Goal: Task Accomplishment & Management: Manage account settings

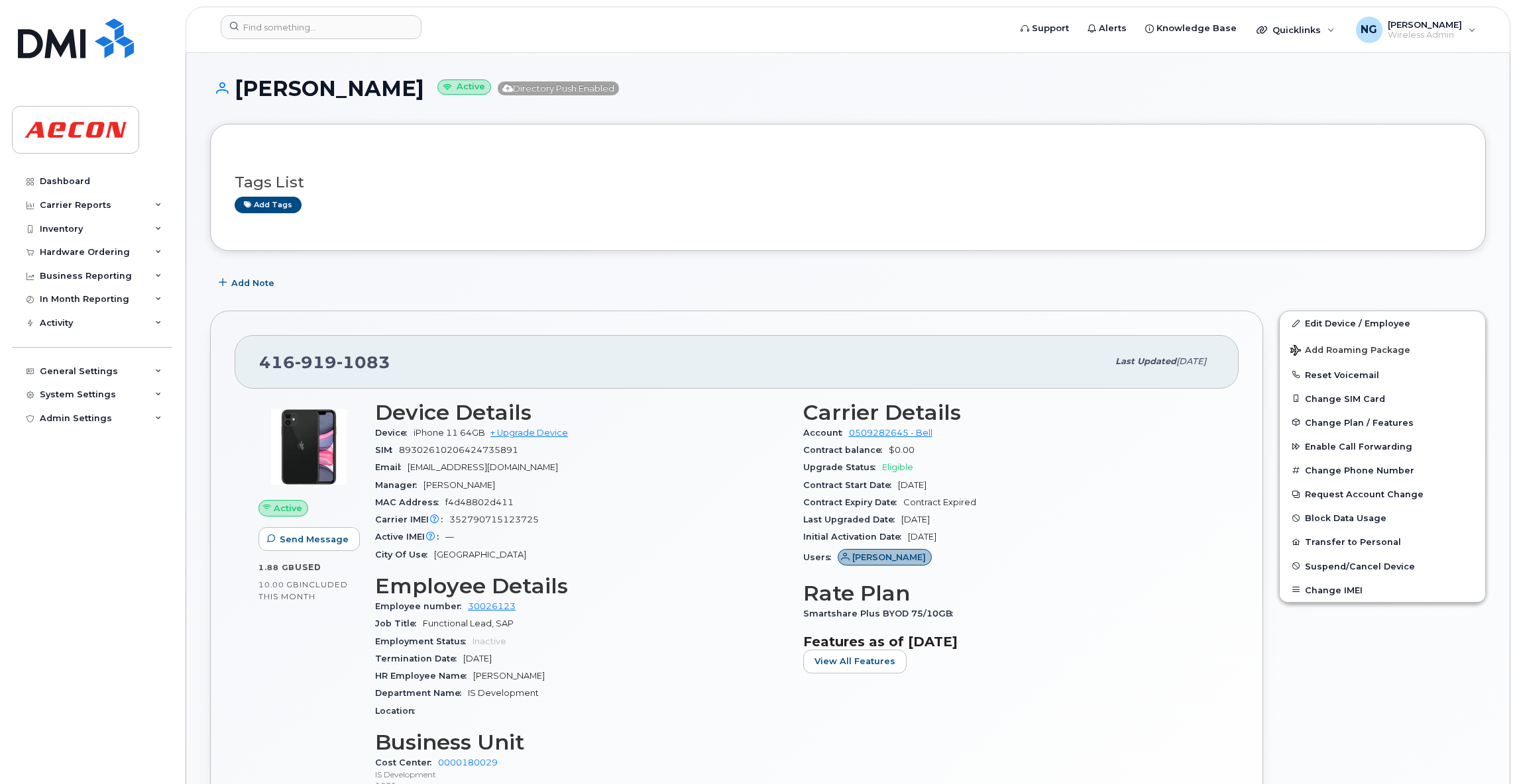
scroll to position [996, 0]
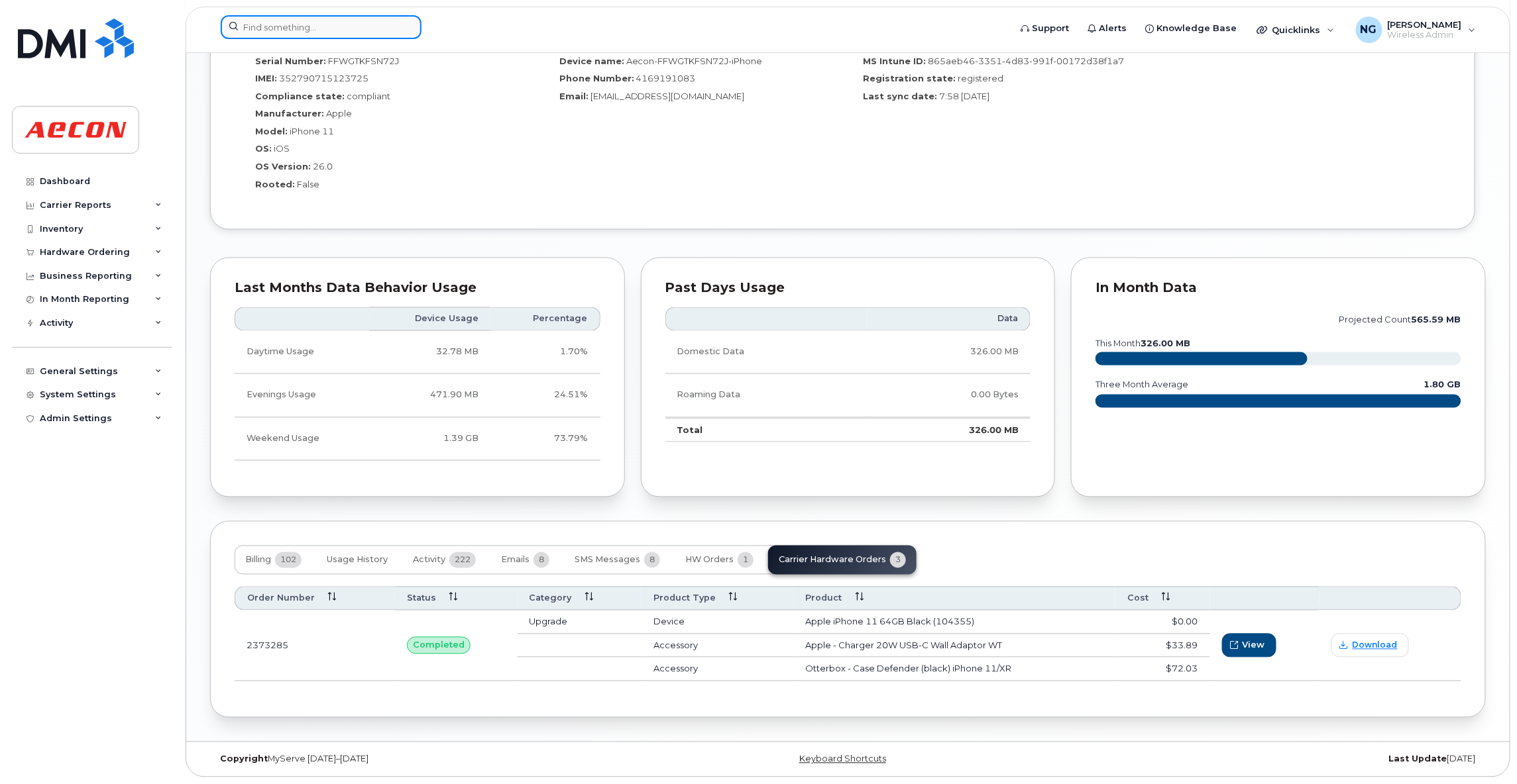
click at [341, 15] on input at bounding box center [321, 27] width 201 height 23
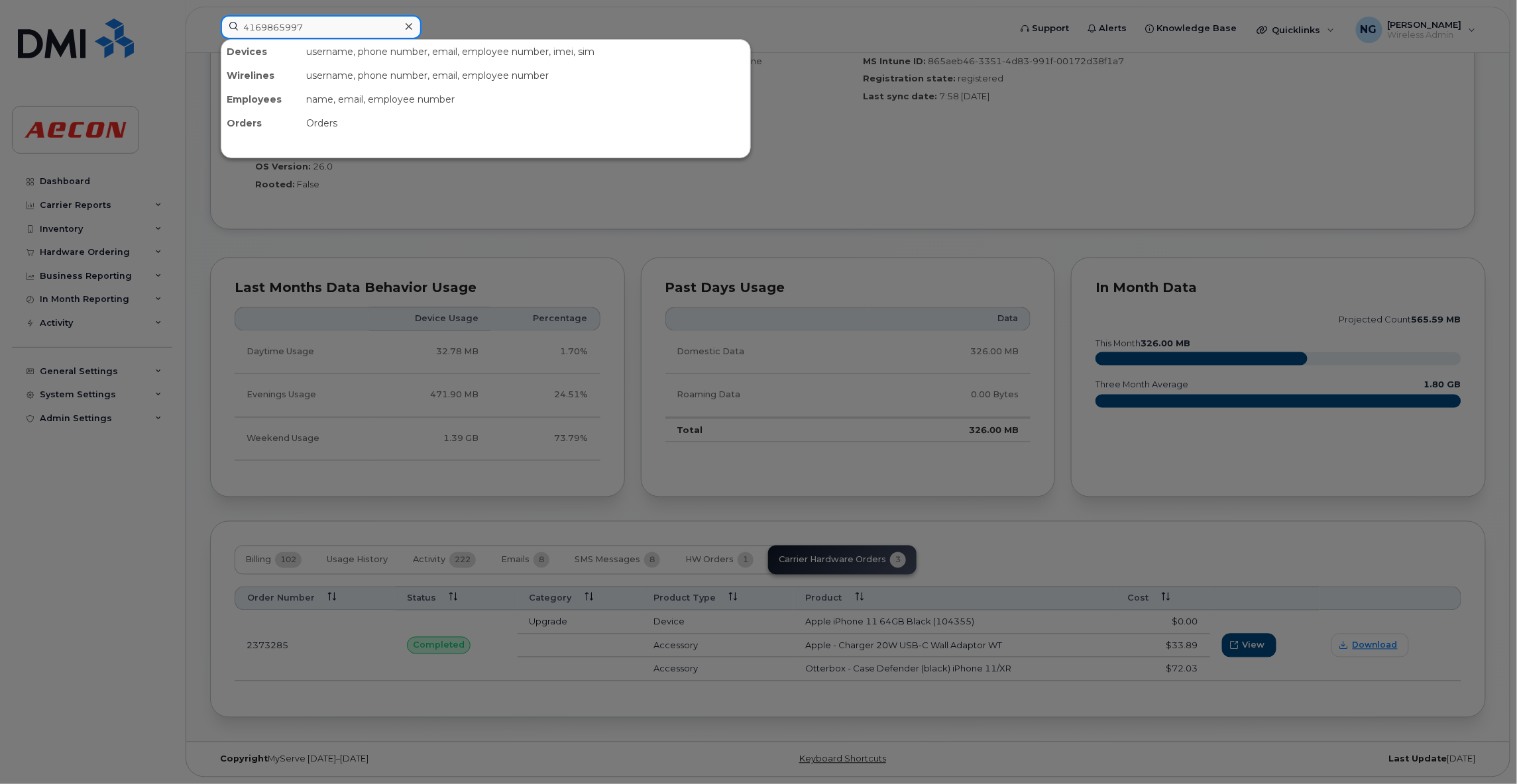
type input "4169865997"
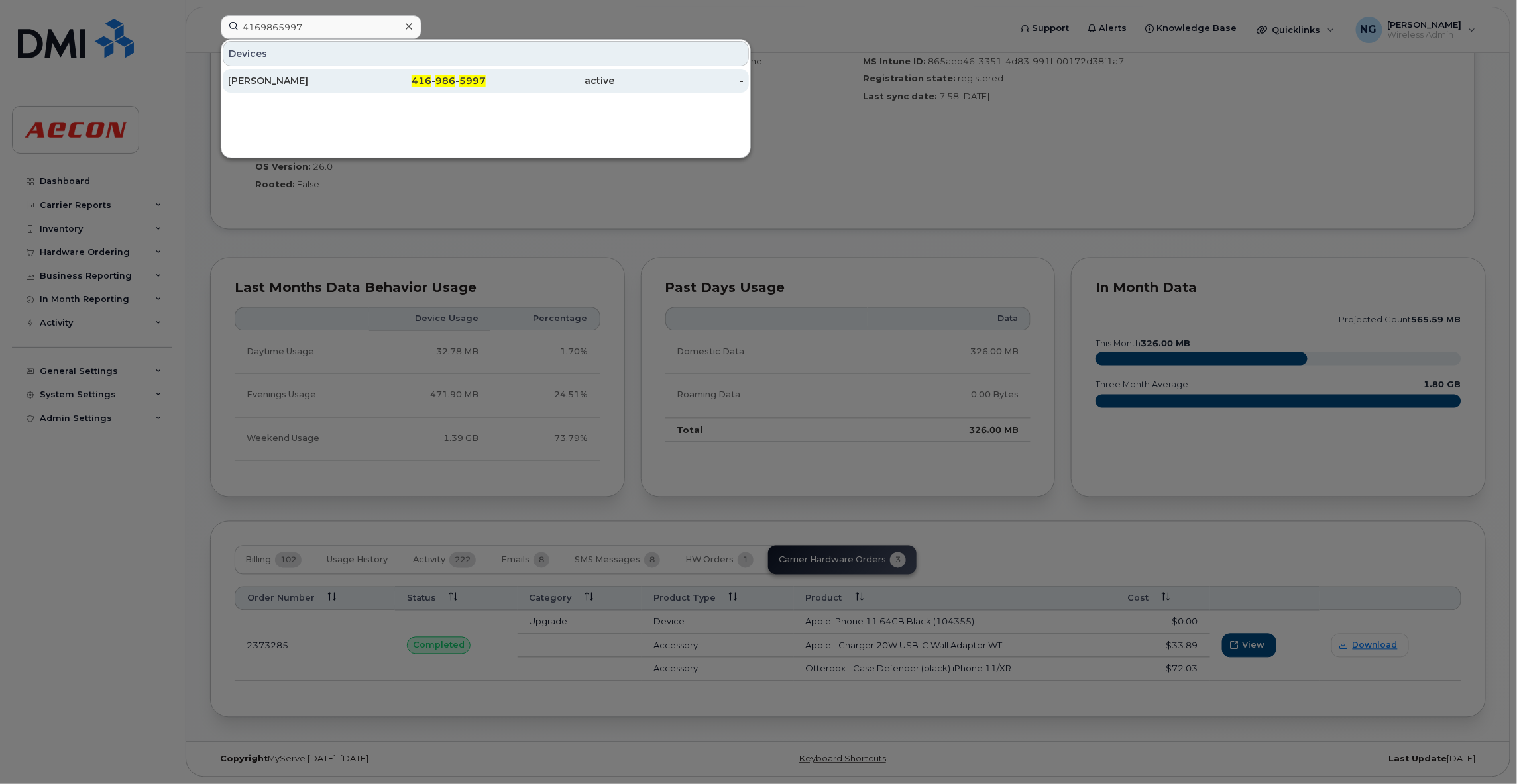
click at [458, 79] on div "416 - 986 - 5997" at bounding box center [422, 81] width 129 height 13
drag, startPoint x: 458, startPoint y: 79, endPoint x: 450, endPoint y: 99, distance: 21.5
click at [458, 79] on div "416 - 986 - 5997" at bounding box center [422, 81] width 129 height 13
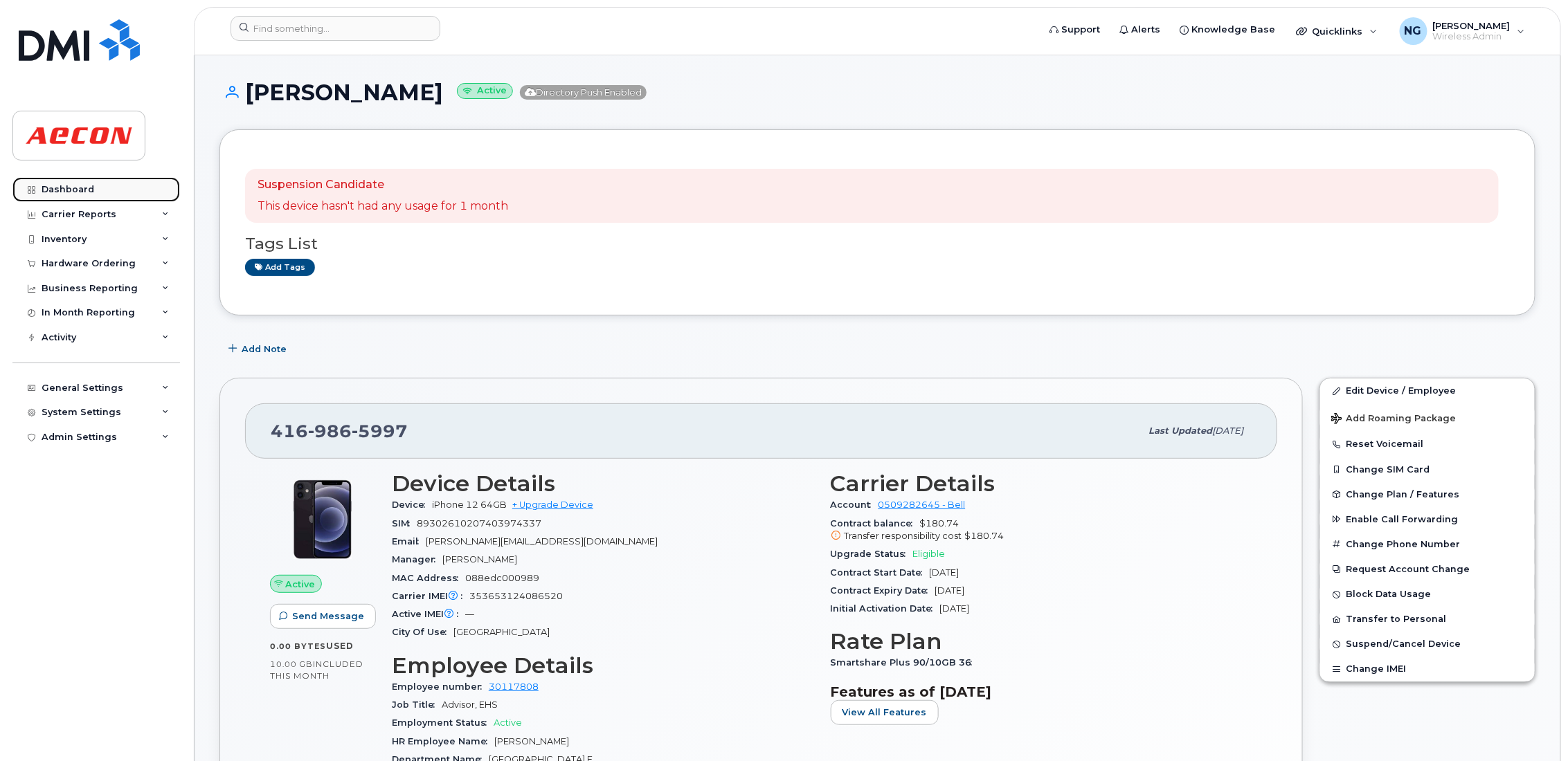
click at [88, 193] on div "Dashboard" at bounding box center [68, 190] width 52 height 11
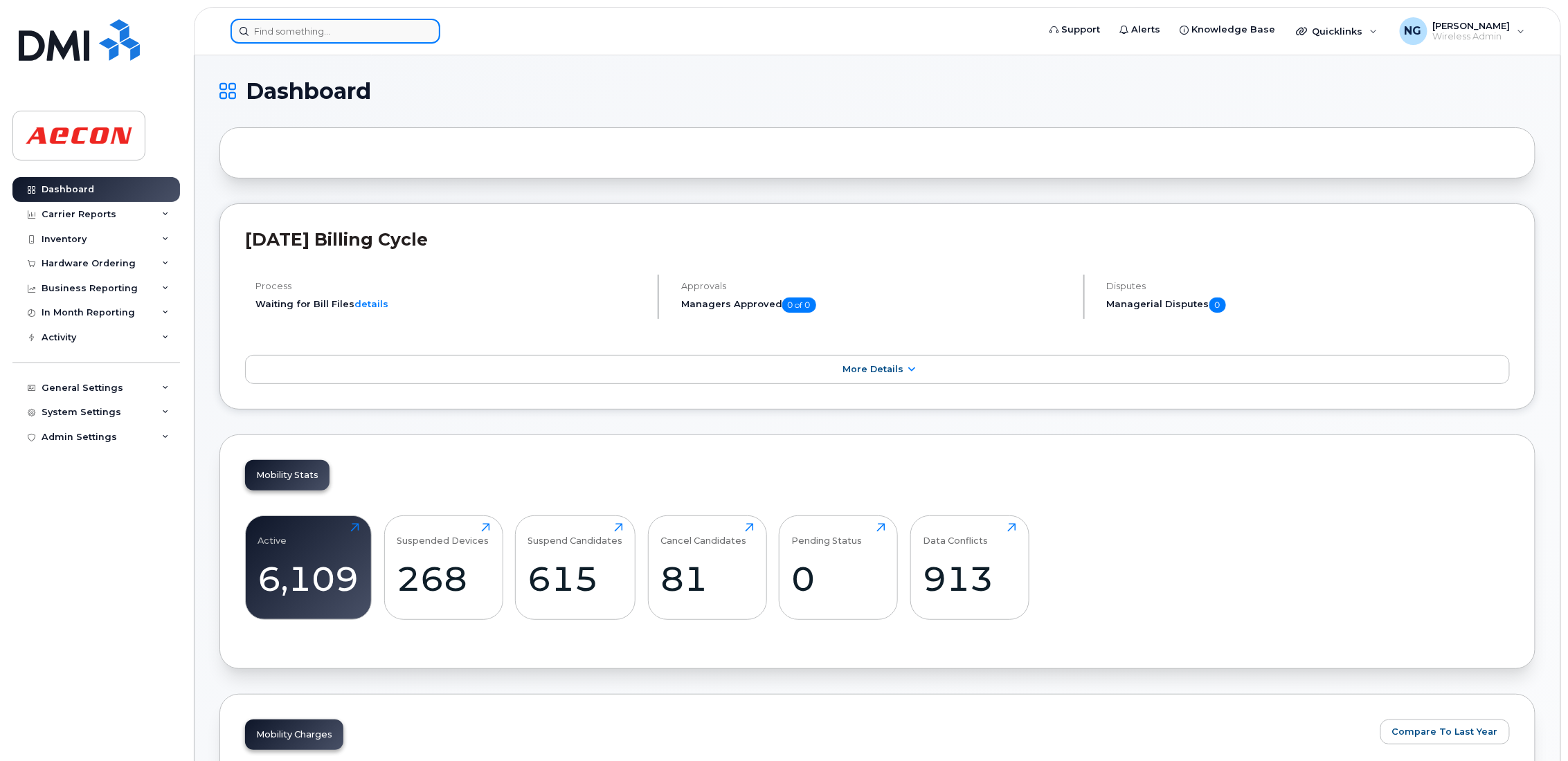
click at [372, 25] on input at bounding box center [336, 31] width 210 height 25
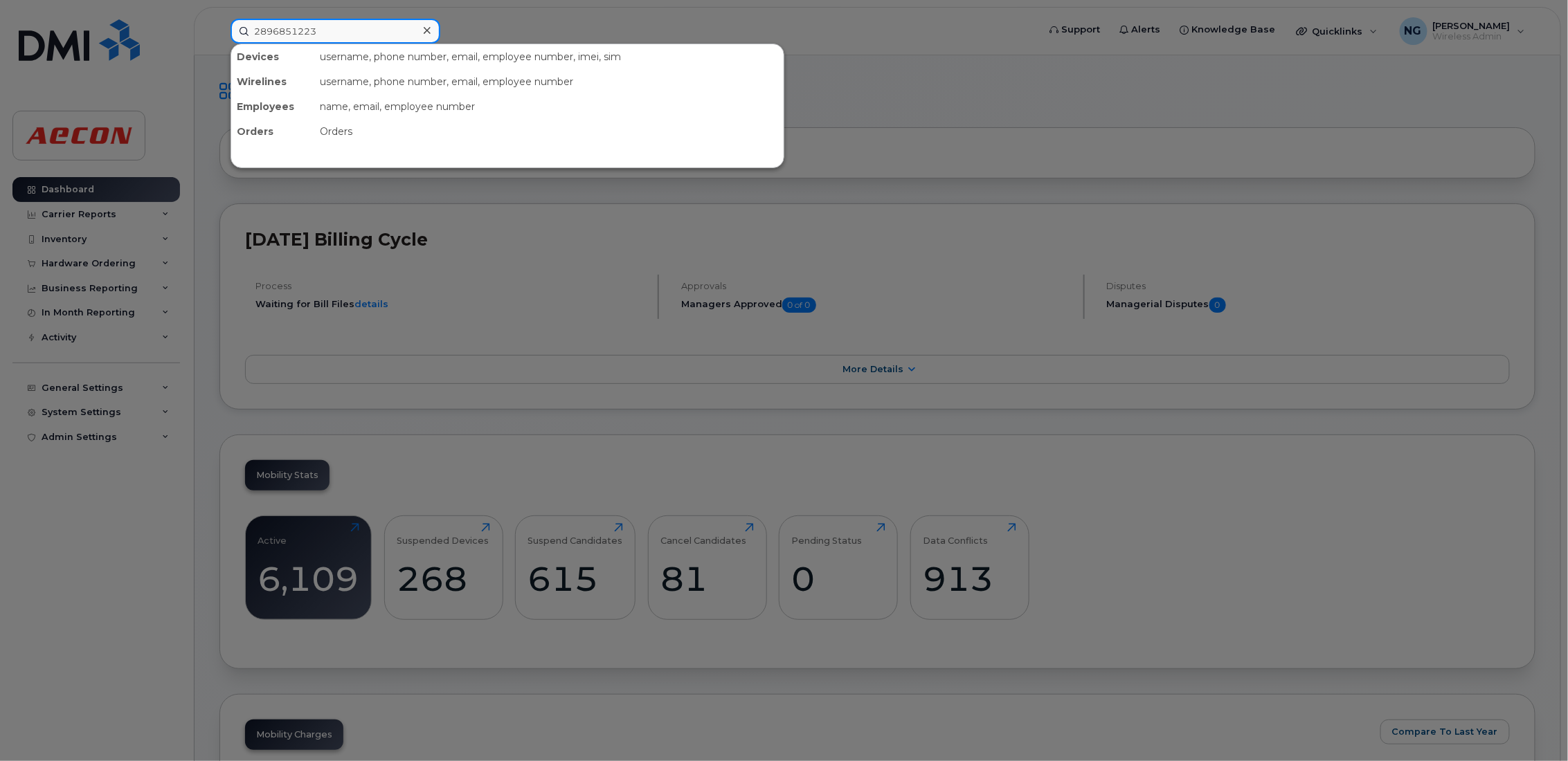
type input "2896851223"
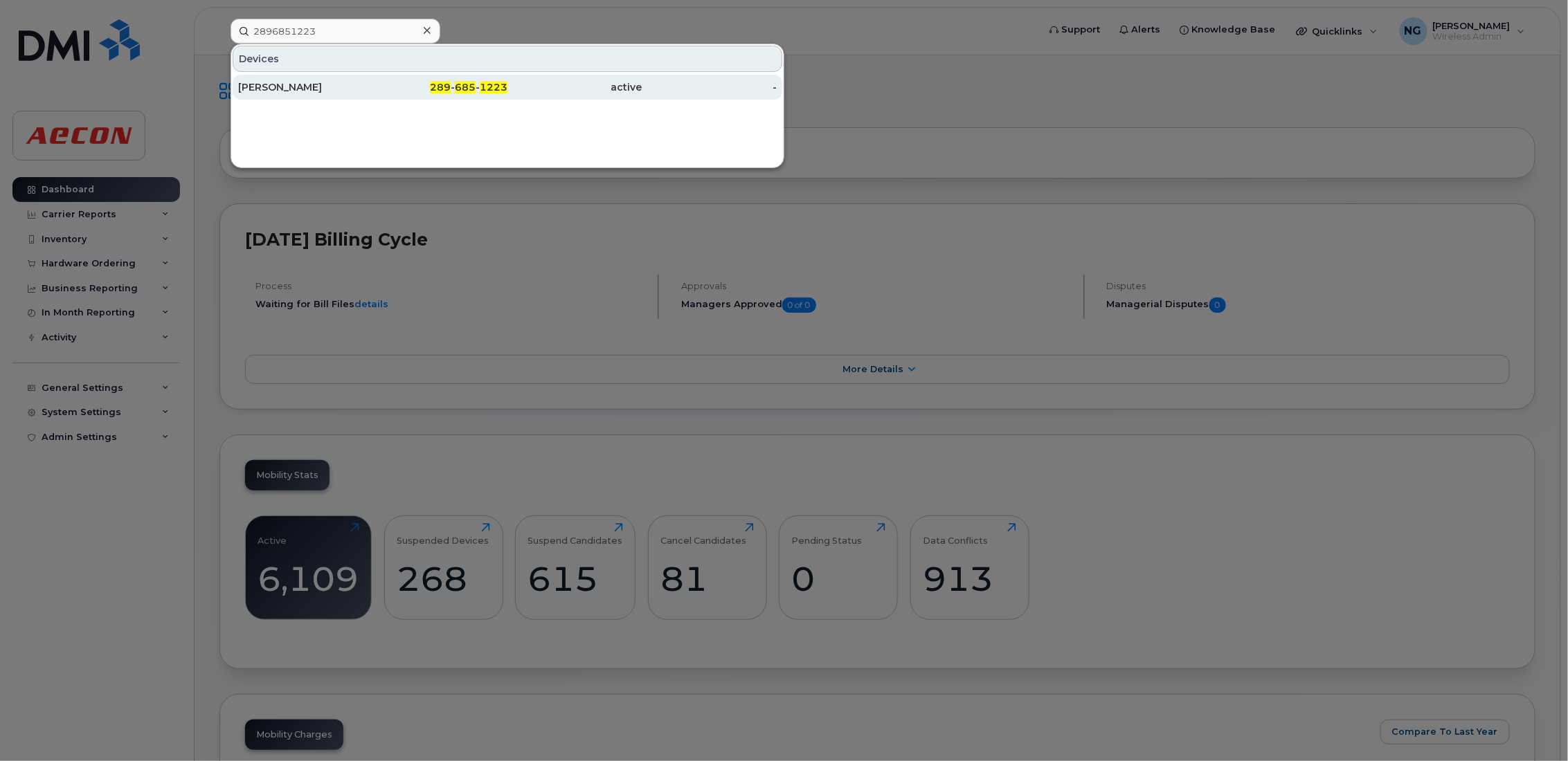
click at [525, 87] on div "active" at bounding box center [575, 87] width 135 height 14
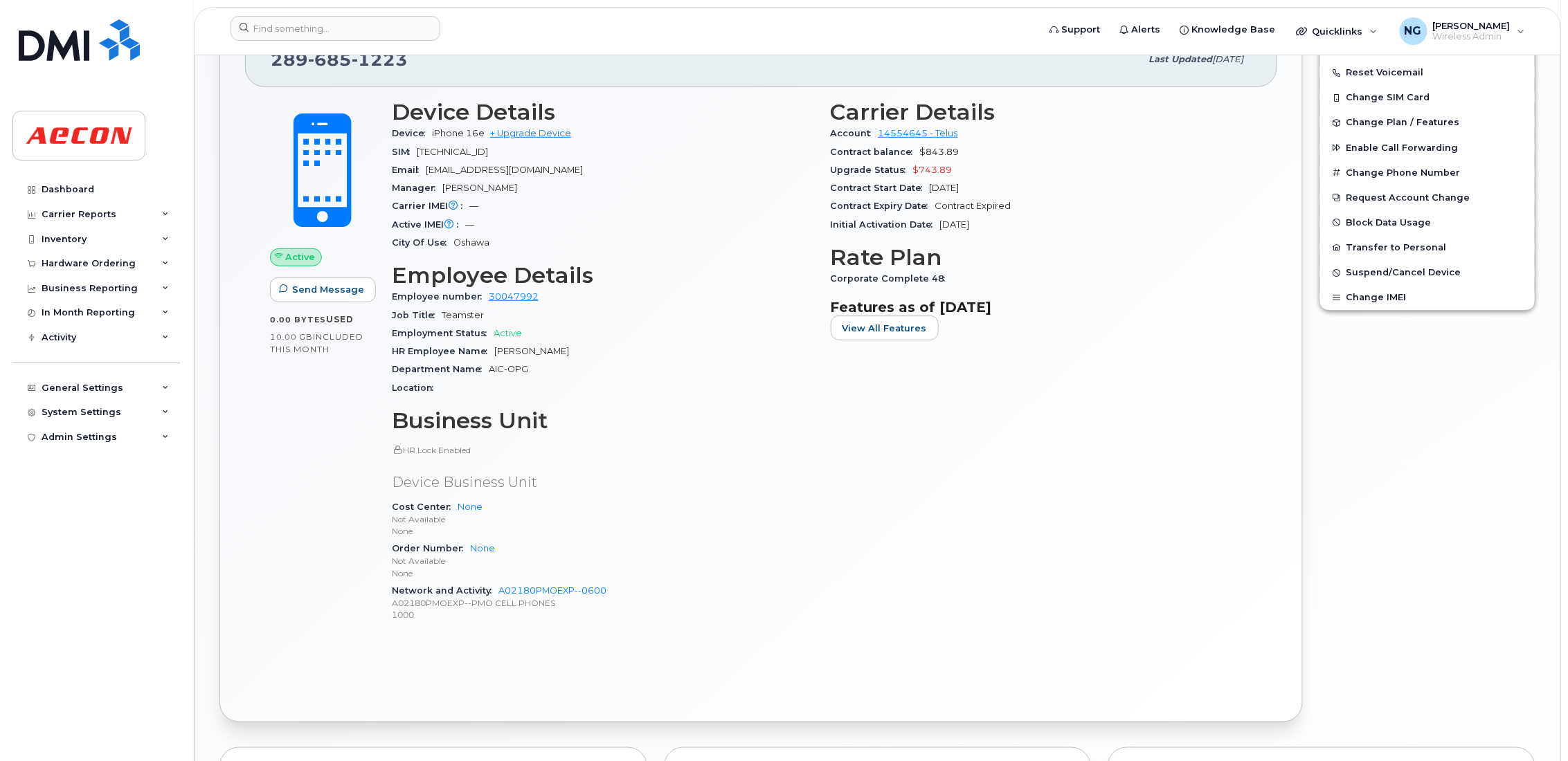
scroll to position [208, 0]
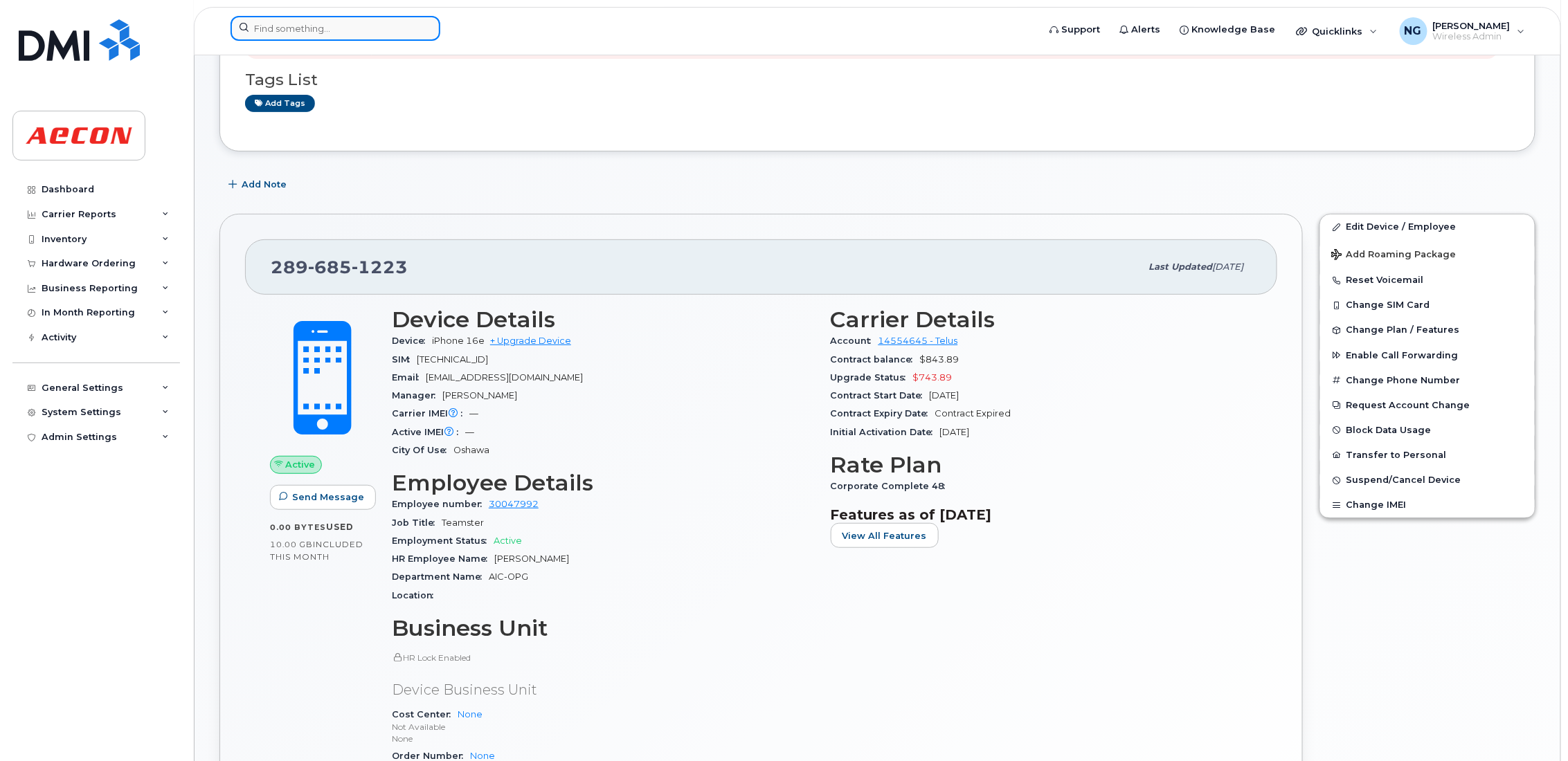
click at [328, 30] on input at bounding box center [336, 28] width 210 height 25
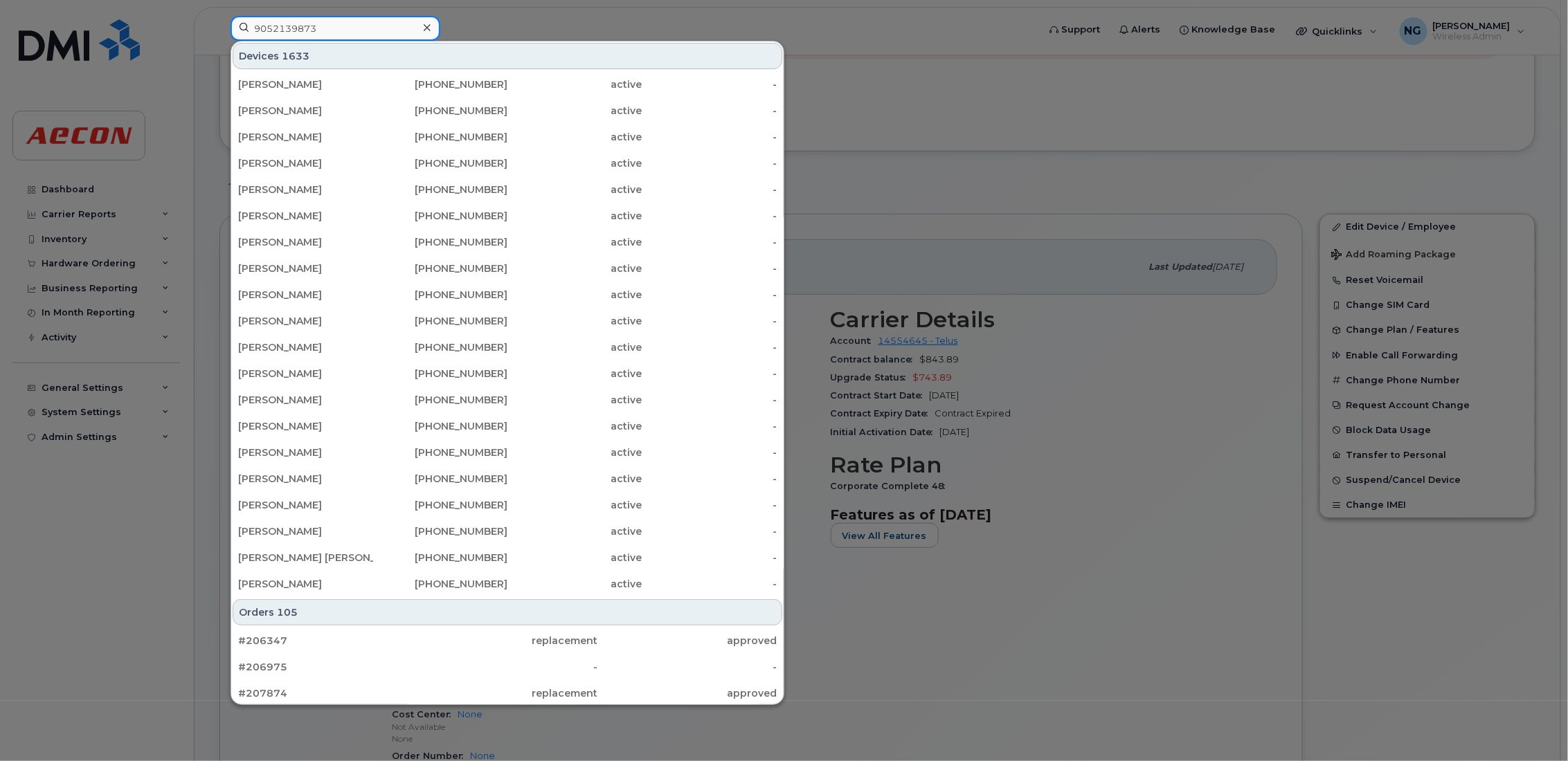
type input "9052139873"
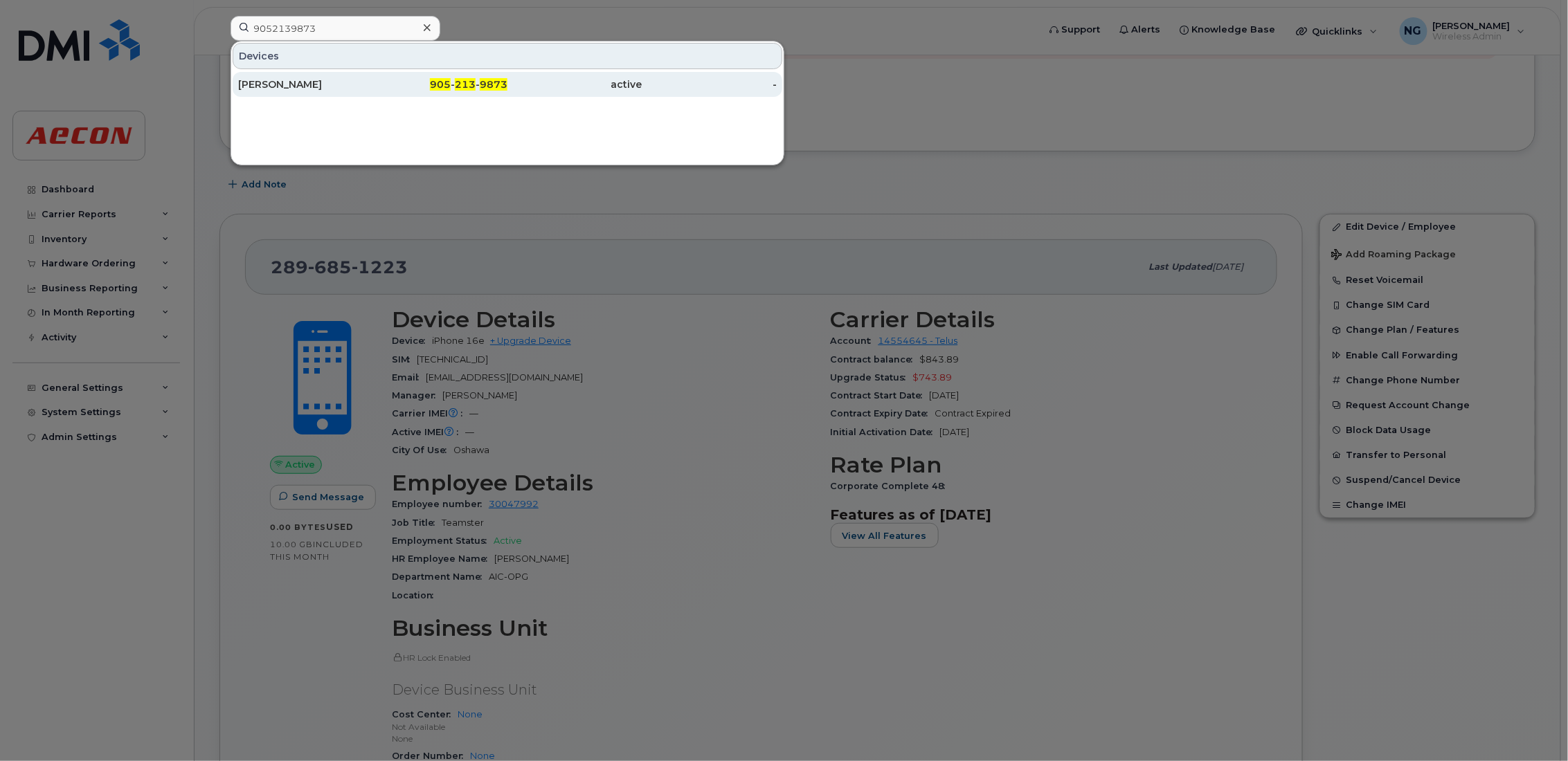
click at [492, 82] on span "9873" at bounding box center [494, 84] width 28 height 12
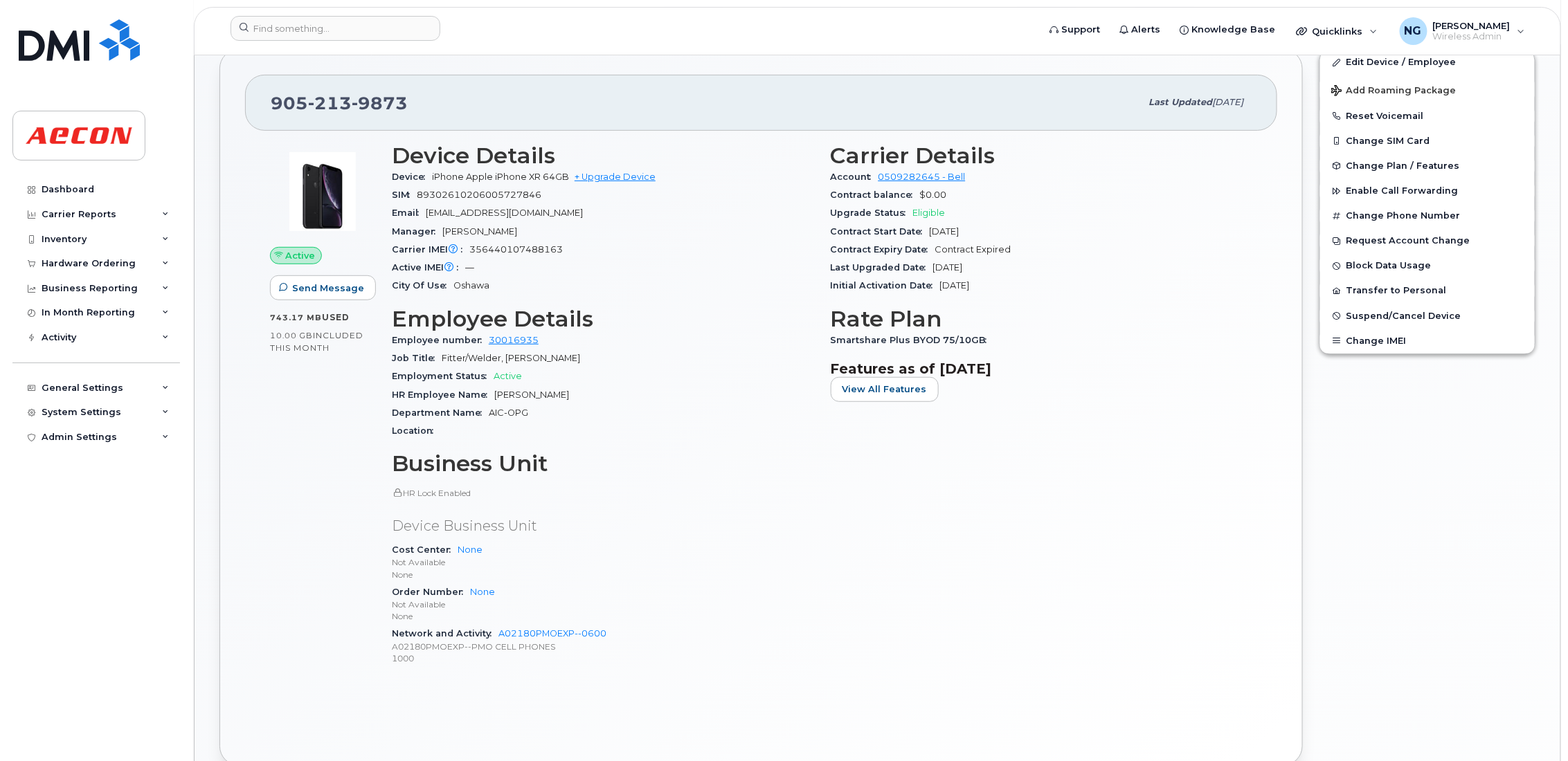
scroll to position [311, 0]
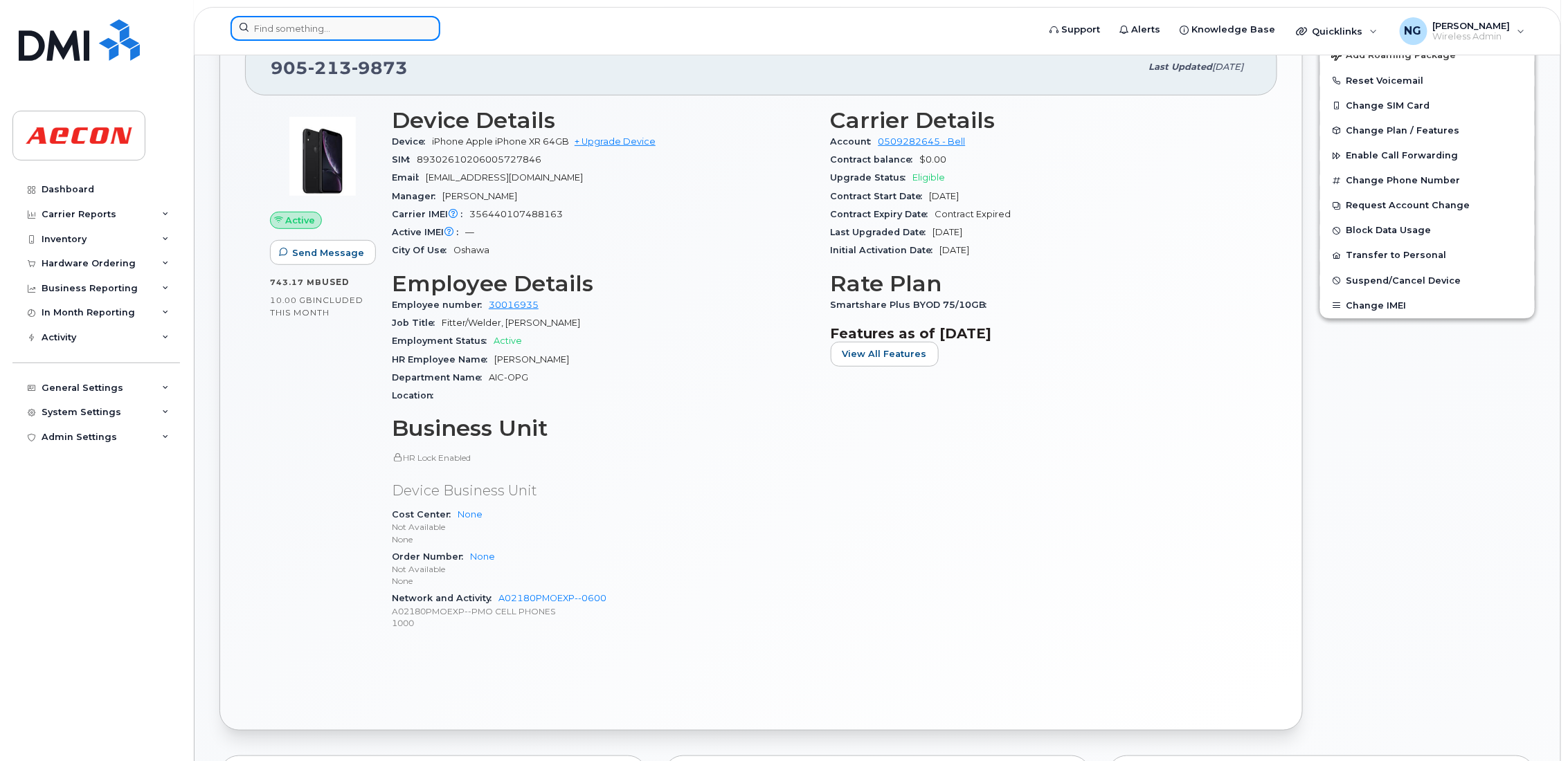
click at [391, 36] on input at bounding box center [336, 28] width 210 height 25
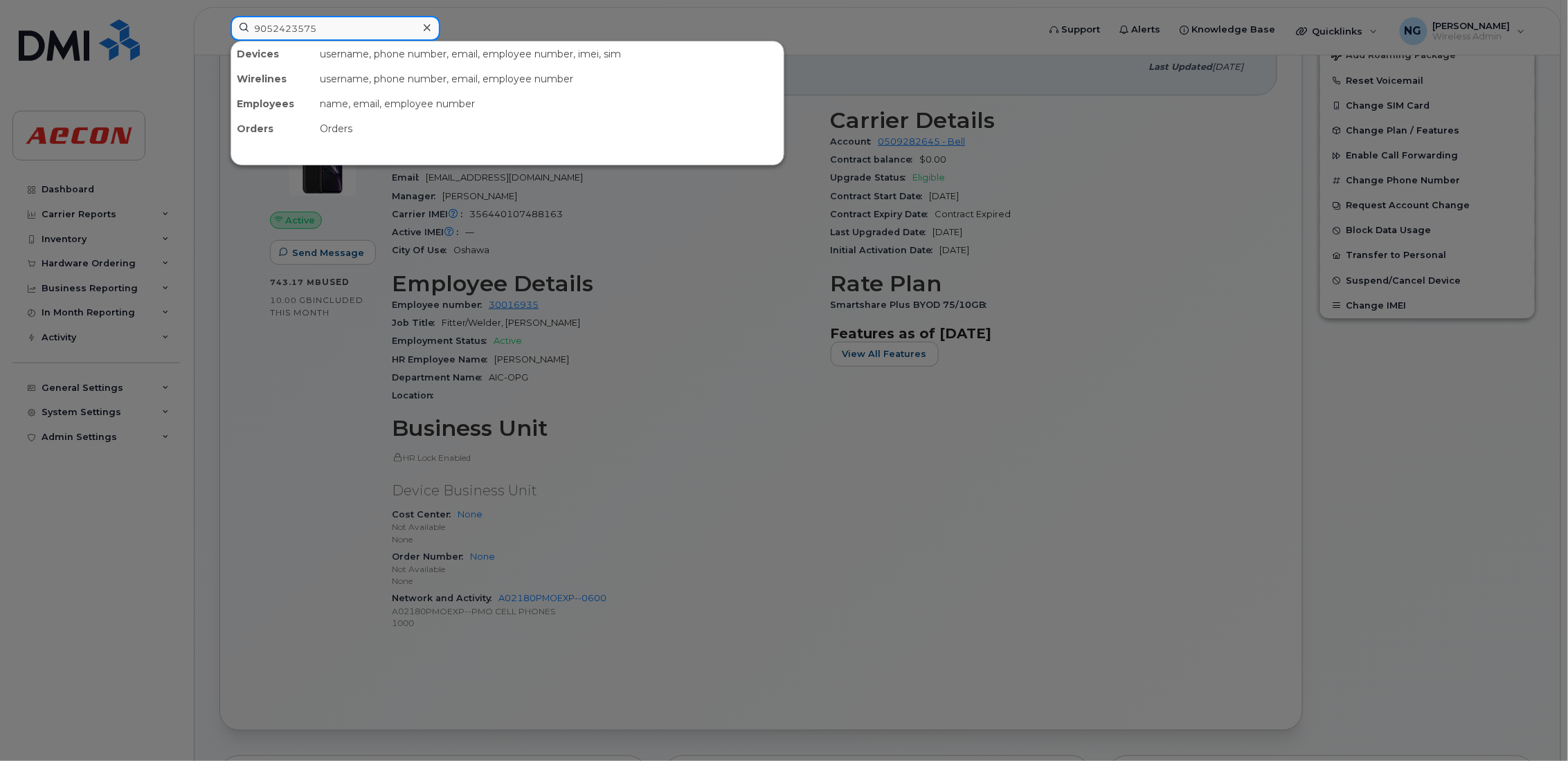
type input "9052423575"
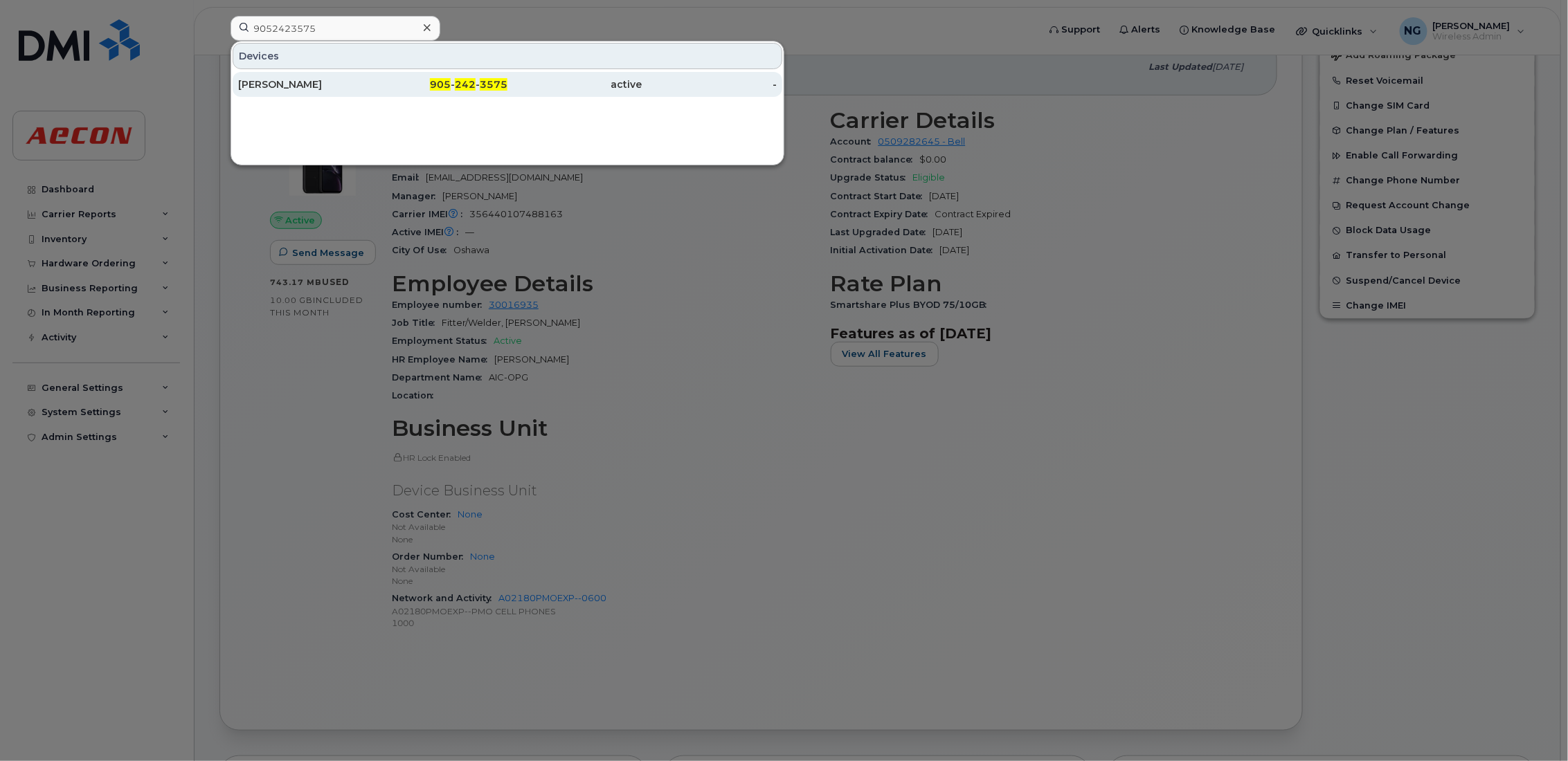
click at [486, 86] on span "3575" at bounding box center [494, 84] width 28 height 12
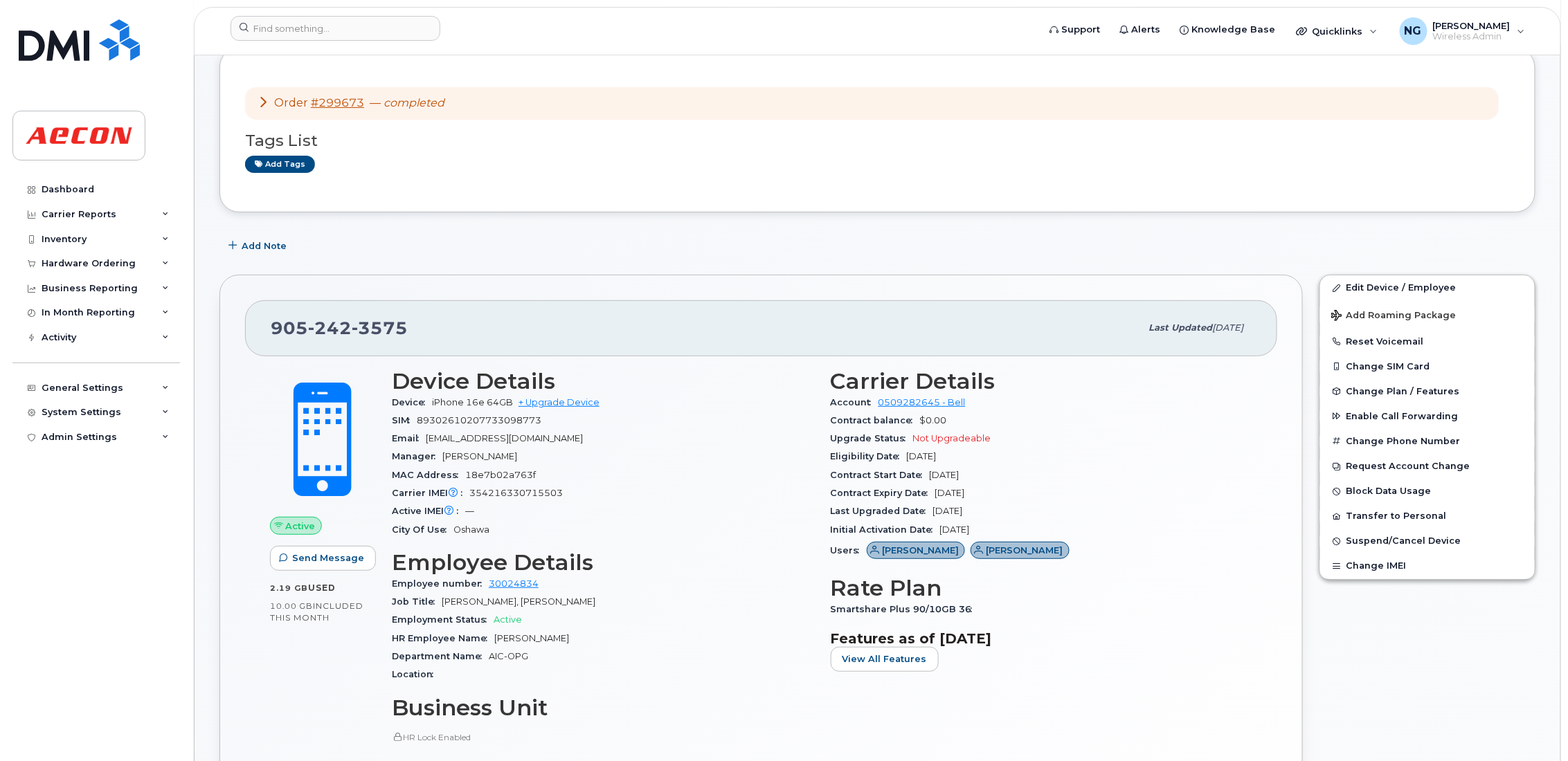
scroll to position [311, 0]
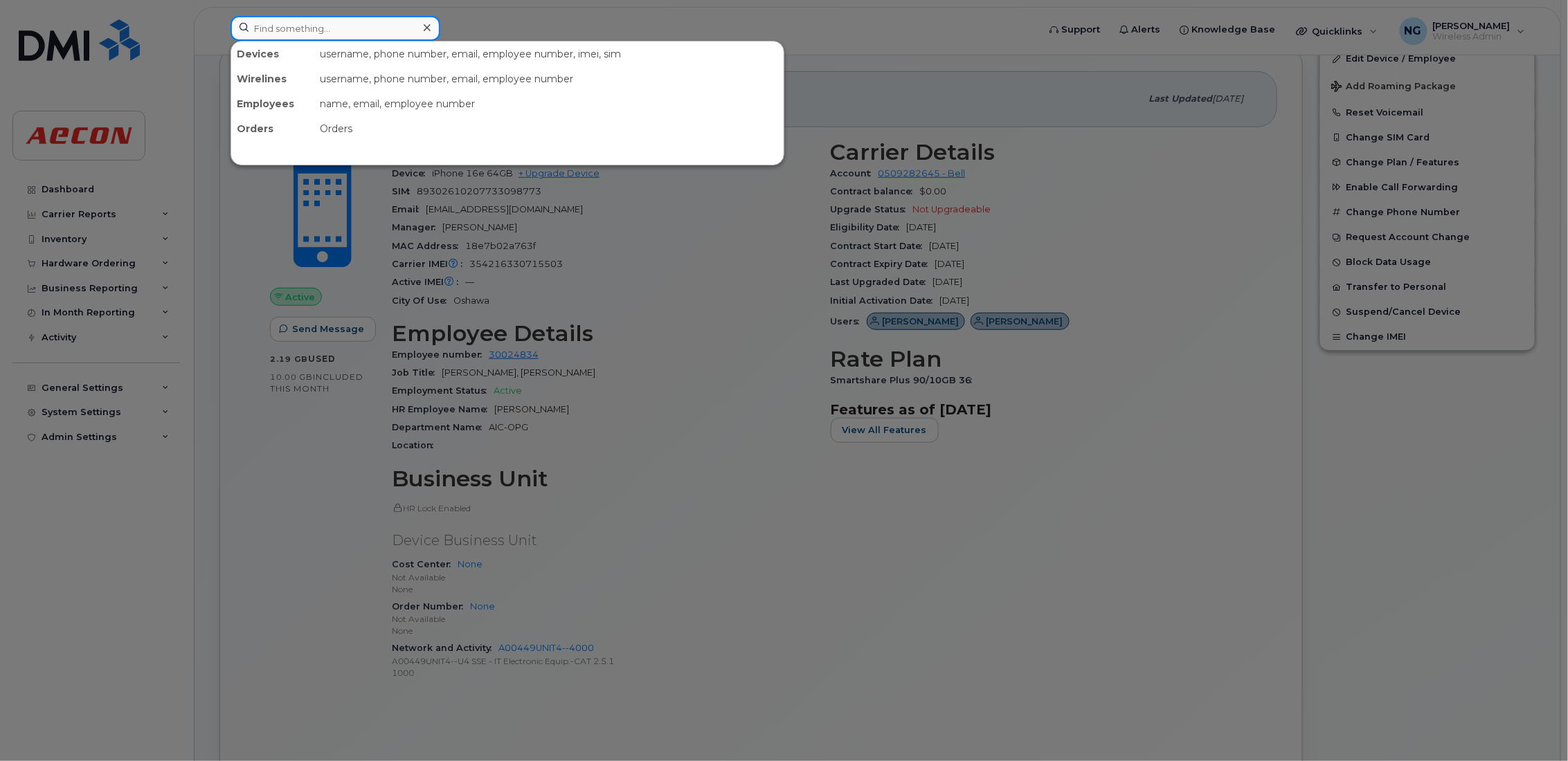
click at [352, 38] on input at bounding box center [336, 28] width 210 height 25
type input "9052431632"
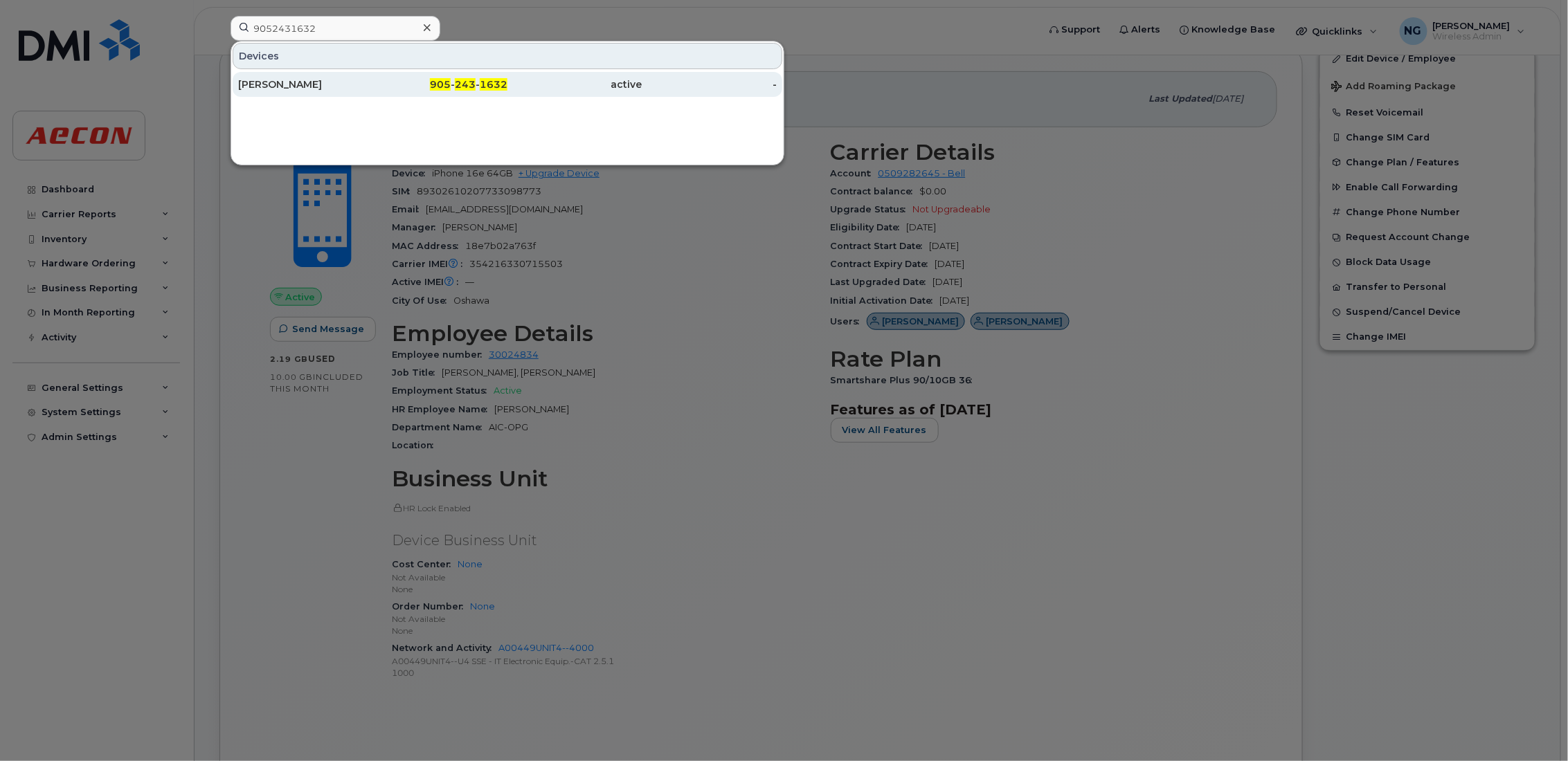
click at [440, 88] on span "905" at bounding box center [440, 84] width 20 height 12
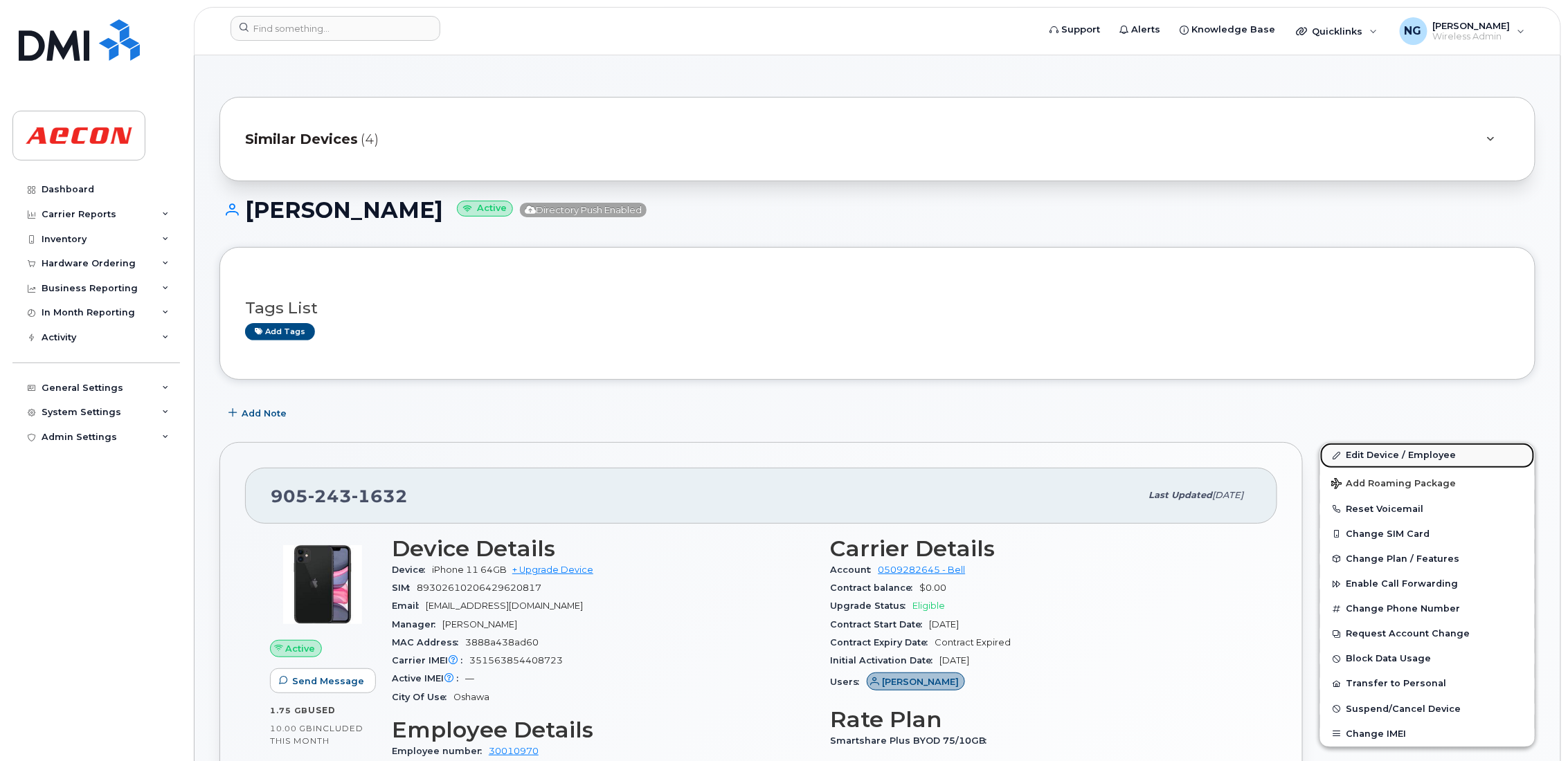
click at [1370, 458] on link "Edit Device / Employee" at bounding box center [1428, 455] width 215 height 25
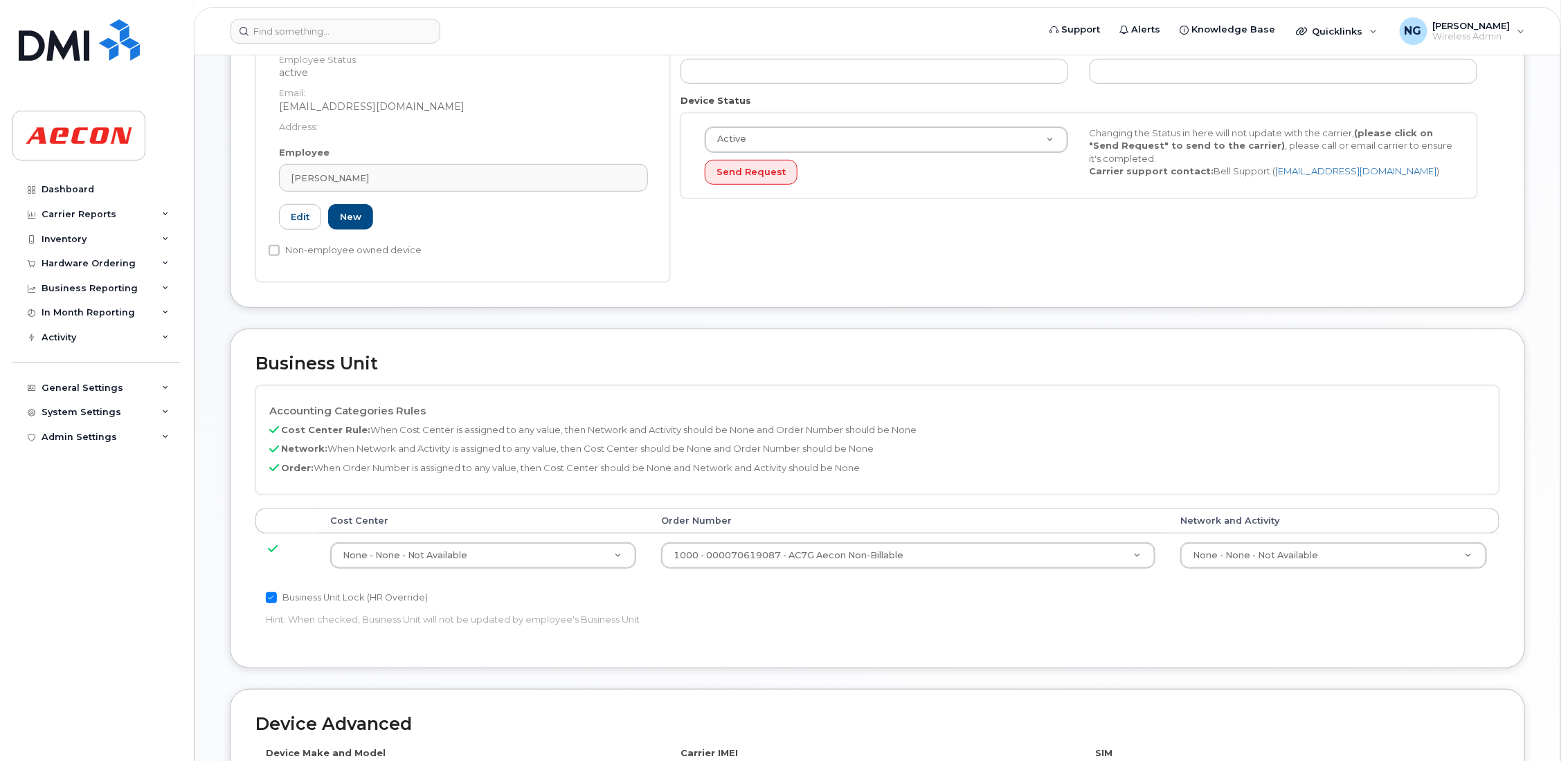
scroll to position [311, 0]
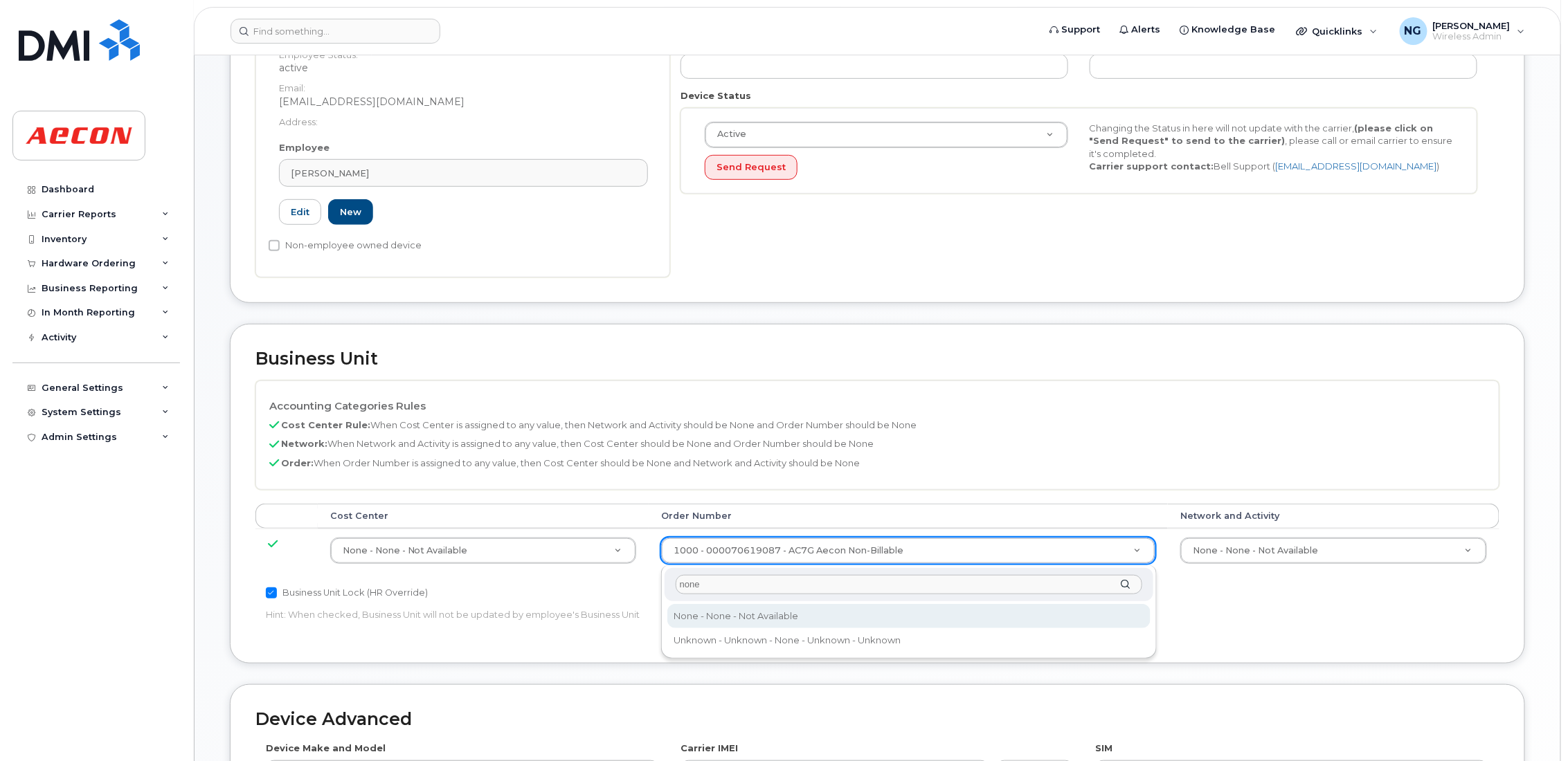
type input "none"
type input "283607"
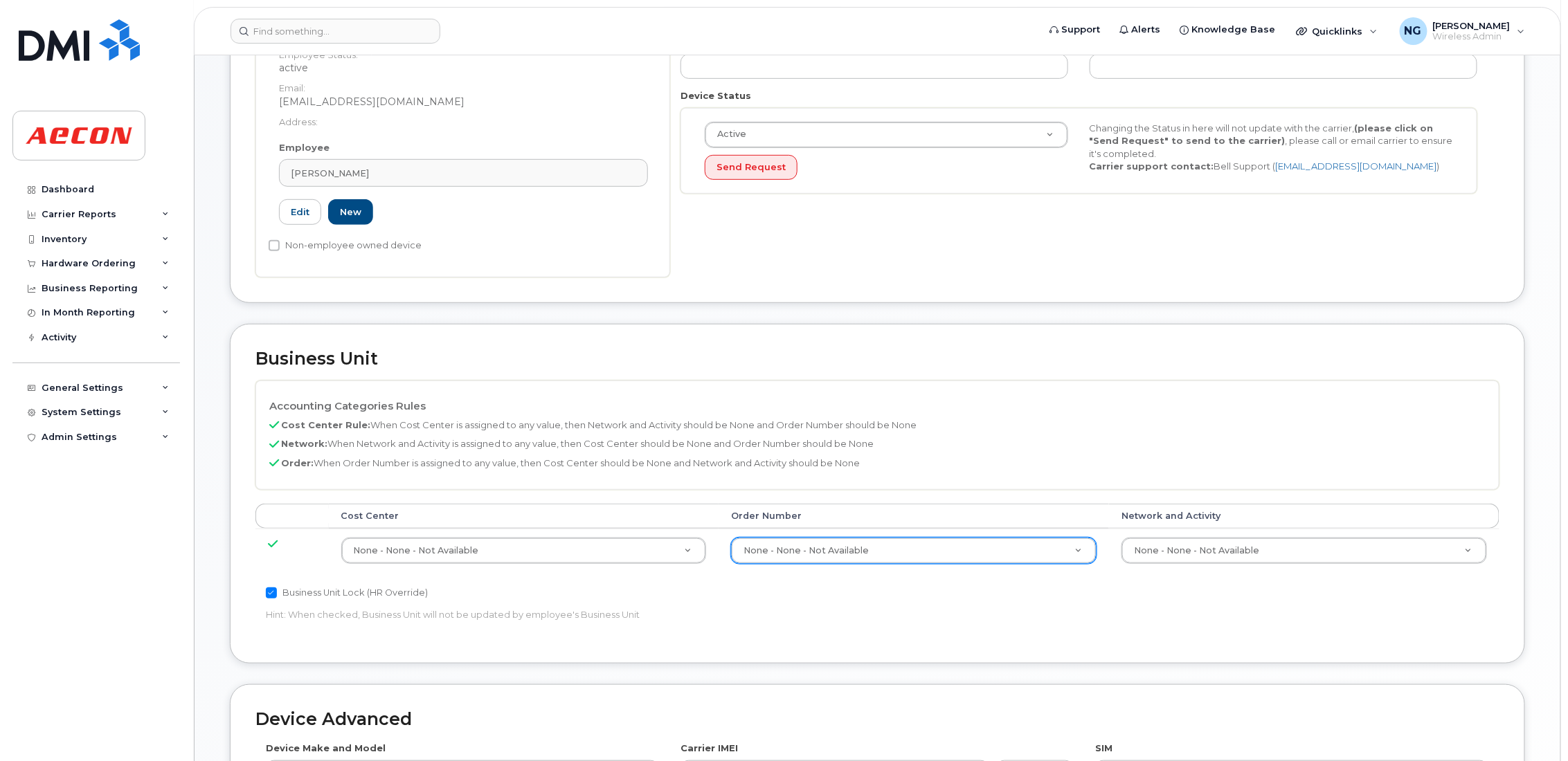
click at [1271, 534] on td "None - None - Not Available 283608" at bounding box center [1304, 550] width 391 height 43
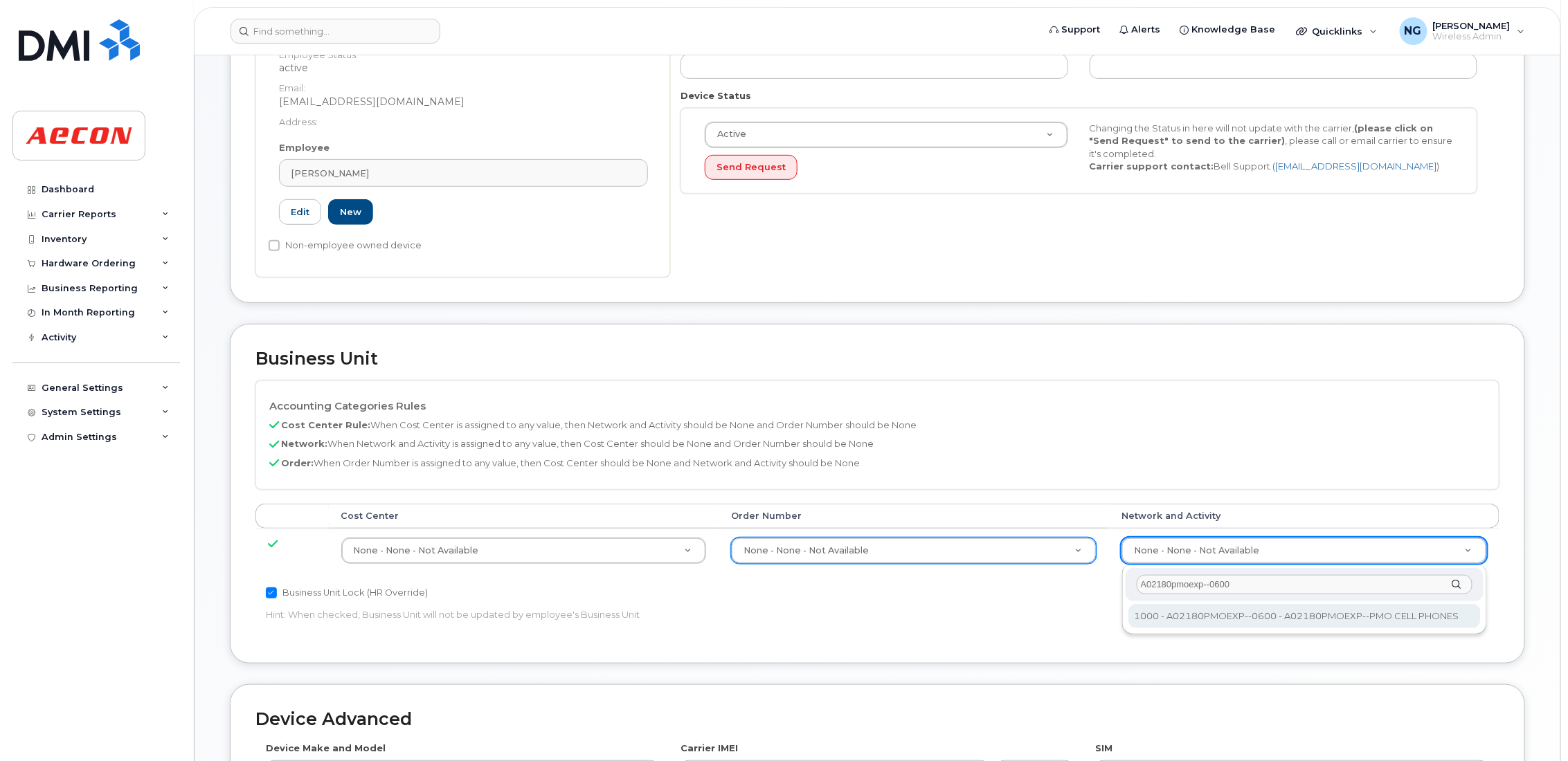
type input "A02180pmoexp--0600"
type input "35511858"
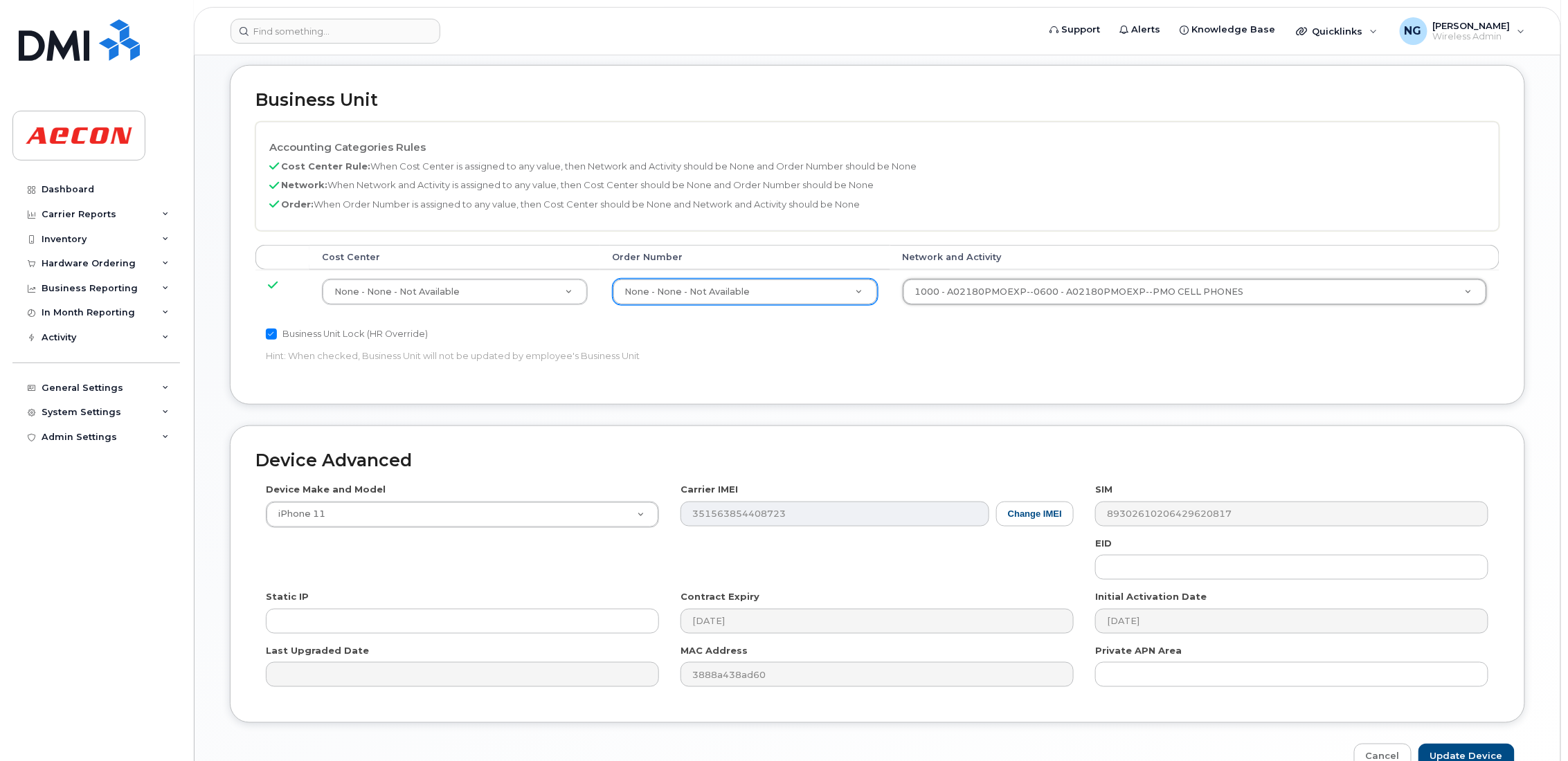
scroll to position [649, 0]
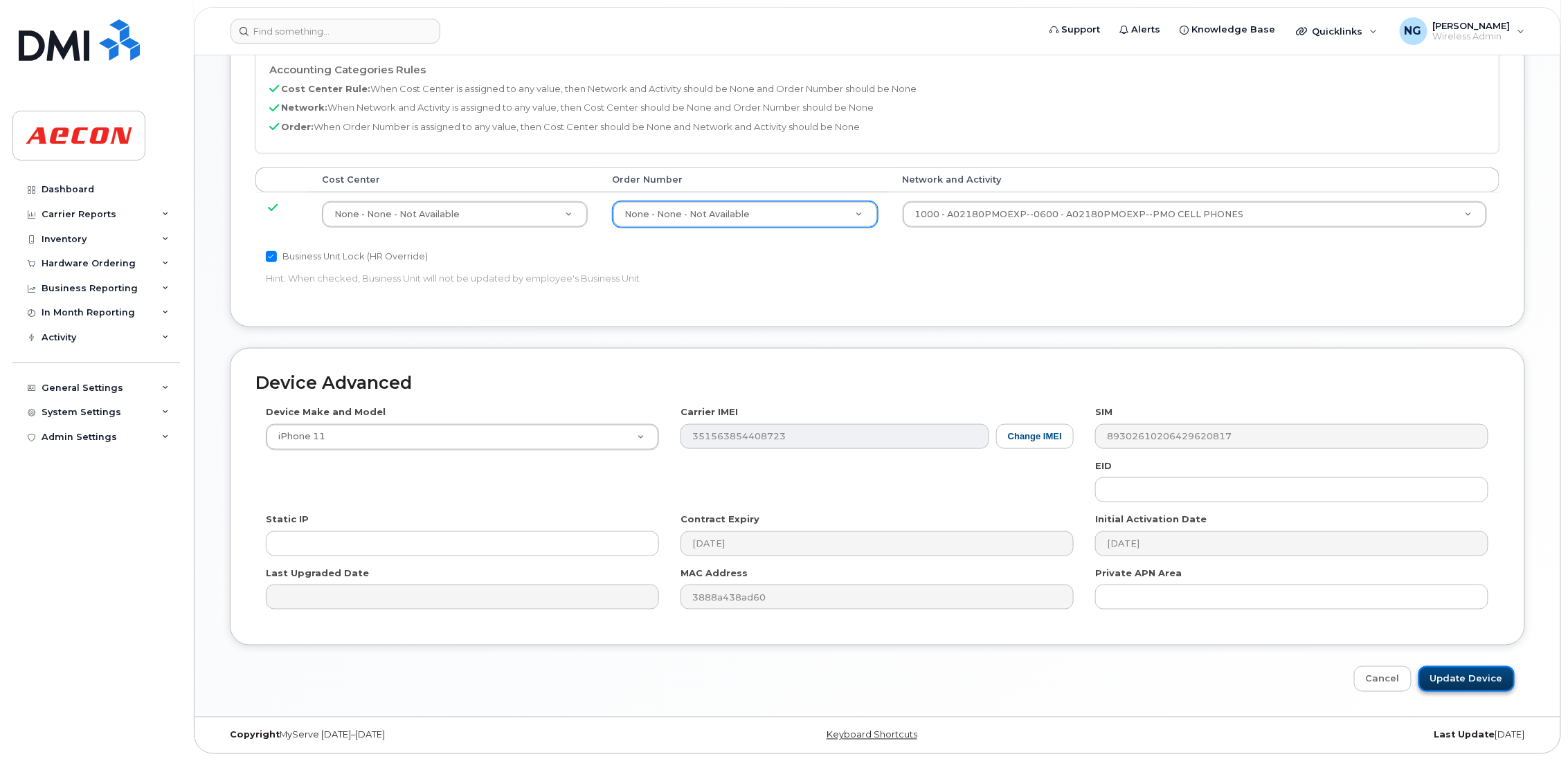
click at [1487, 684] on input "Update Device" at bounding box center [1467, 678] width 97 height 25
type input "Saving..."
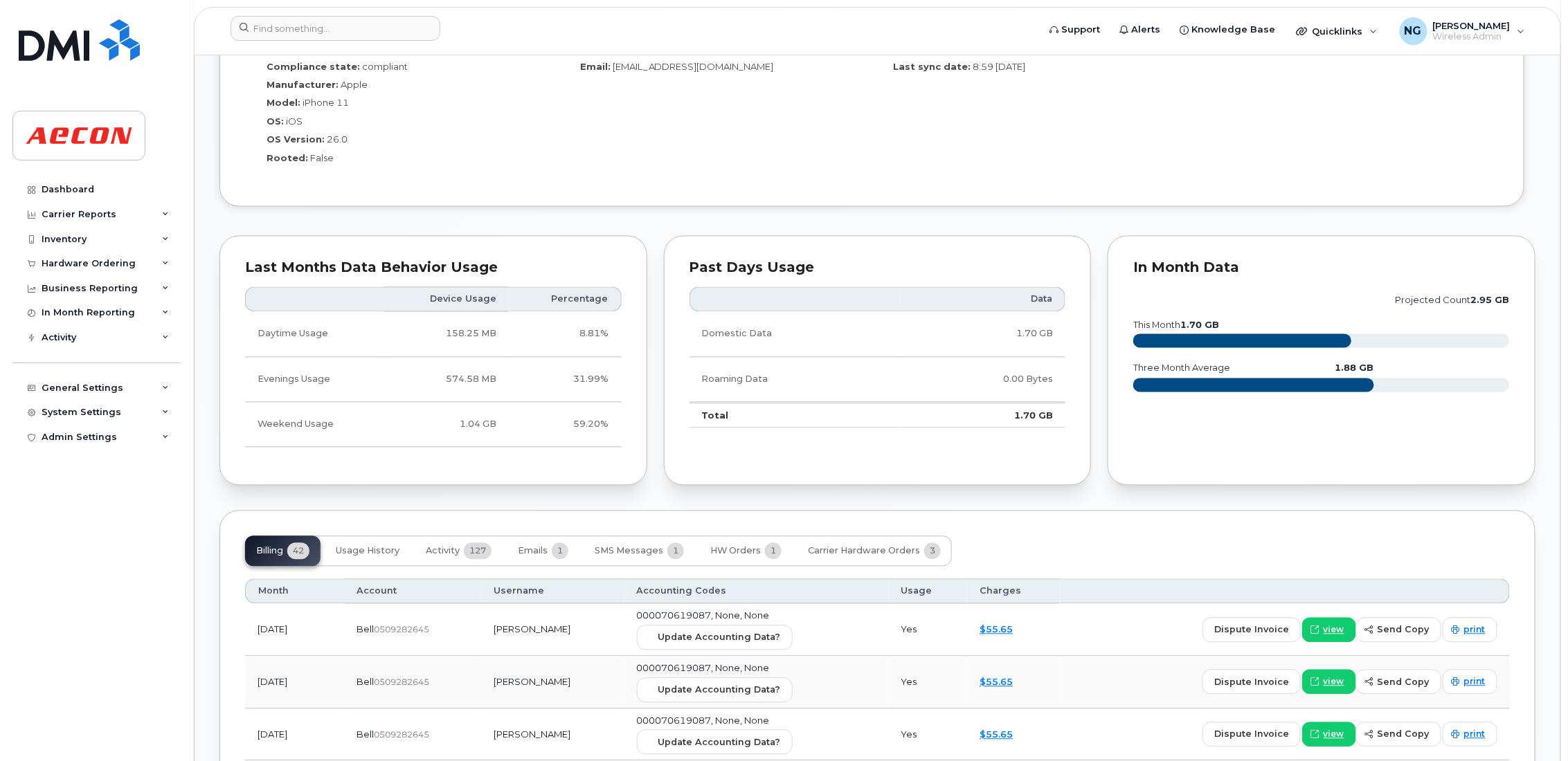
scroll to position [1245, 0]
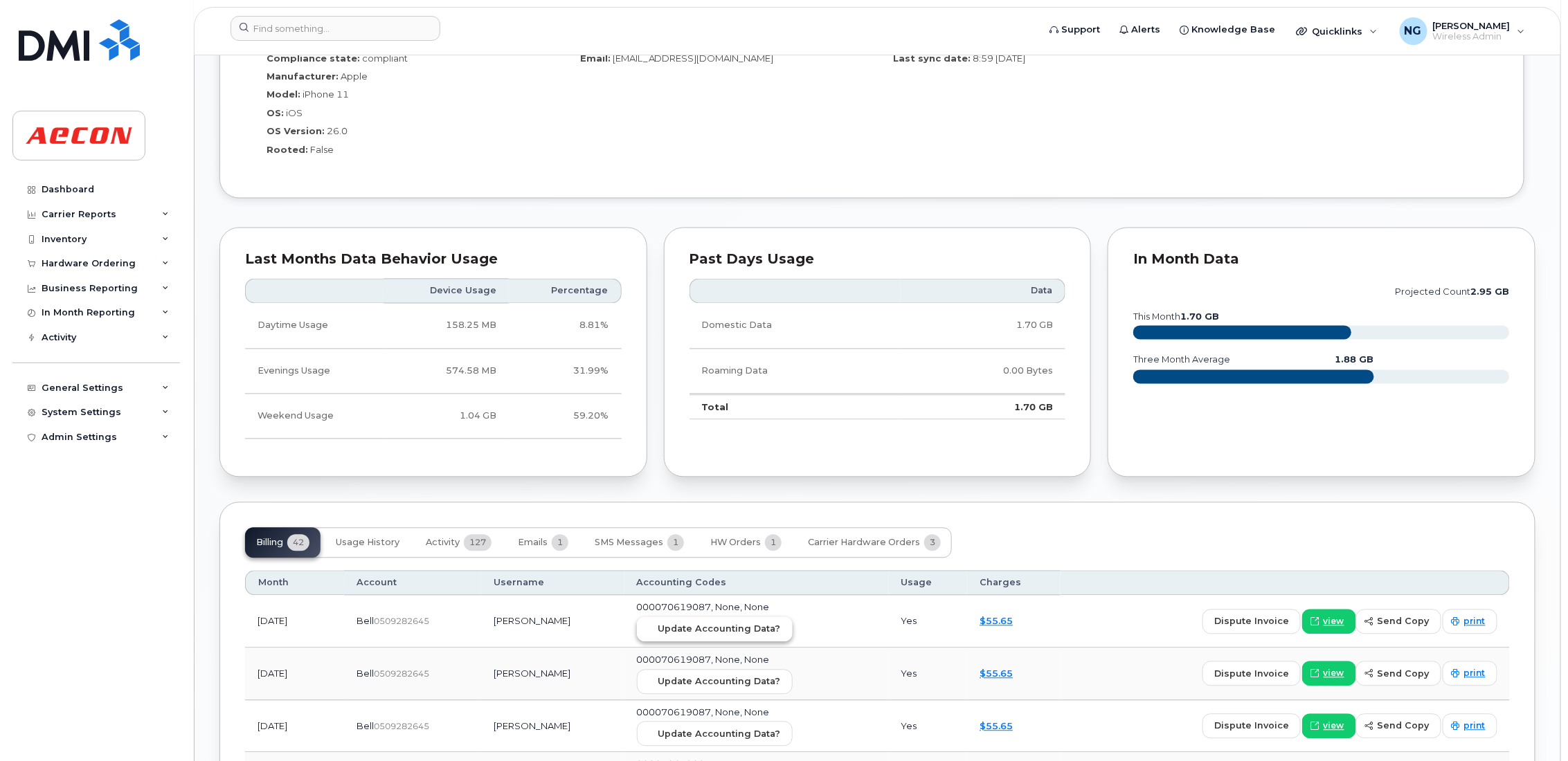
click at [740, 630] on span "Update Accounting Data?" at bounding box center [720, 629] width 123 height 13
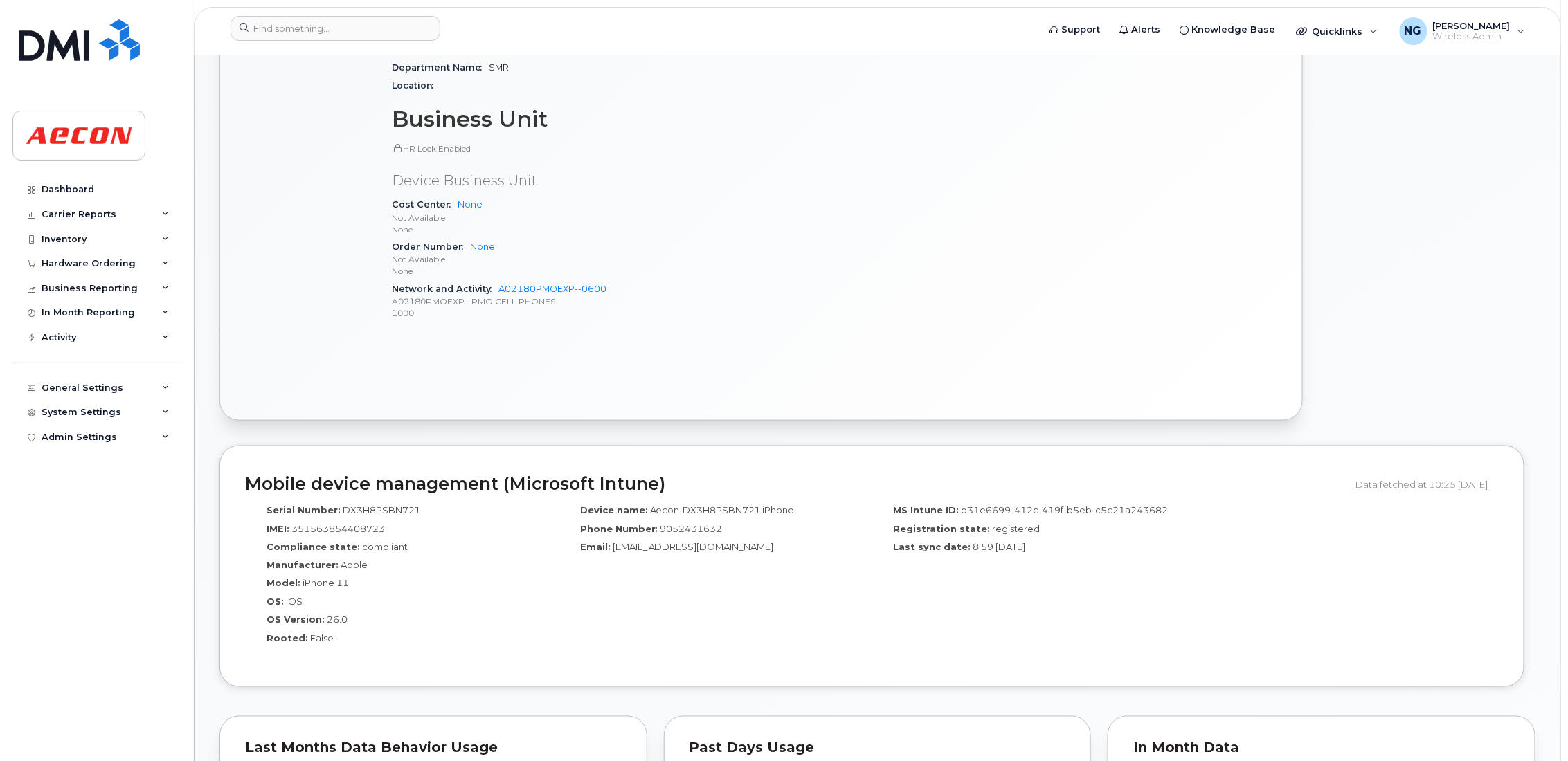
scroll to position [0, 0]
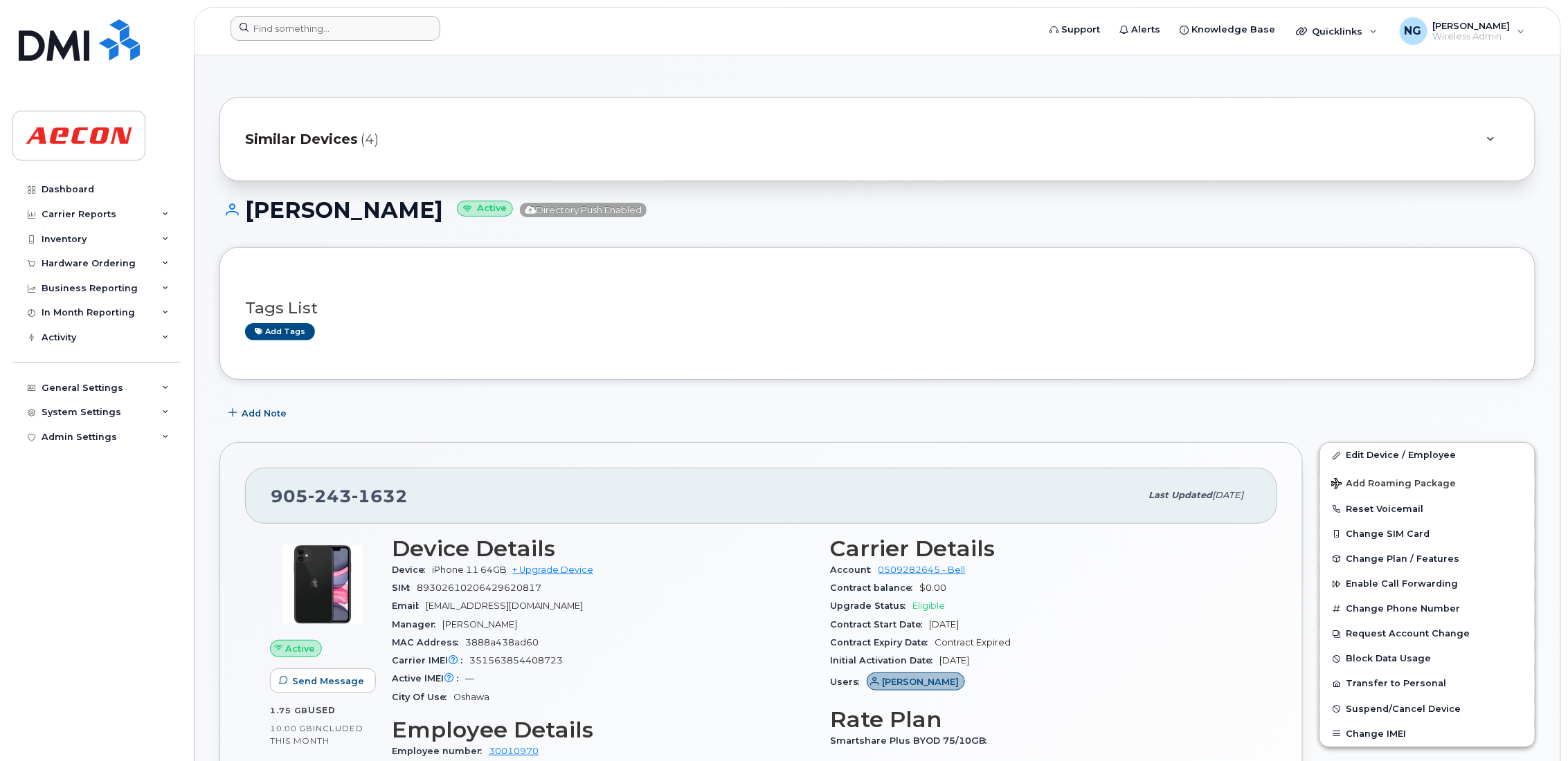
drag, startPoint x: 298, startPoint y: 11, endPoint x: 294, endPoint y: 19, distance: 8.9
click at [297, 15] on header "Support Alerts Knowledge Base Quicklinks Suspend / Cancel Device Change SIM Car…" at bounding box center [878, 30] width 1367 height 48
click at [289, 34] on input at bounding box center [336, 28] width 210 height 25
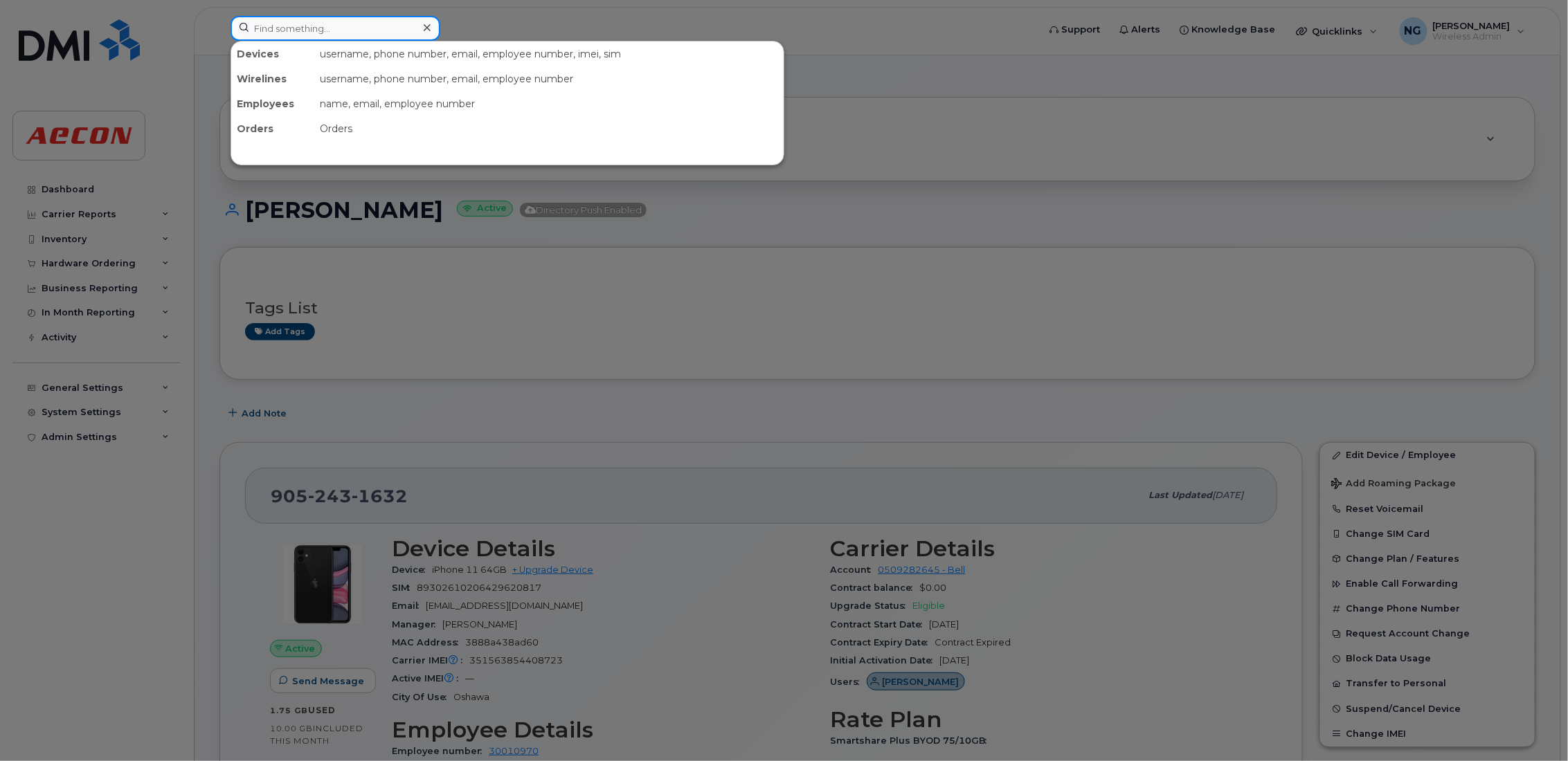
paste input "905-243-3086"
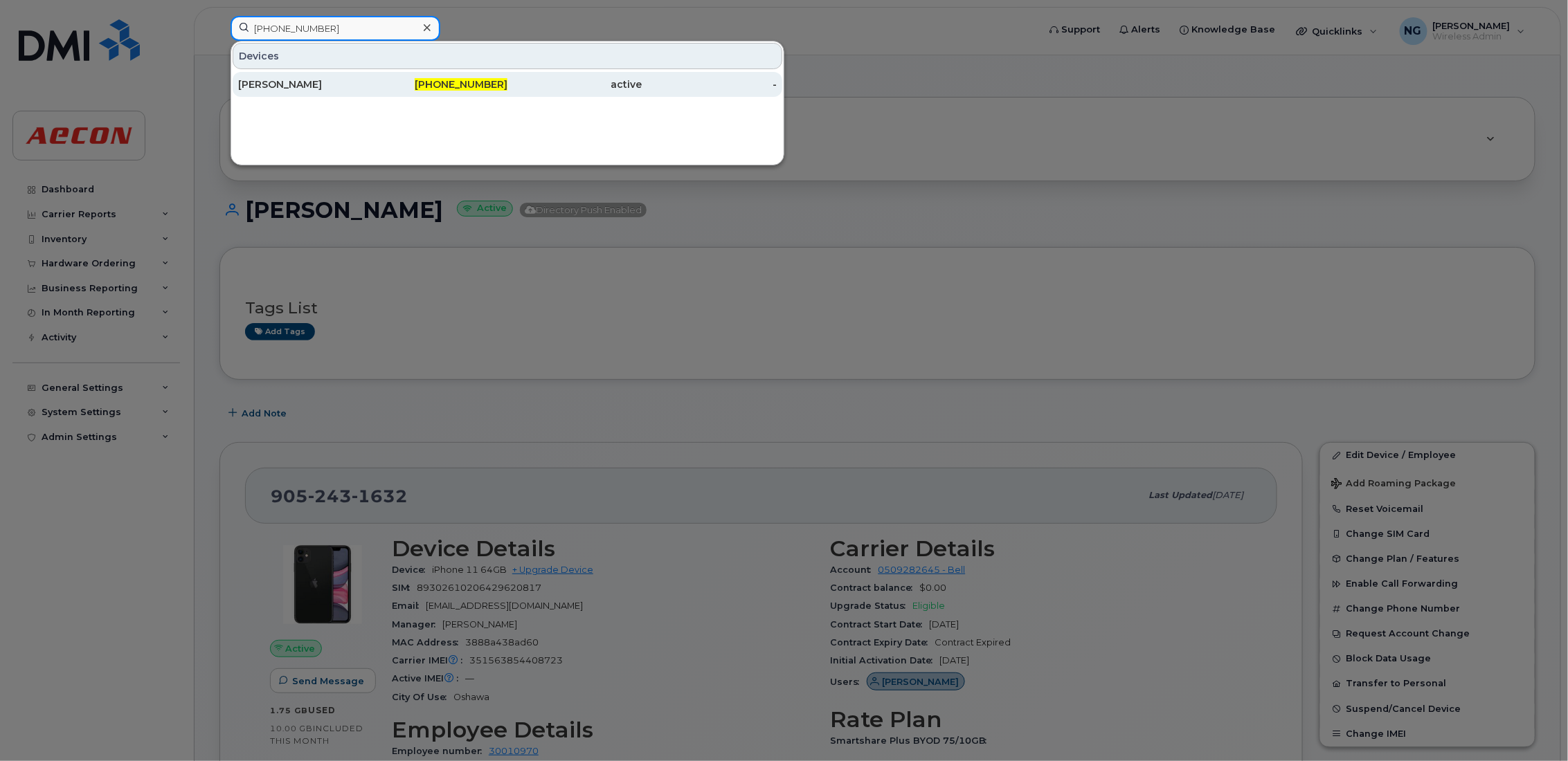
type input "905-243-3086"
drag, startPoint x: 459, startPoint y: 81, endPoint x: 458, endPoint y: 89, distance: 8.1
click at [459, 83] on span "905-243-3086" at bounding box center [461, 84] width 93 height 12
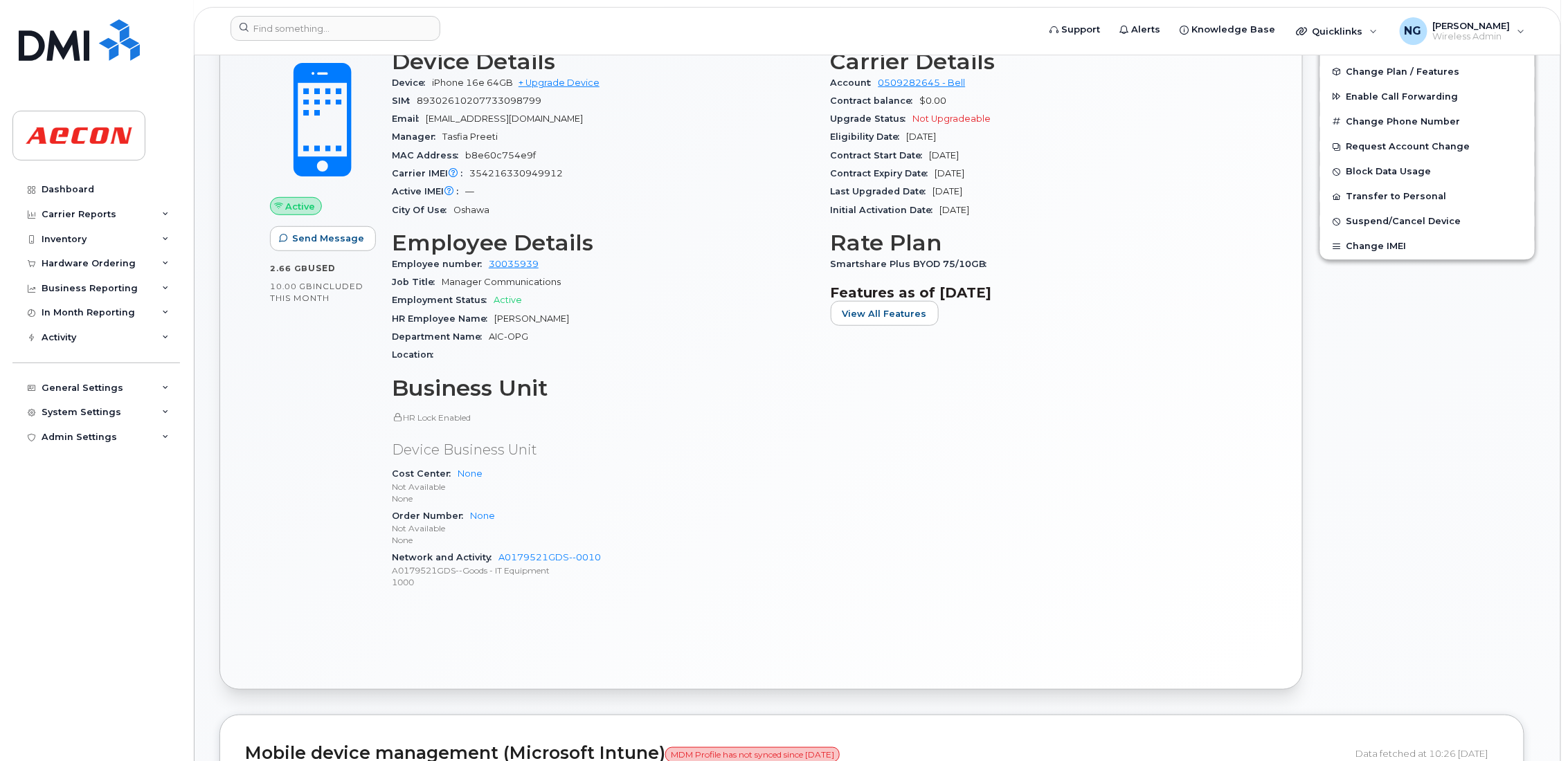
scroll to position [415, 0]
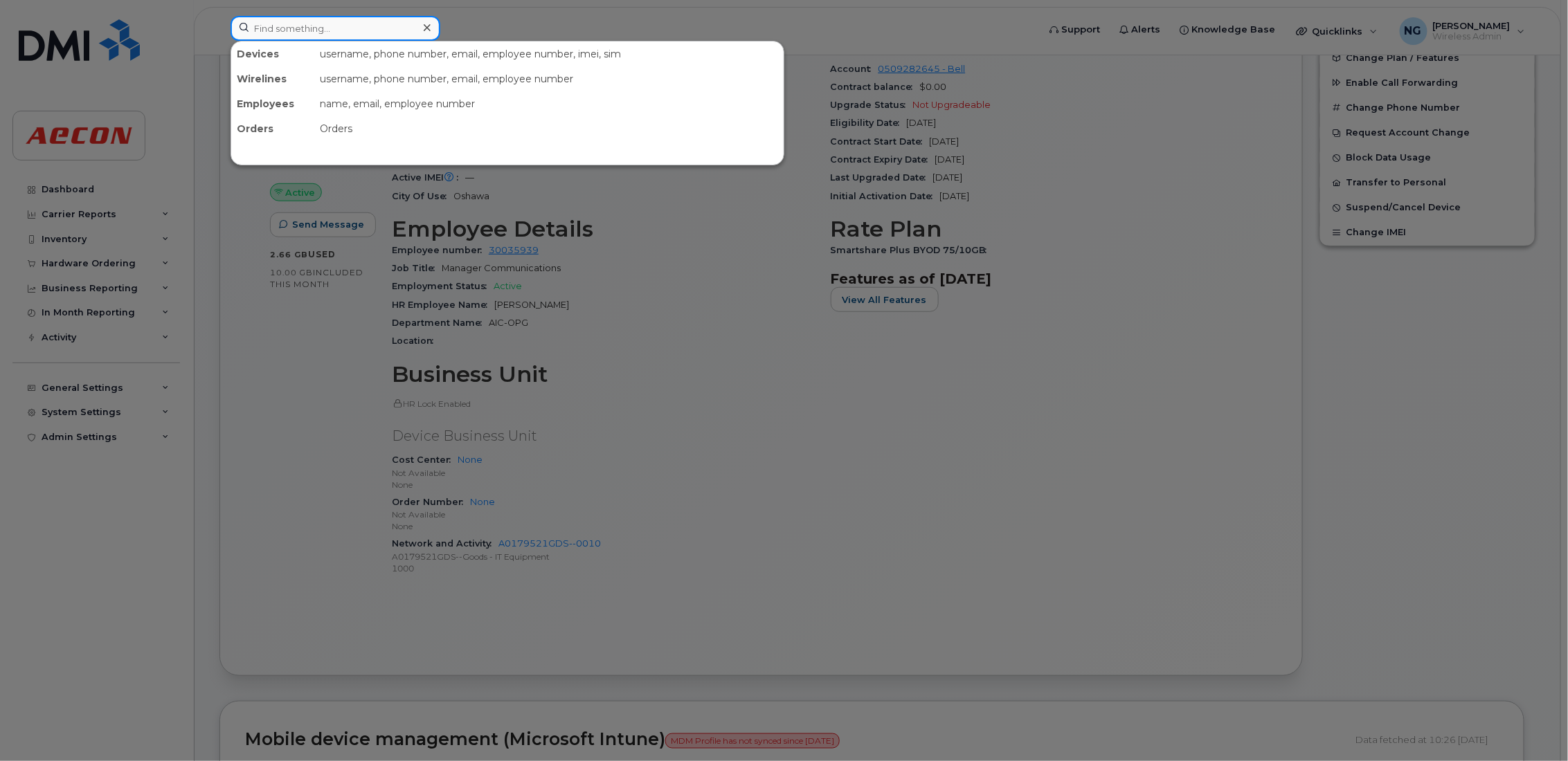
click at [375, 34] on input at bounding box center [336, 28] width 210 height 25
paste input "[PHONE_NUMBER]"
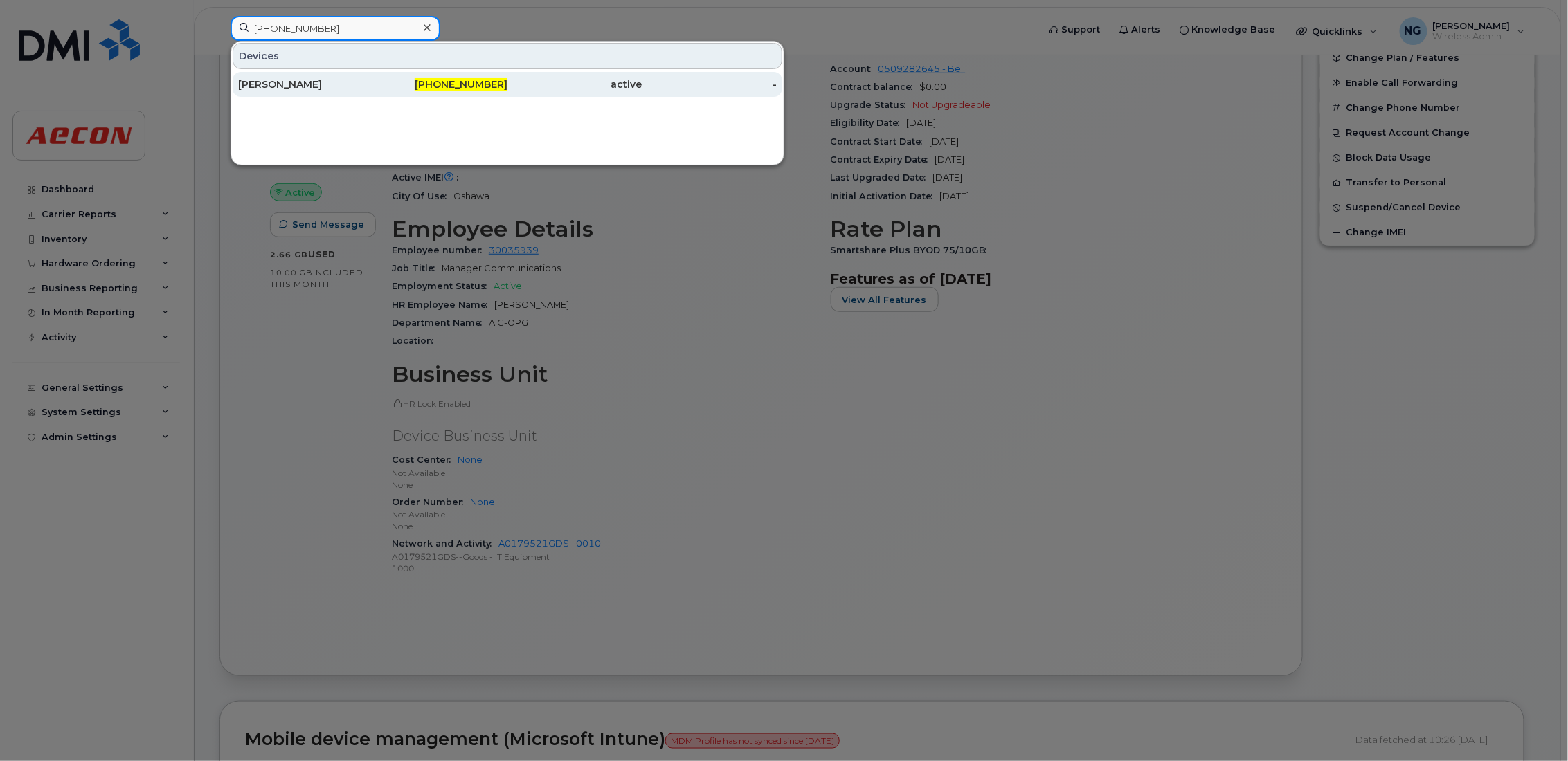
type input "[PHONE_NUMBER]"
click at [464, 84] on span "[PHONE_NUMBER]" at bounding box center [461, 84] width 93 height 12
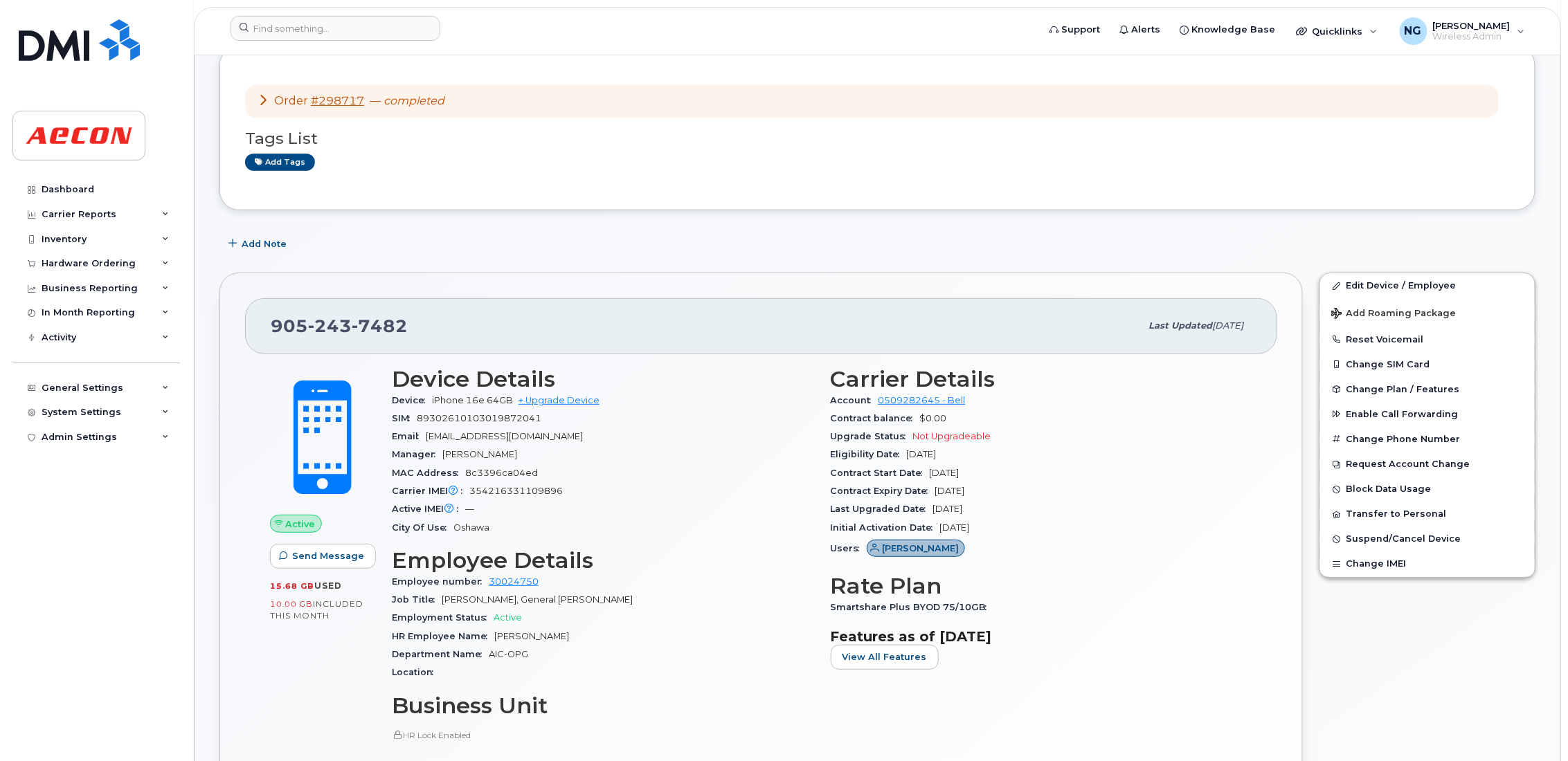
scroll to position [208, 0]
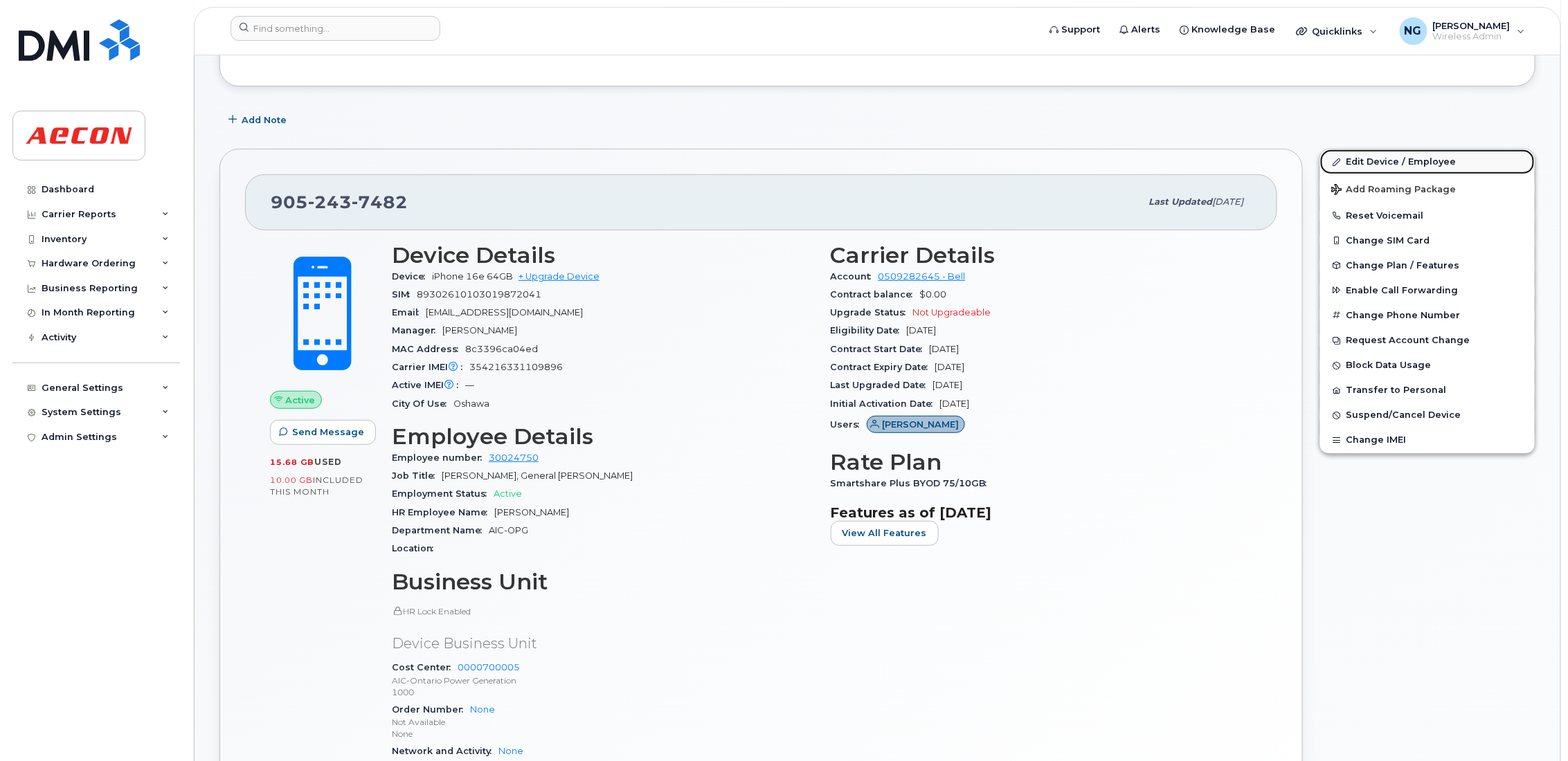
click at [1402, 160] on link "Edit Device / Employee" at bounding box center [1428, 162] width 215 height 25
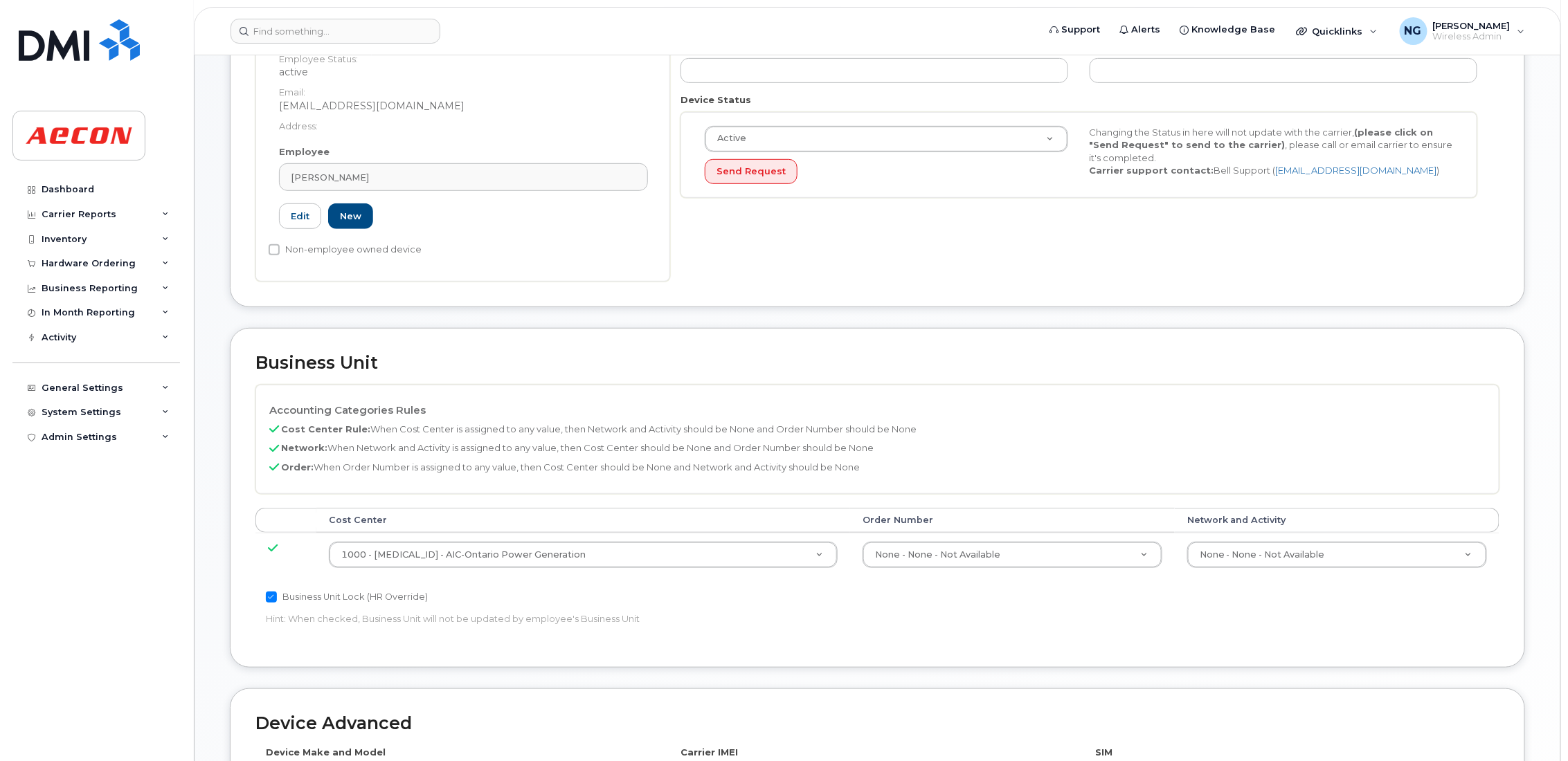
scroll to position [311, 0]
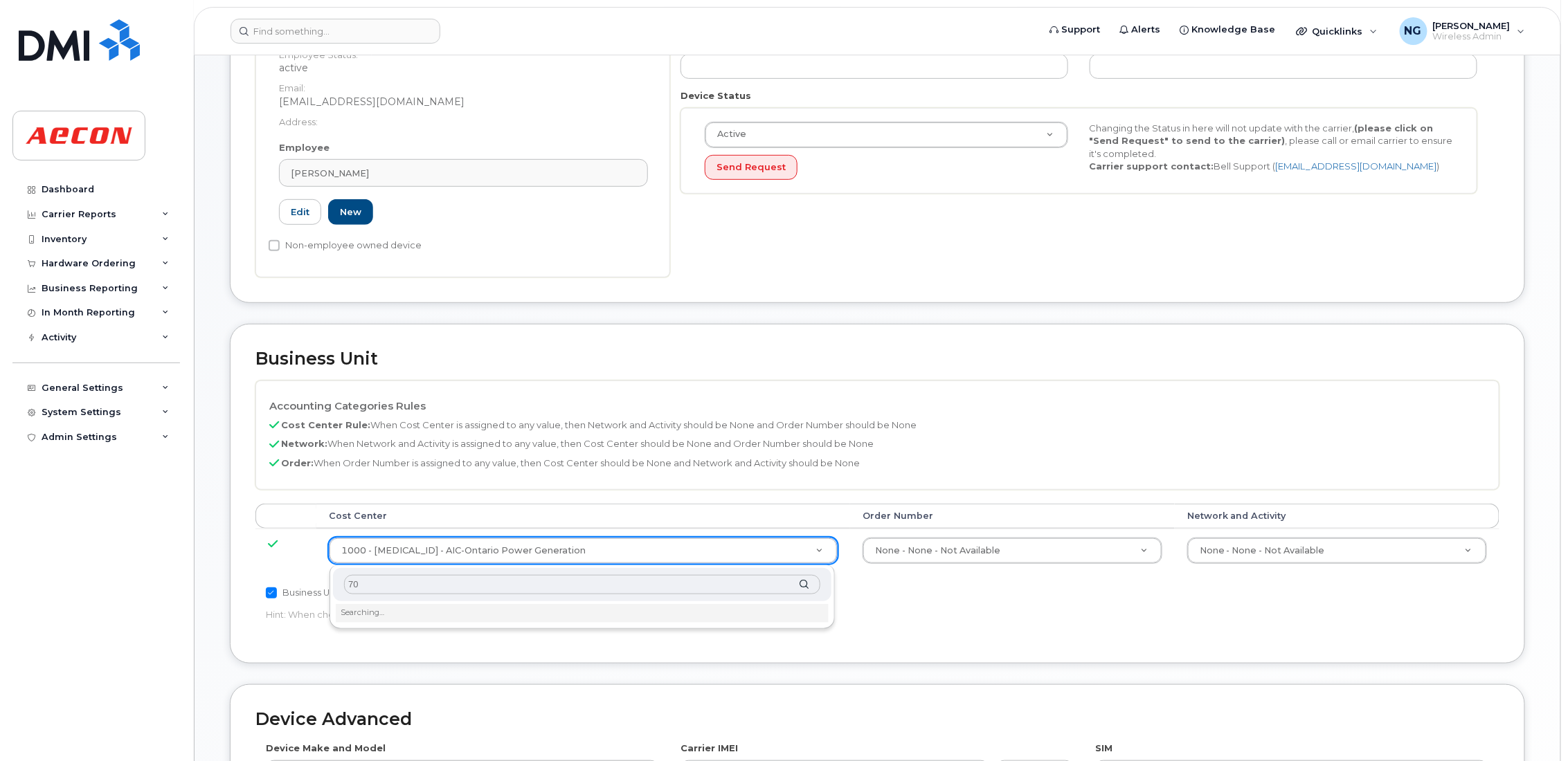
type input "7"
type input "non"
type input "289660"
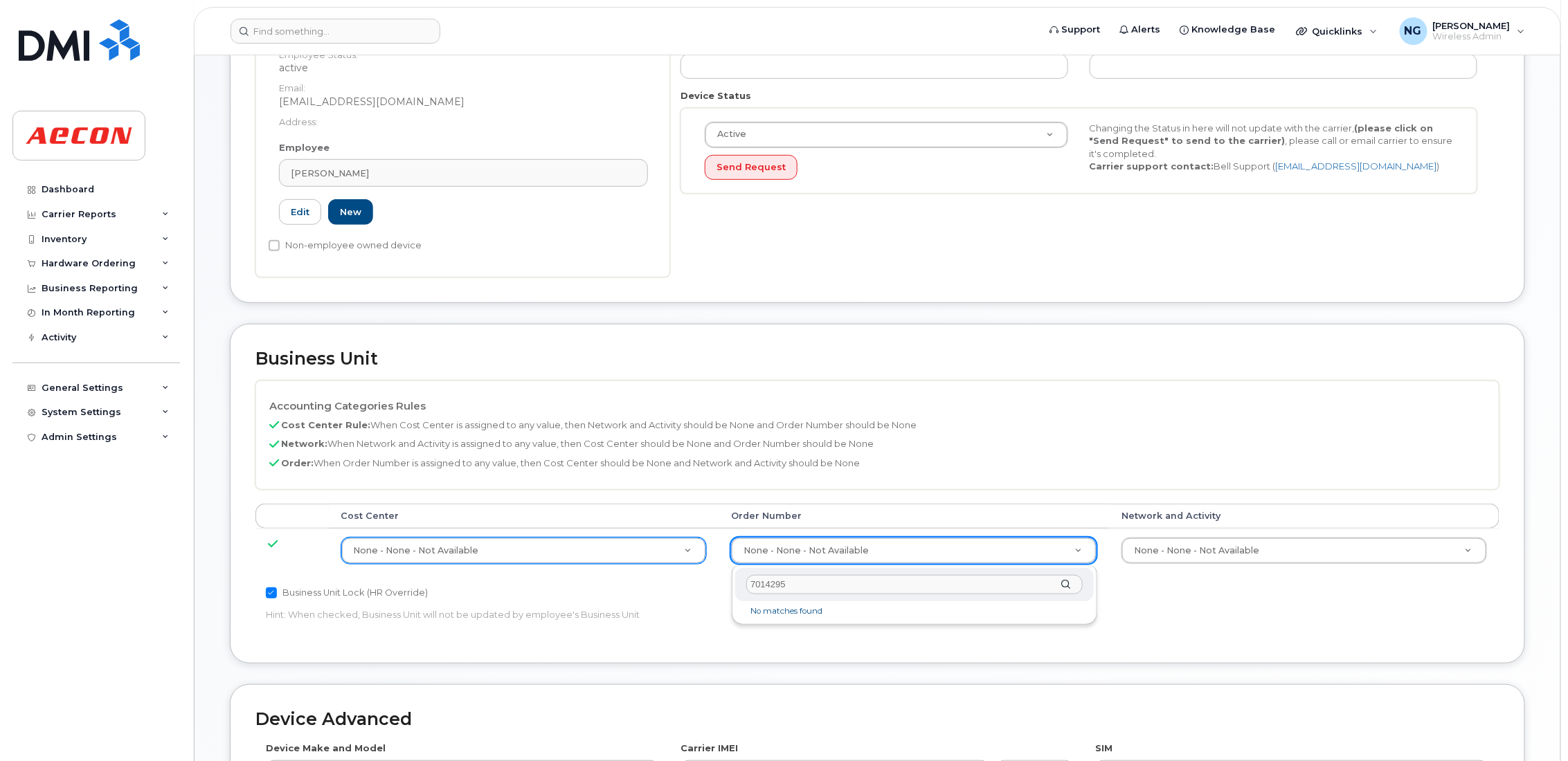
drag, startPoint x: 838, startPoint y: 583, endPoint x: 402, endPoint y: 588, distance: 436.0
click at [402, 588] on body "Support Alerts Knowledge Base Quicklinks Suspend / Cancel Device Change SIM Car…" at bounding box center [784, 393] width 1568 height 1408
type input "70142695"
type input "283680"
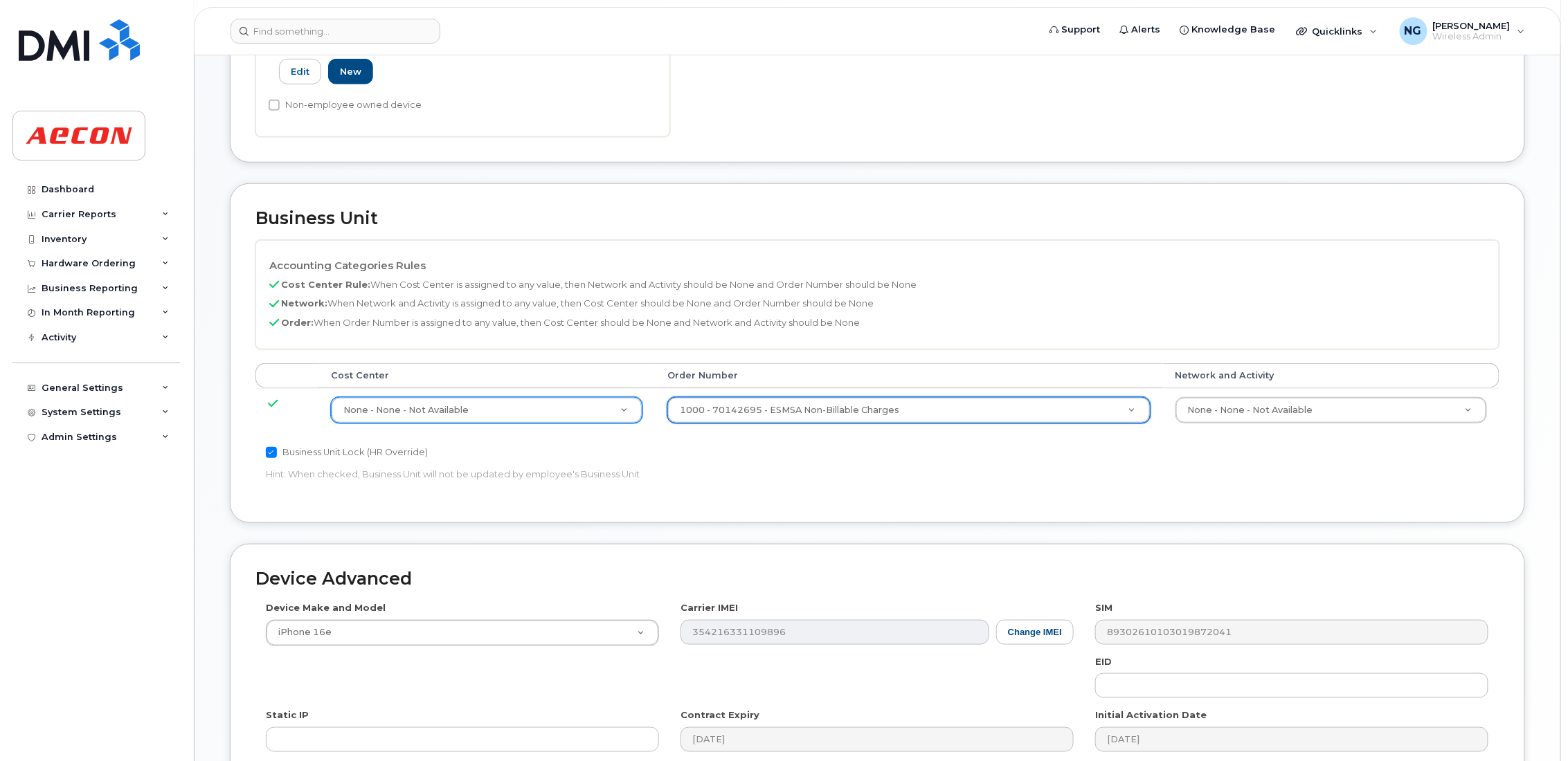
scroll to position [649, 0]
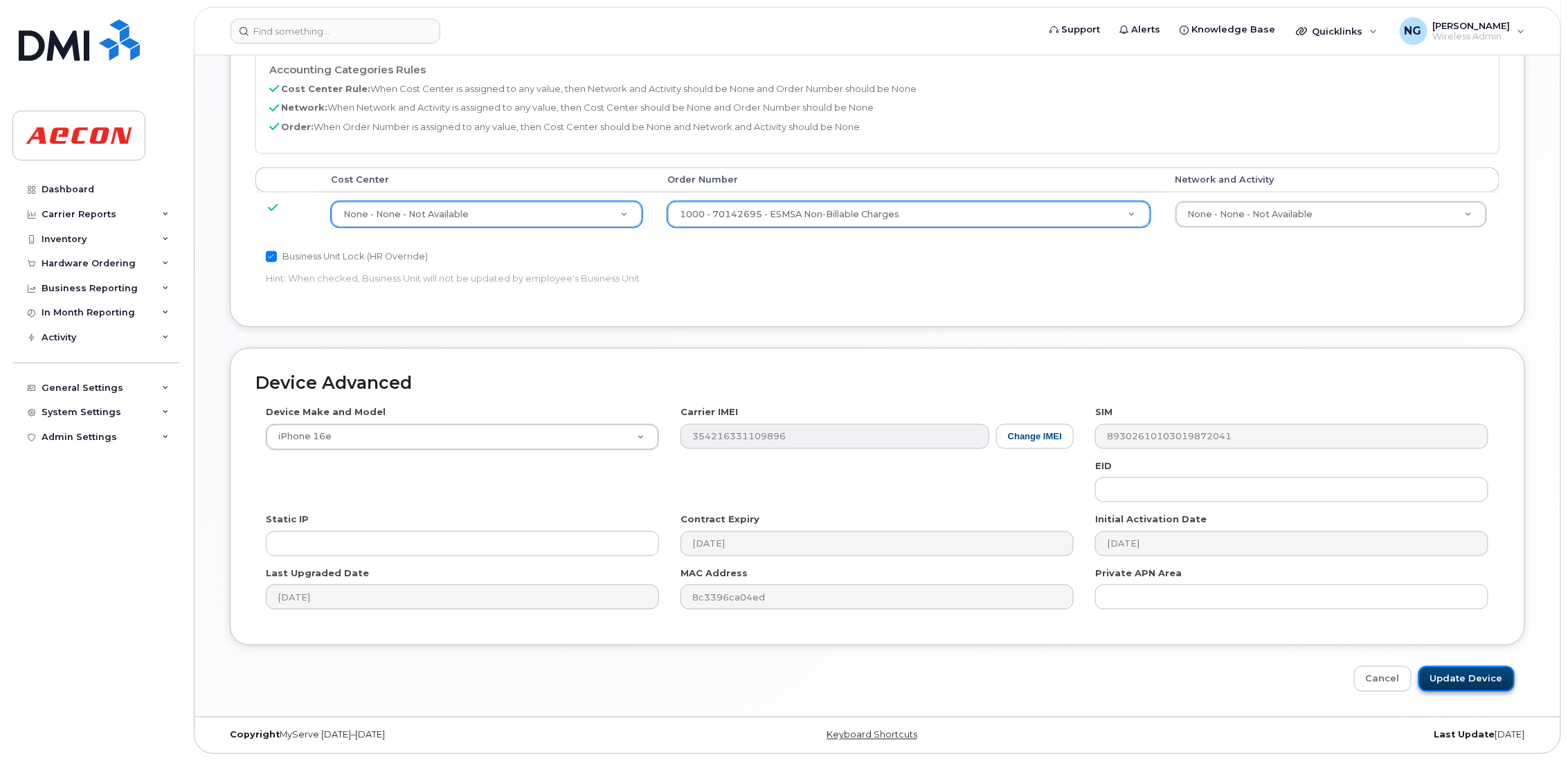
click at [1486, 673] on input "Update Device" at bounding box center [1467, 678] width 97 height 25
type input "Saving..."
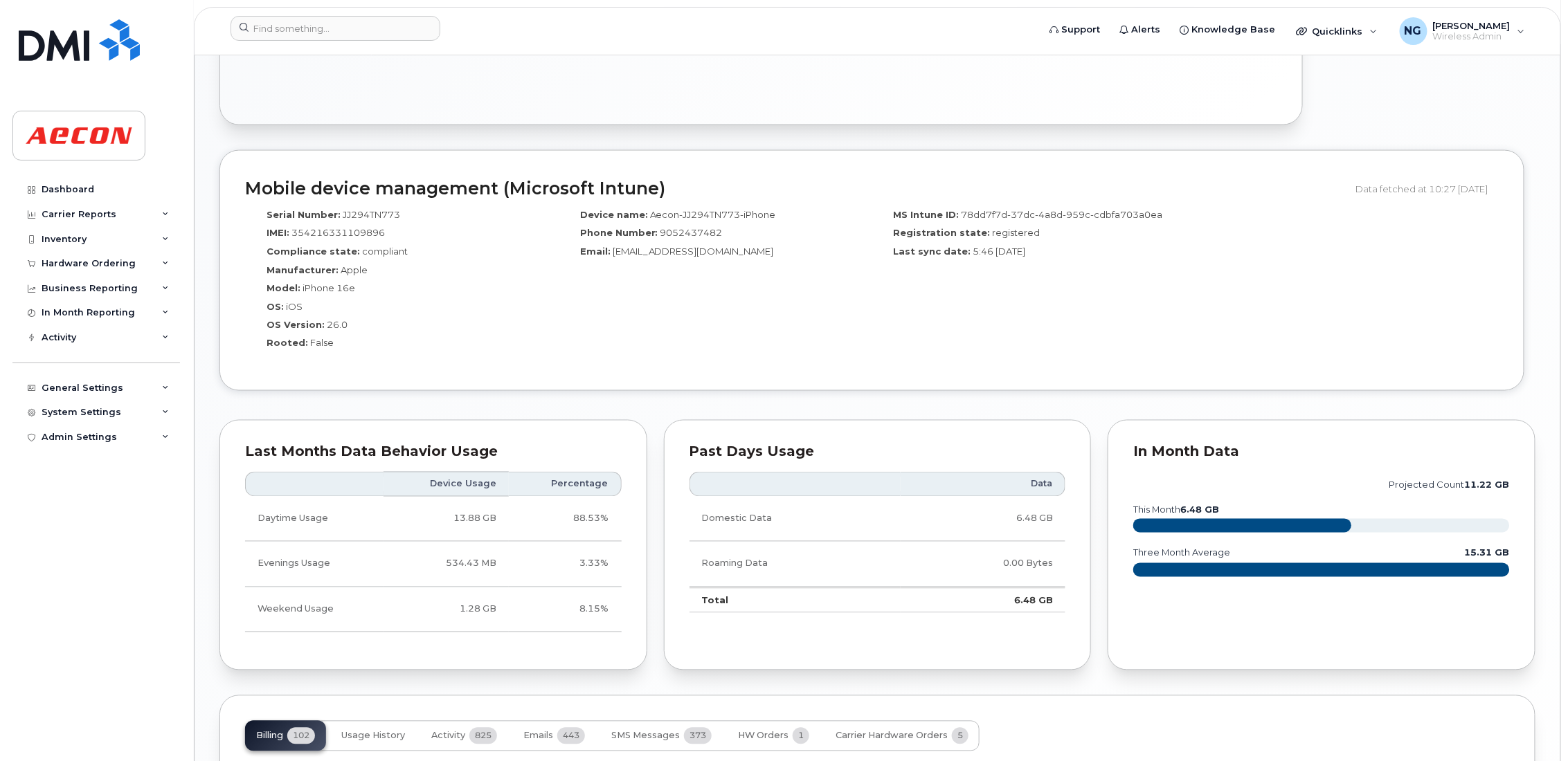
scroll to position [1160, 0]
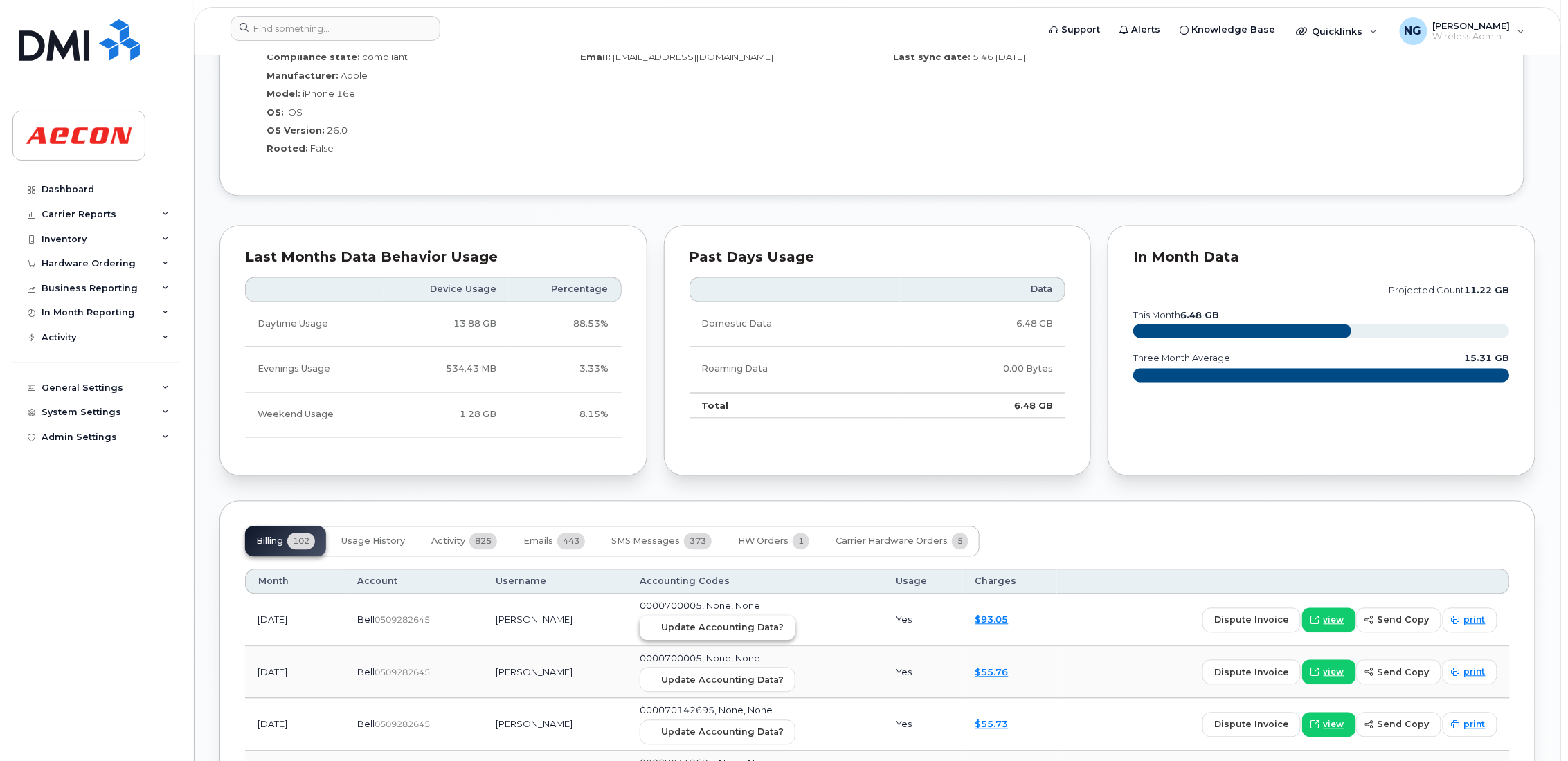
click at [724, 630] on span "Update Accounting Data?" at bounding box center [723, 628] width 123 height 13
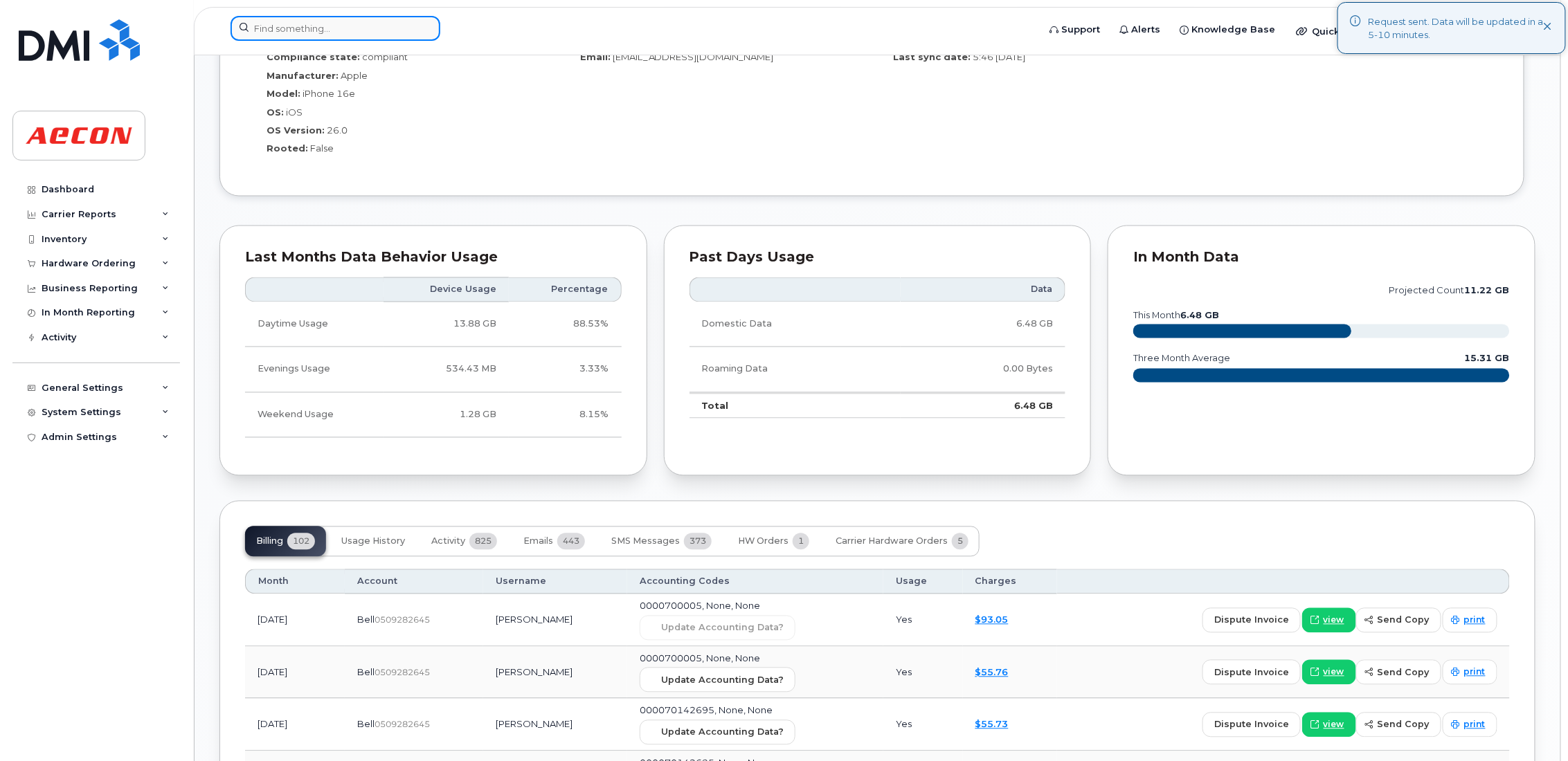
click at [341, 31] on input at bounding box center [336, 28] width 210 height 25
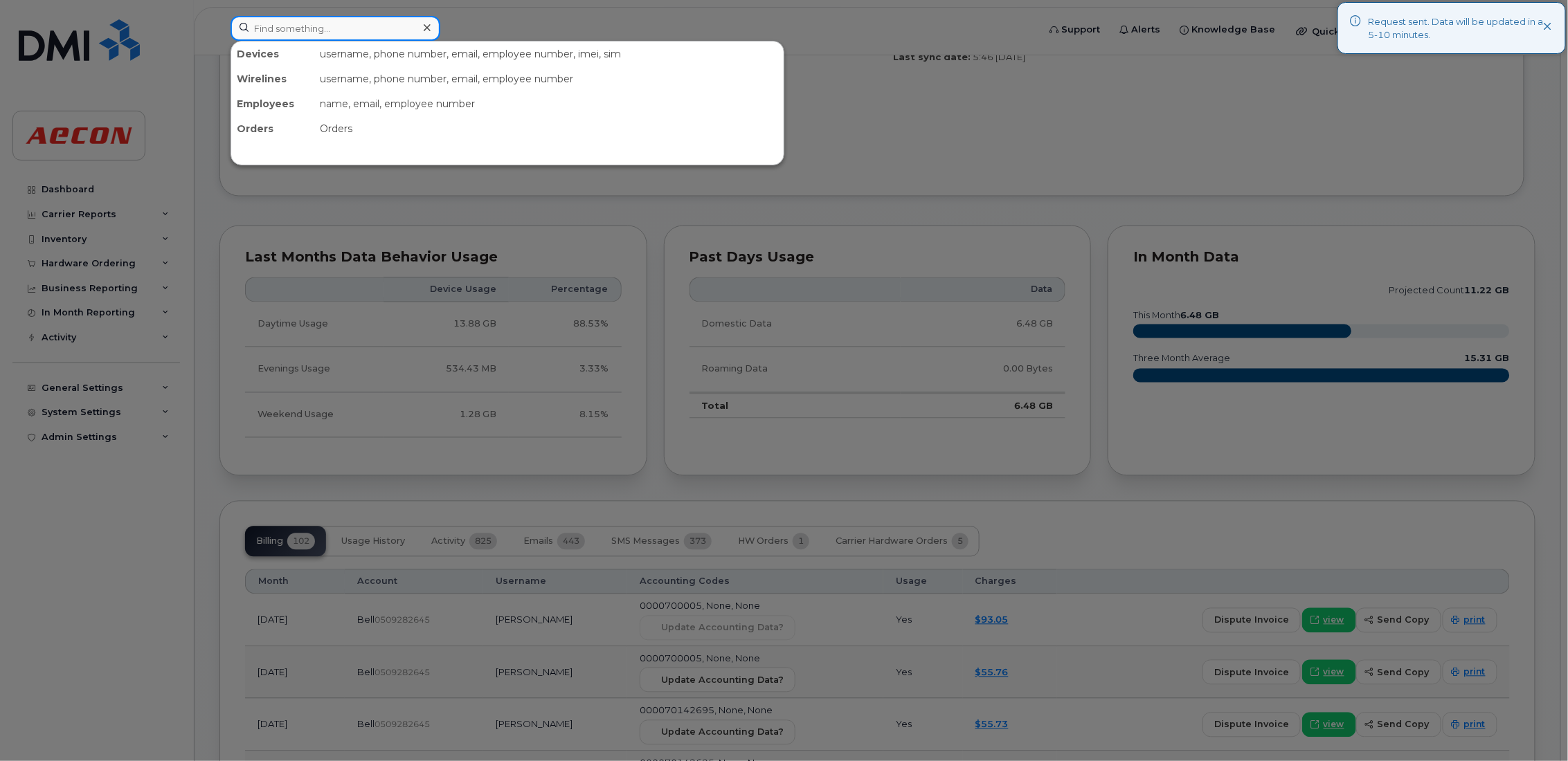
paste input "905-243-7498"
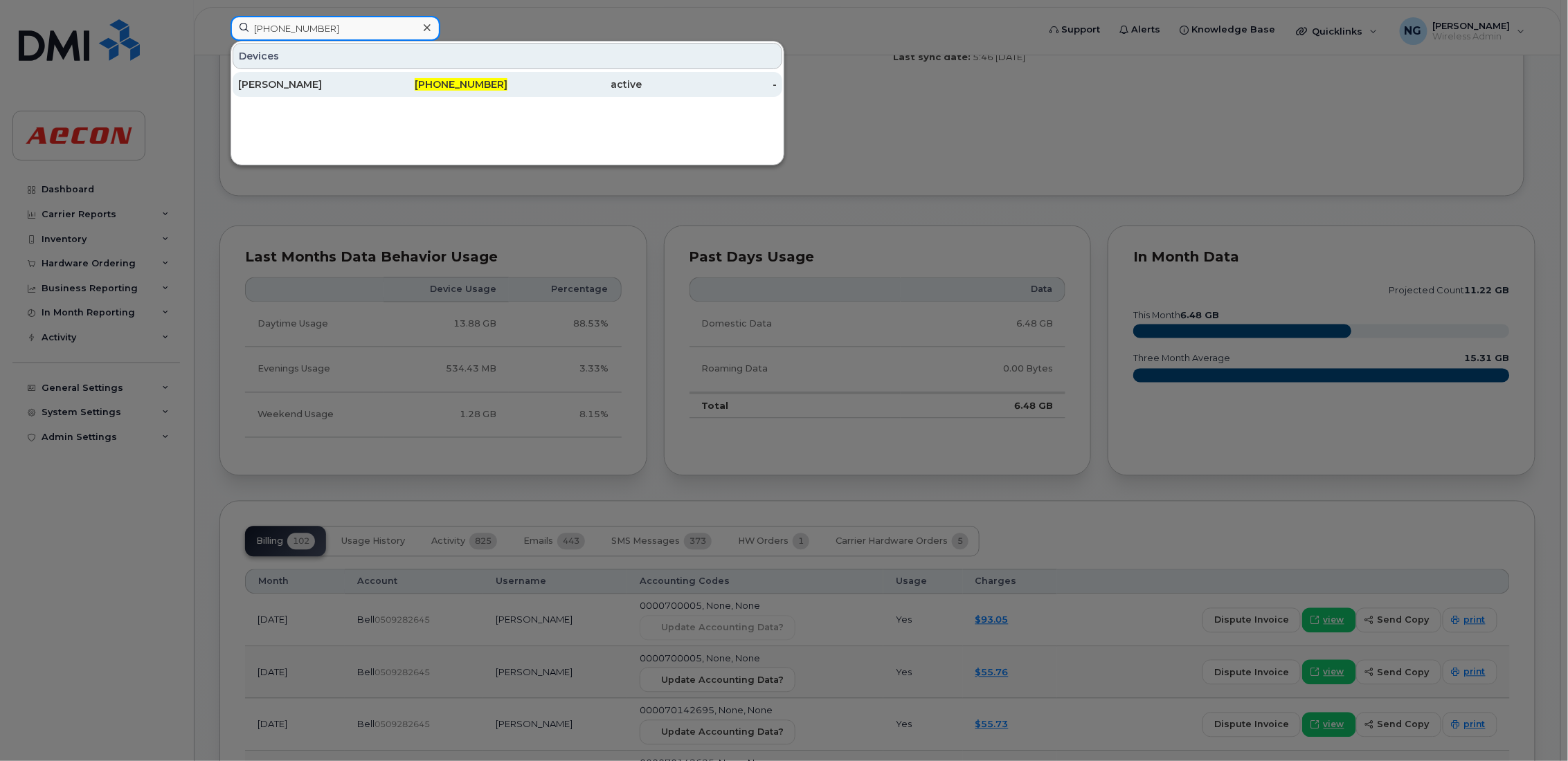
type input "905-243-7498"
click at [462, 88] on span "905-243-7498" at bounding box center [461, 84] width 93 height 12
click at [427, 82] on div "905-243-7498" at bounding box center [441, 84] width 135 height 14
click at [482, 83] on span "905-243-7498" at bounding box center [461, 84] width 93 height 12
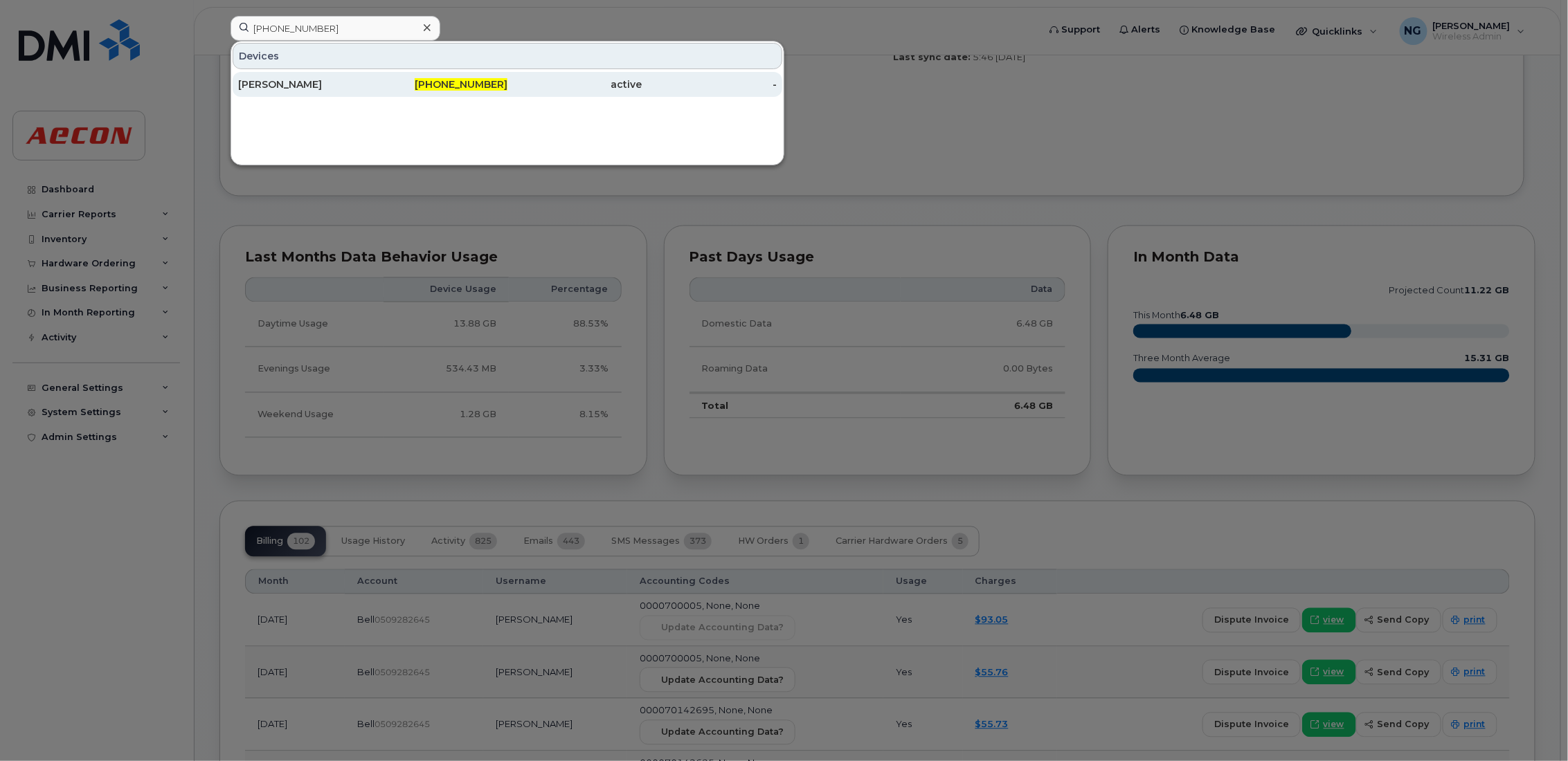
click at [483, 80] on span "905-243-7498" at bounding box center [461, 84] width 93 height 12
click at [483, 74] on div "905-243-7498" at bounding box center [441, 84] width 135 height 25
click at [486, 82] on span "905-243-7498" at bounding box center [461, 84] width 93 height 12
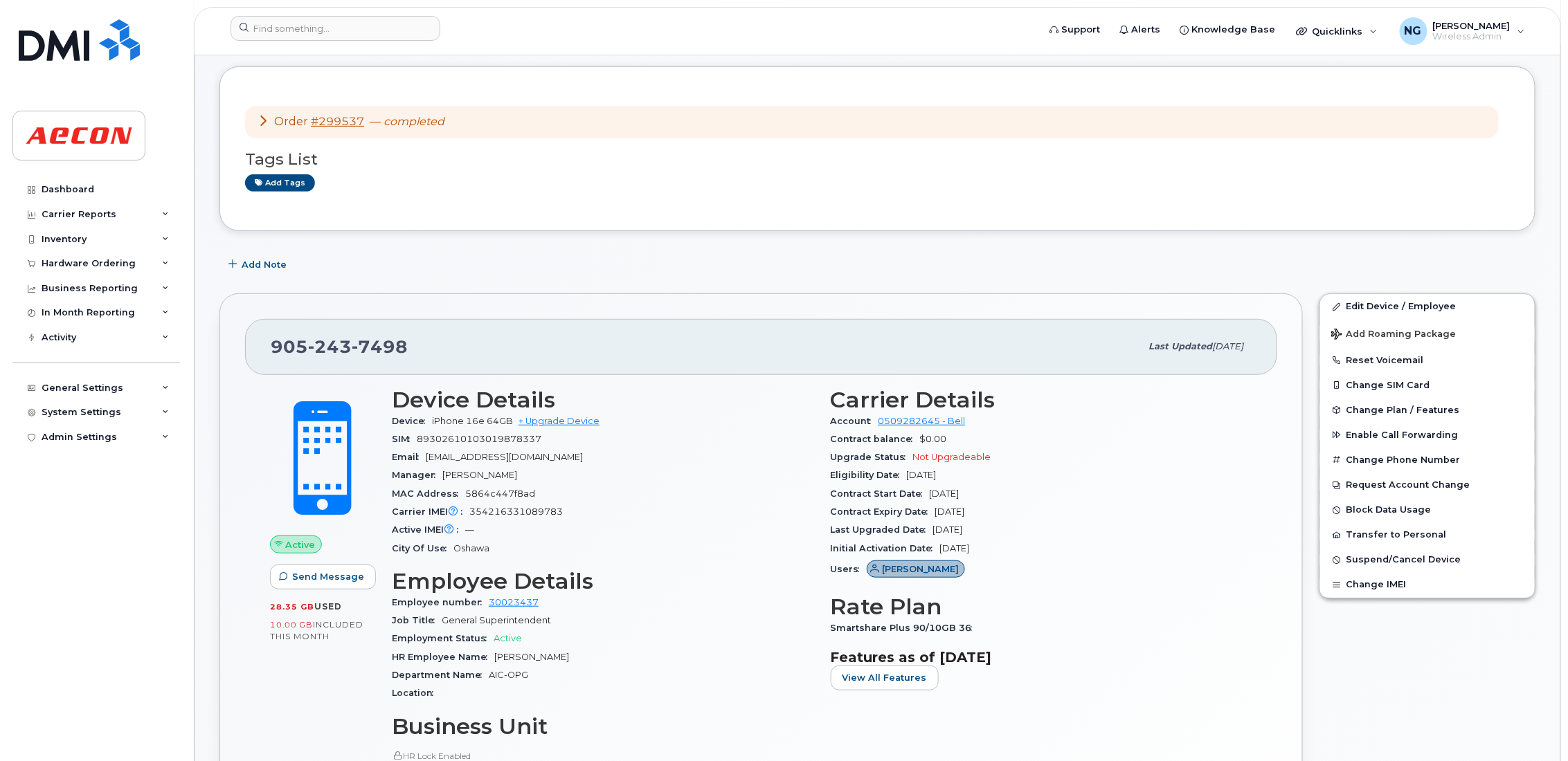
scroll to position [104, 0]
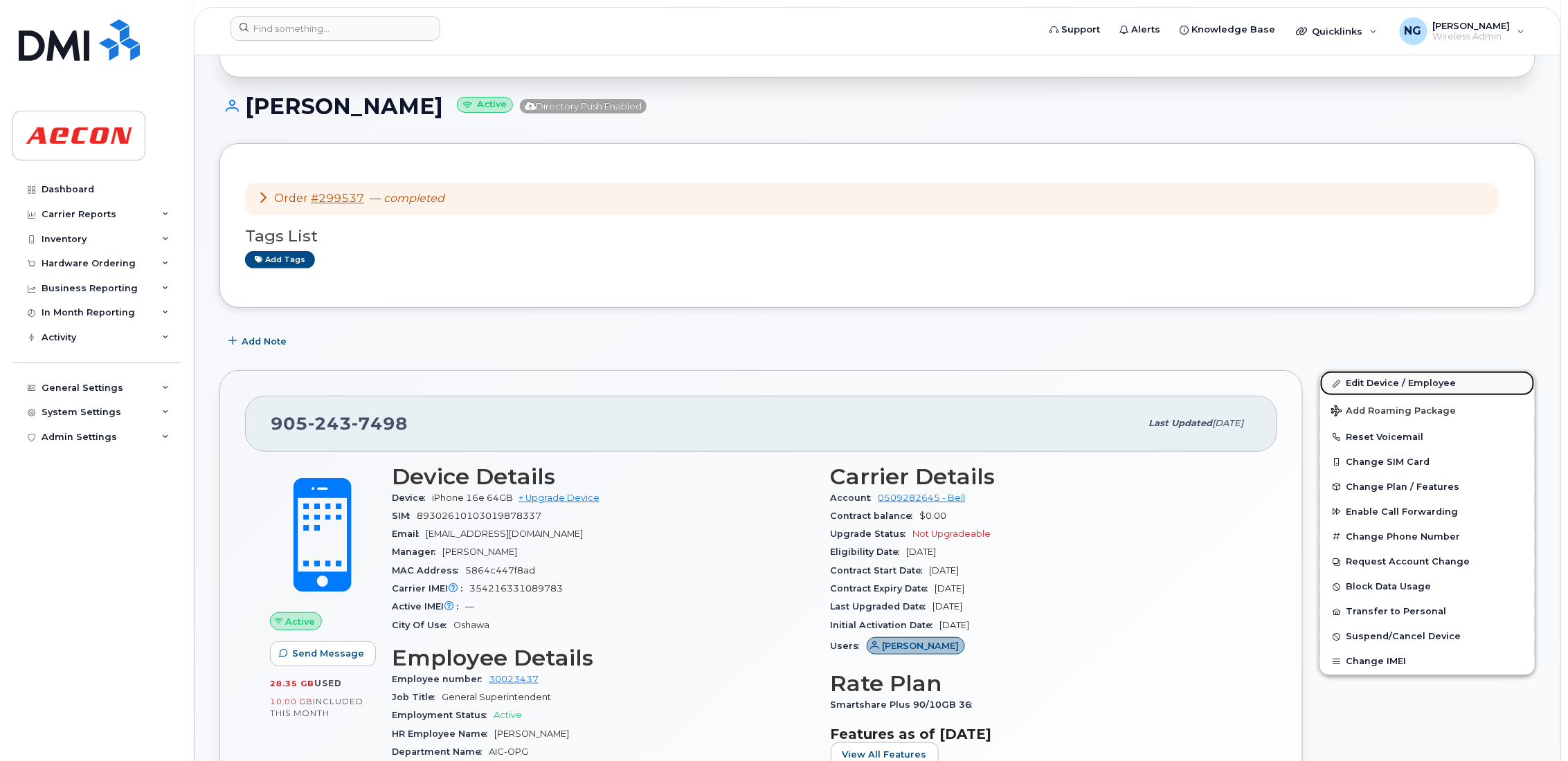
click at [1361, 384] on link "Edit Device / Employee" at bounding box center [1428, 383] width 215 height 25
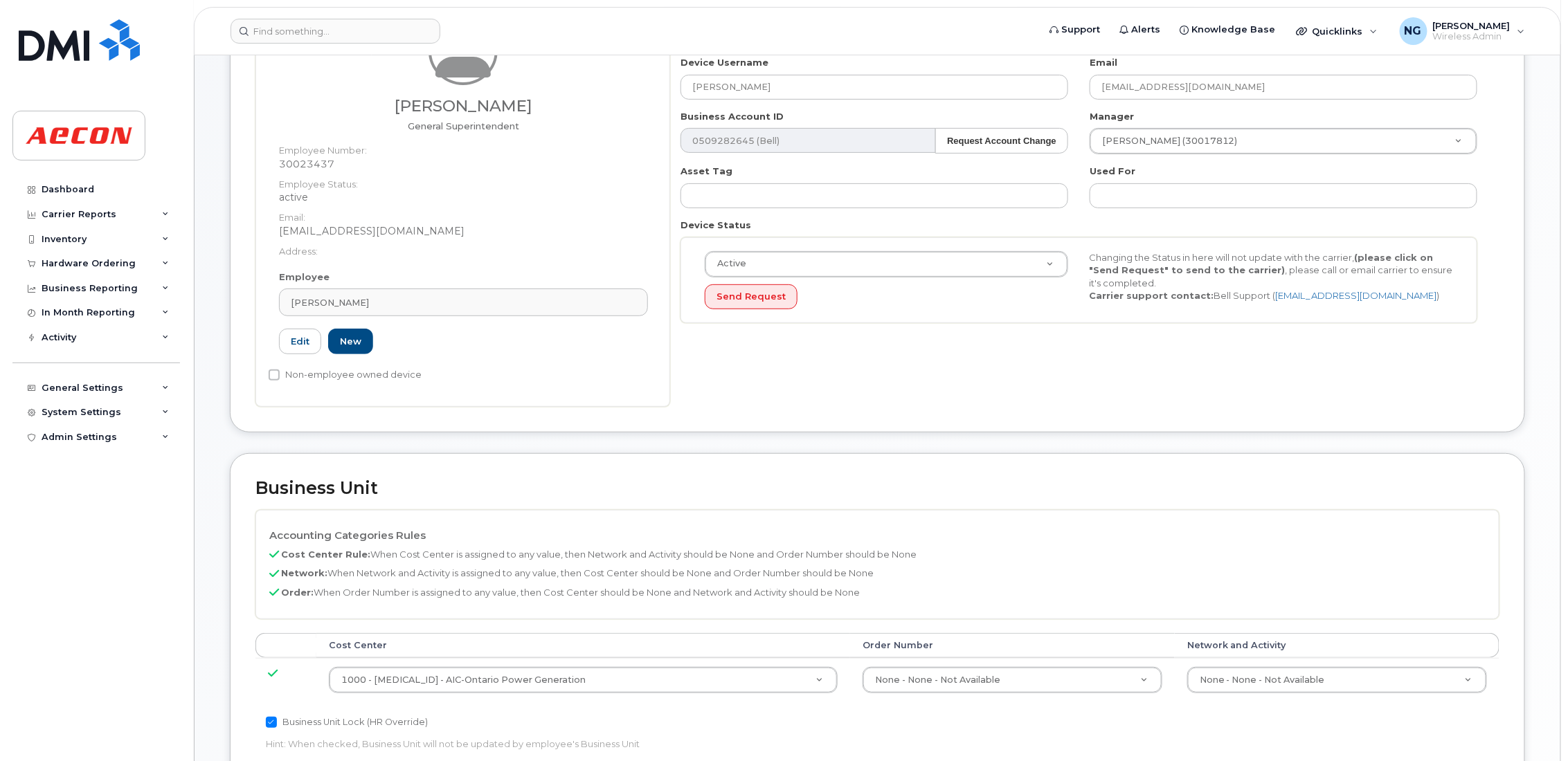
scroll to position [311, 0]
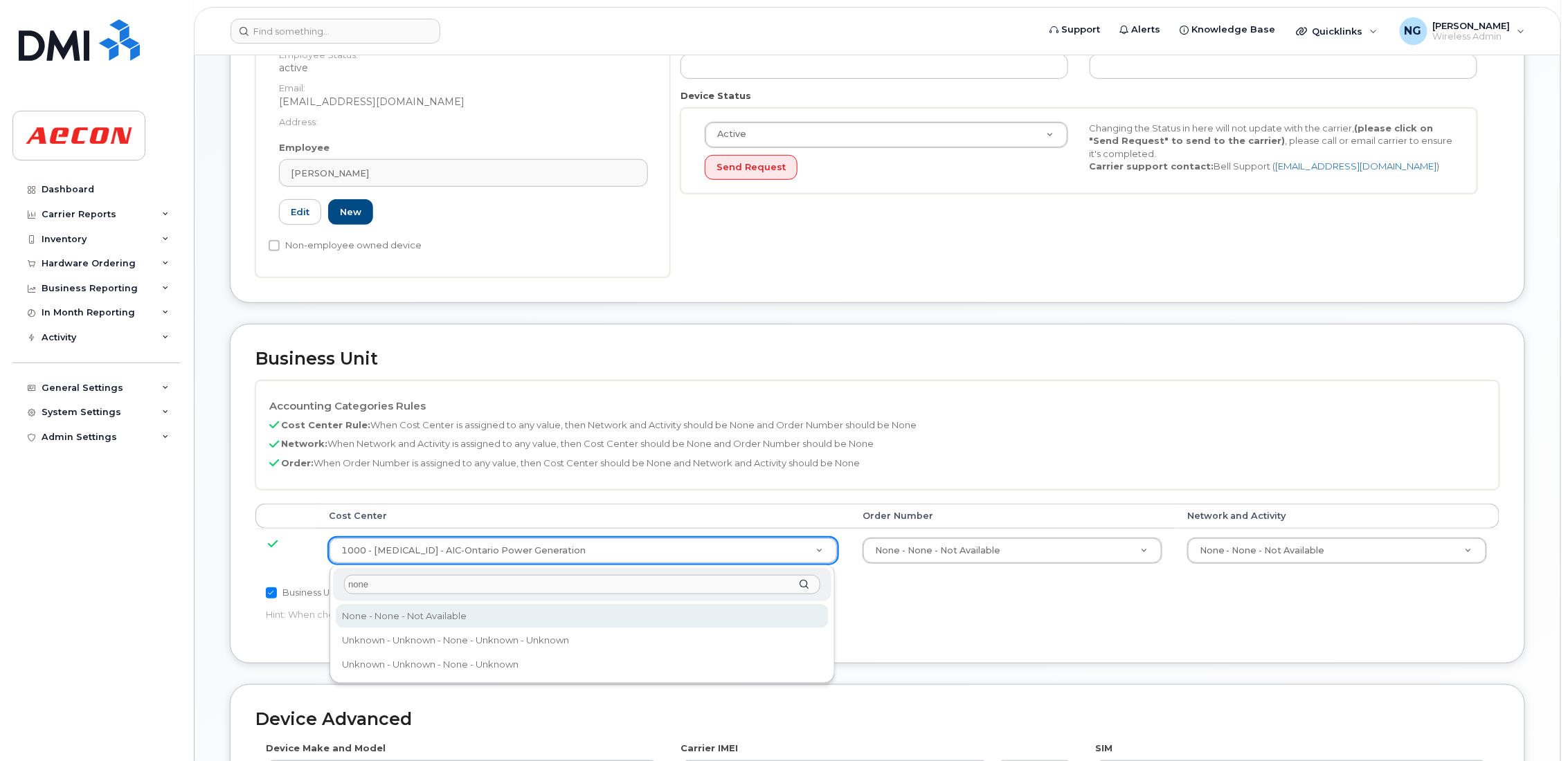
type input "none"
type input "289660"
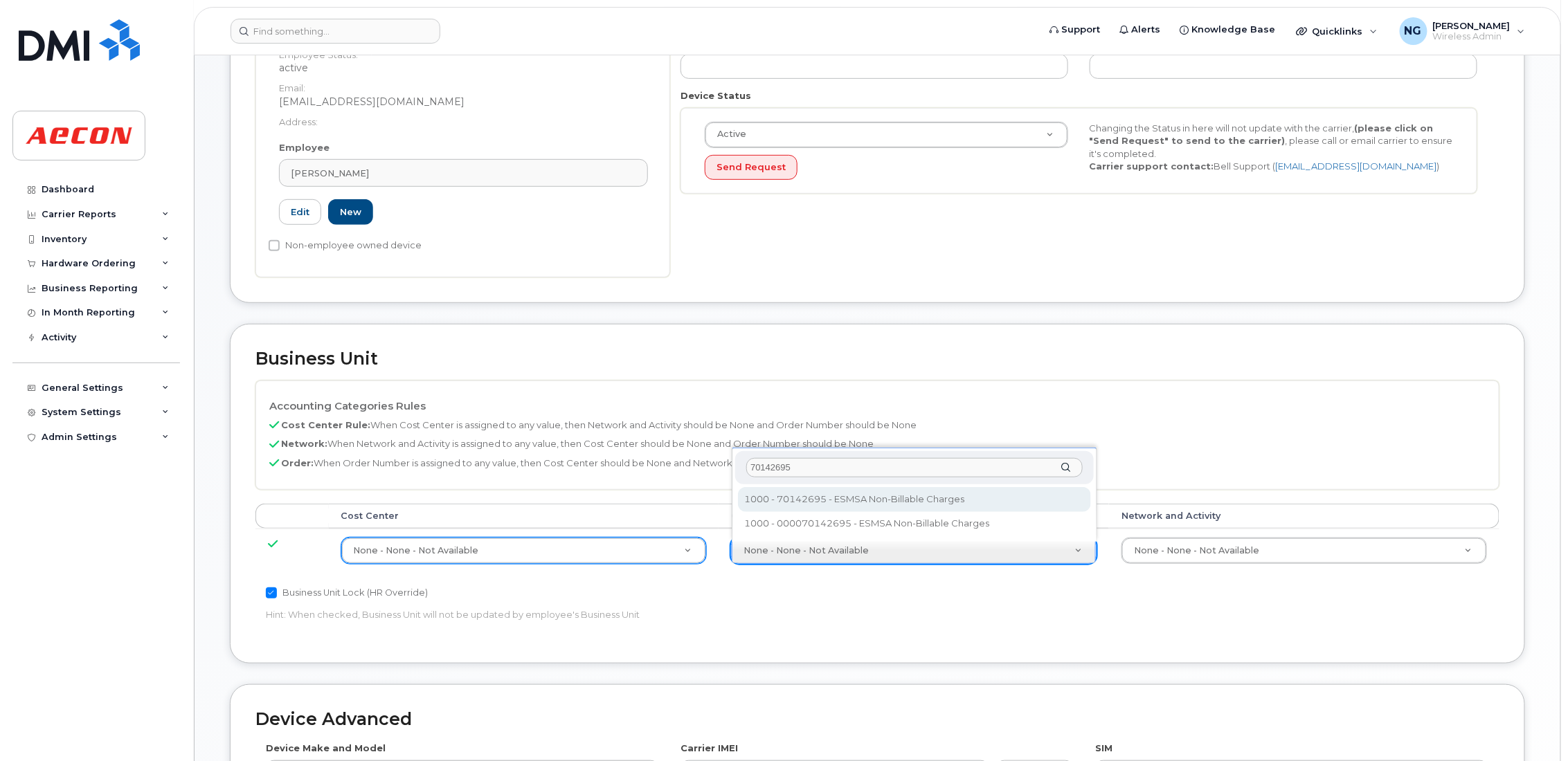
type input "70142695"
type input "283680"
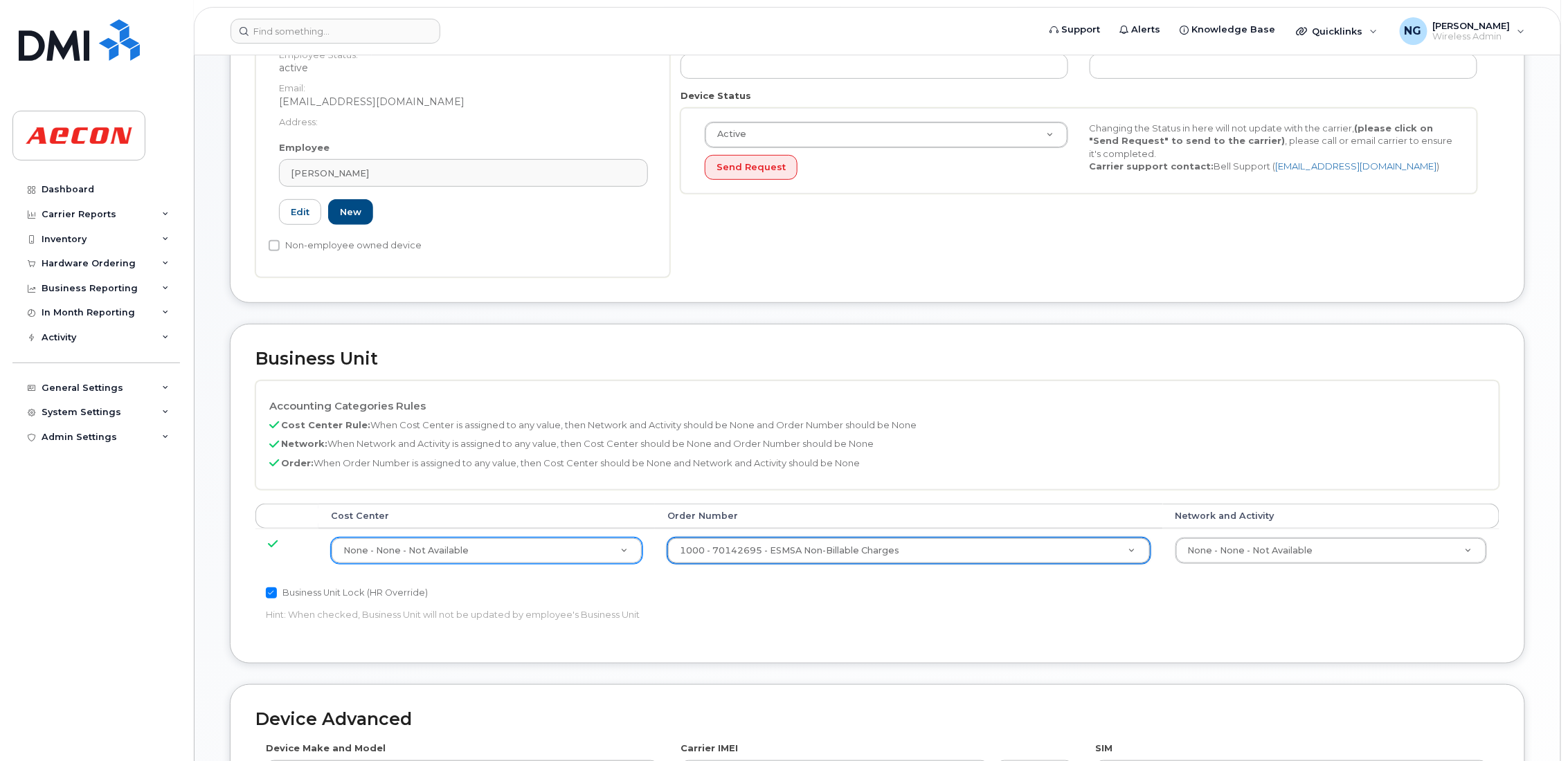
scroll to position [649, 0]
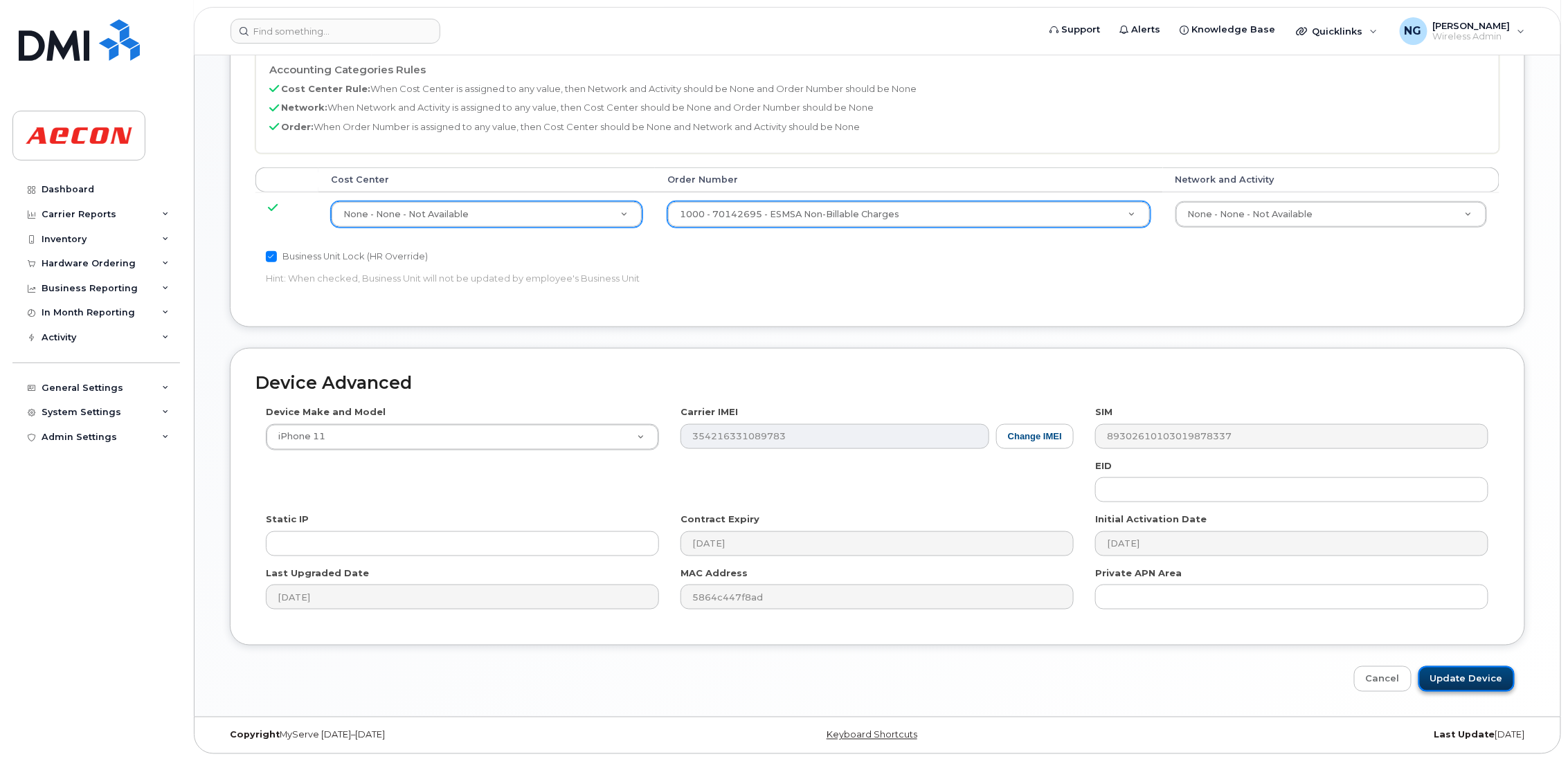
click at [1455, 670] on input "Update Device" at bounding box center [1467, 678] width 97 height 25
type input "Saving..."
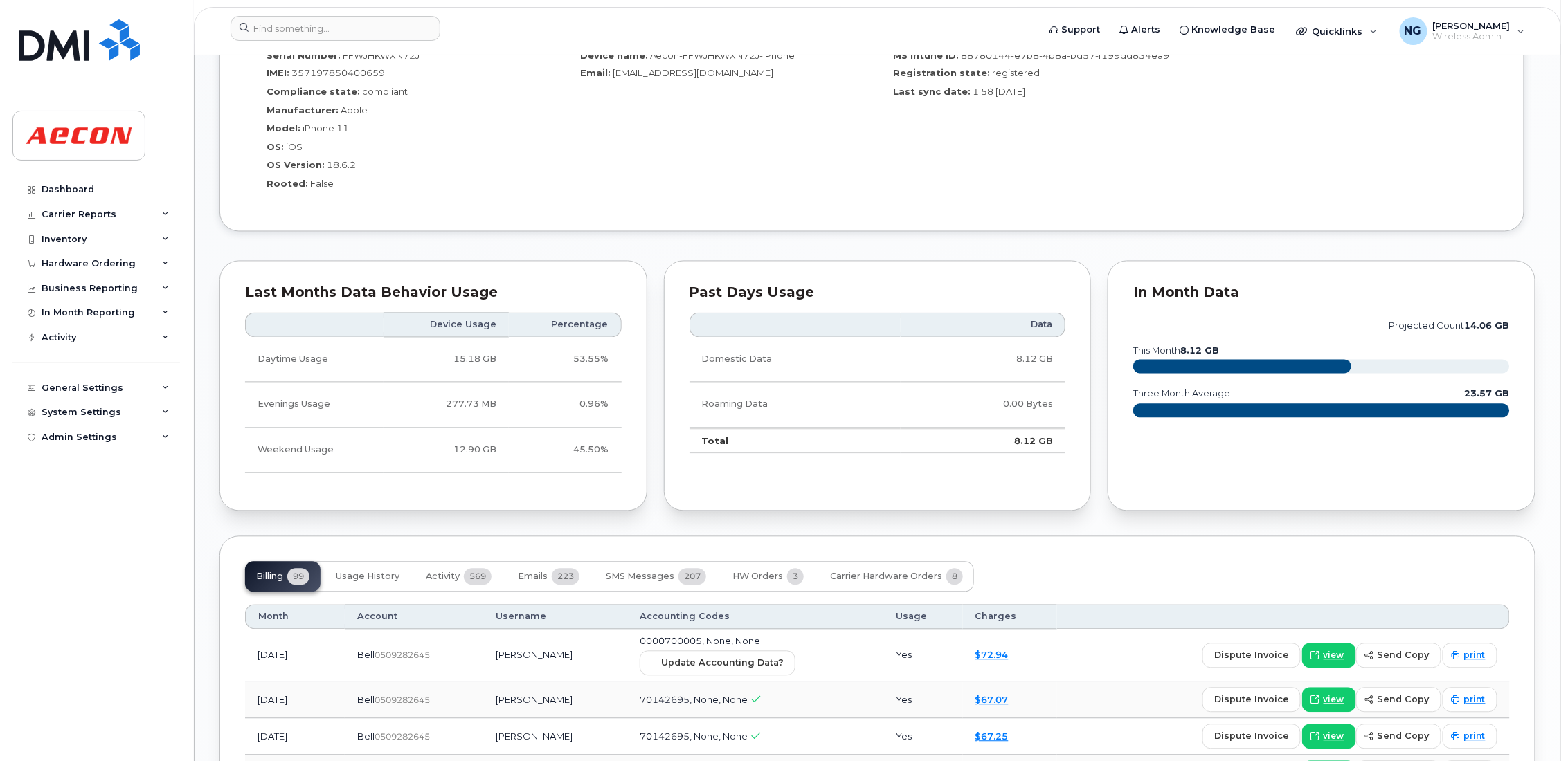
scroll to position [1453, 0]
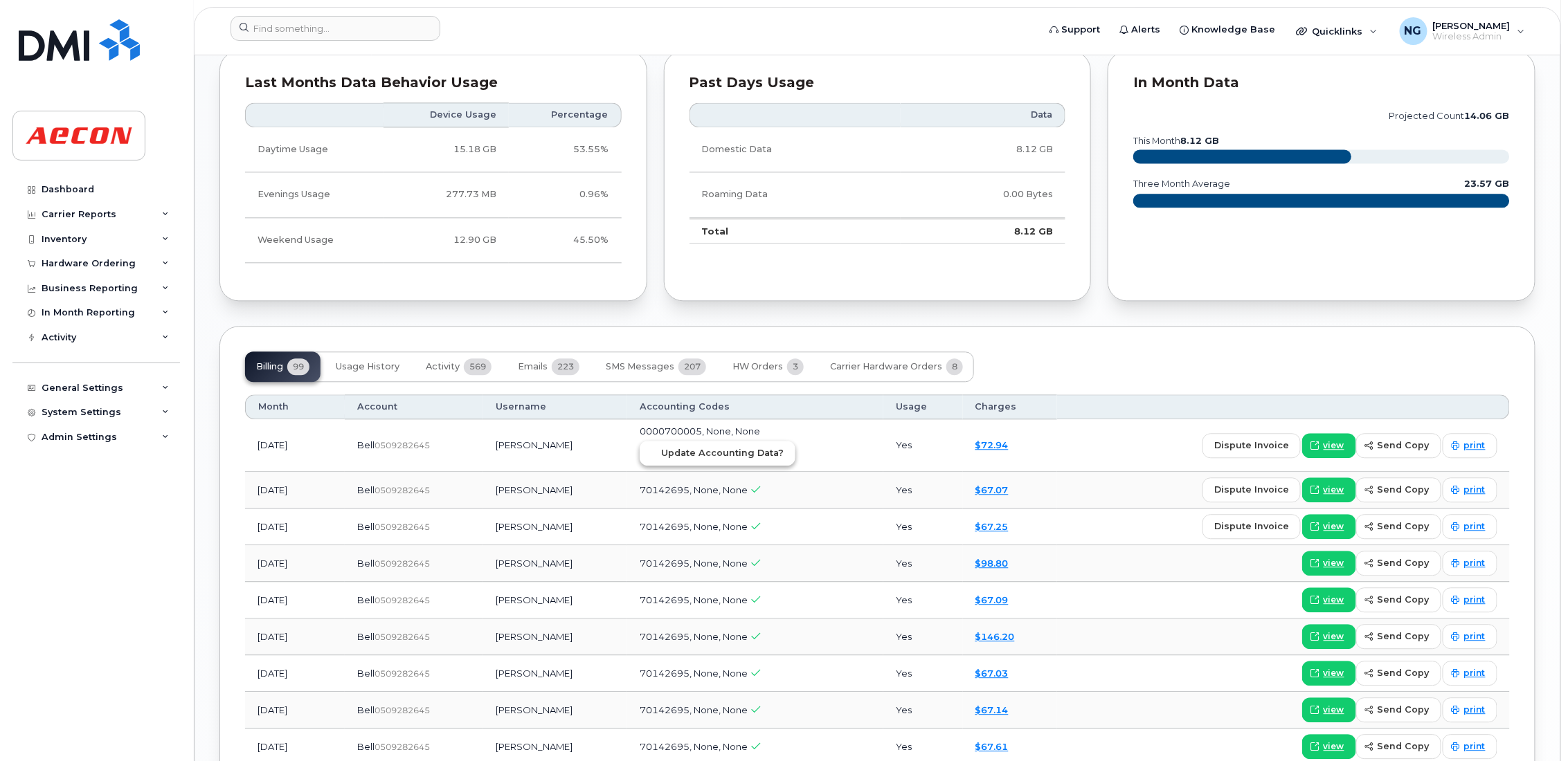
click at [749, 455] on span "Update Accounting Data?" at bounding box center [723, 453] width 123 height 13
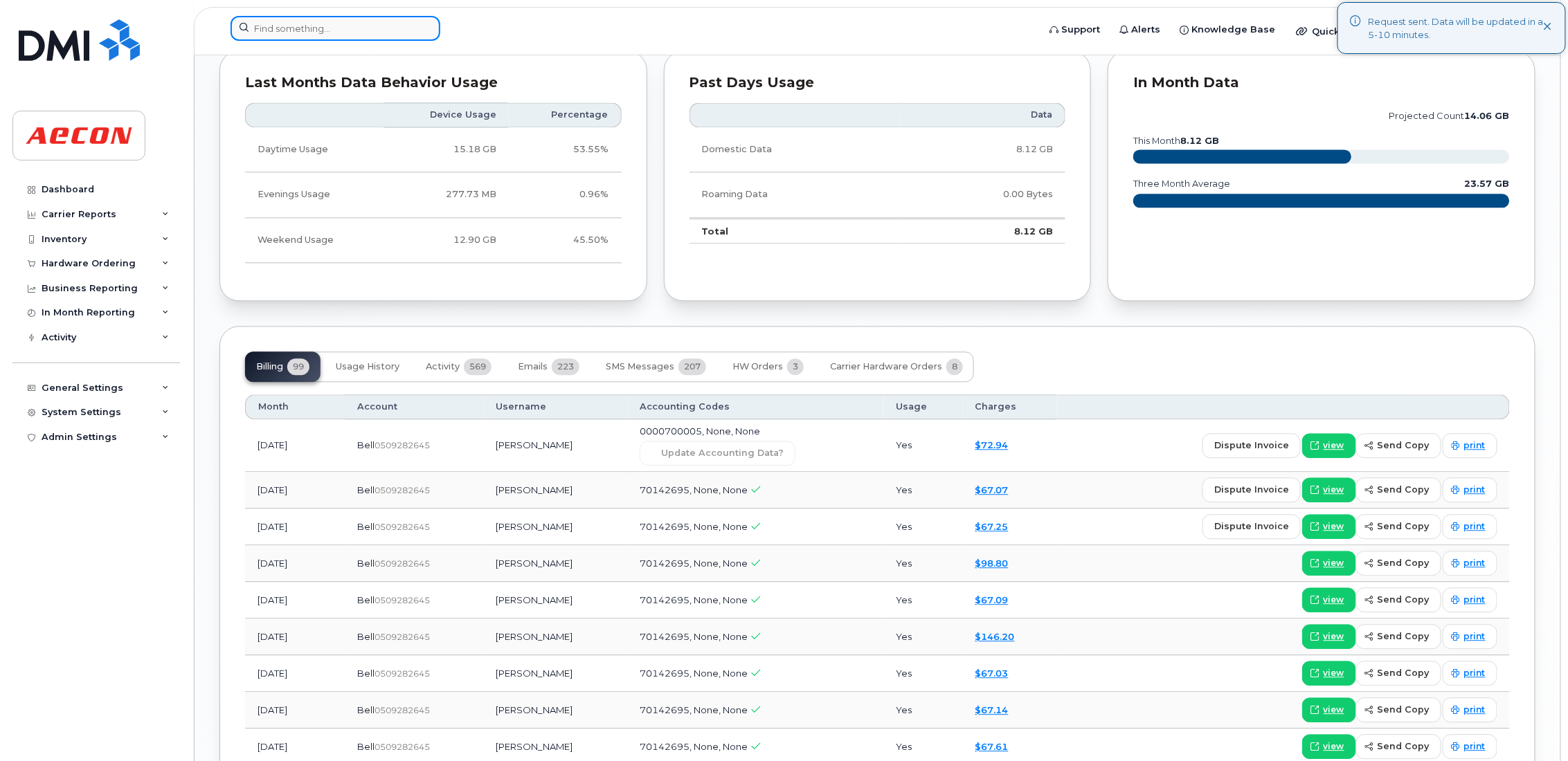
click at [321, 26] on input at bounding box center [336, 28] width 210 height 25
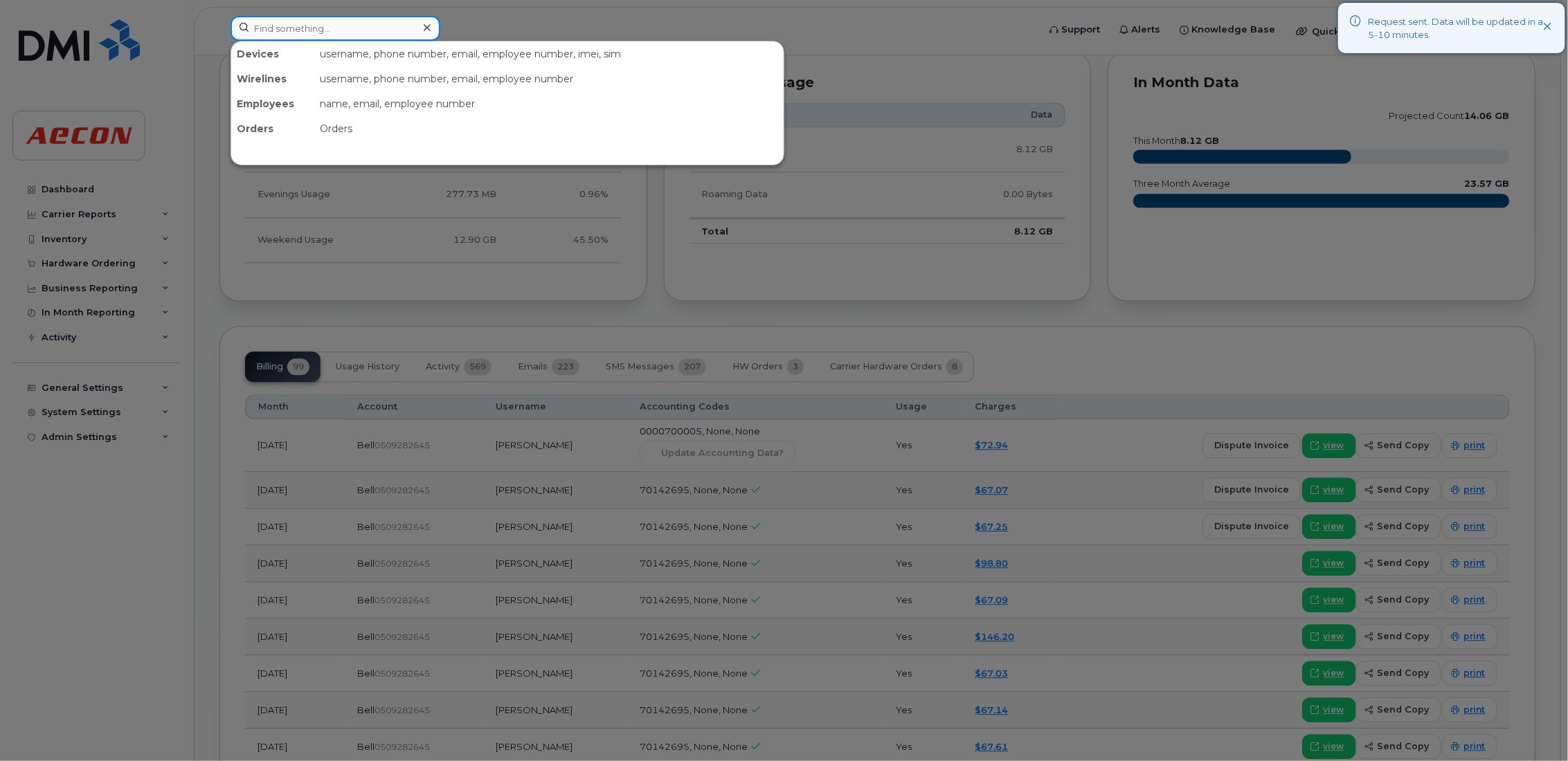
paste input "[PHONE_NUMBER]"
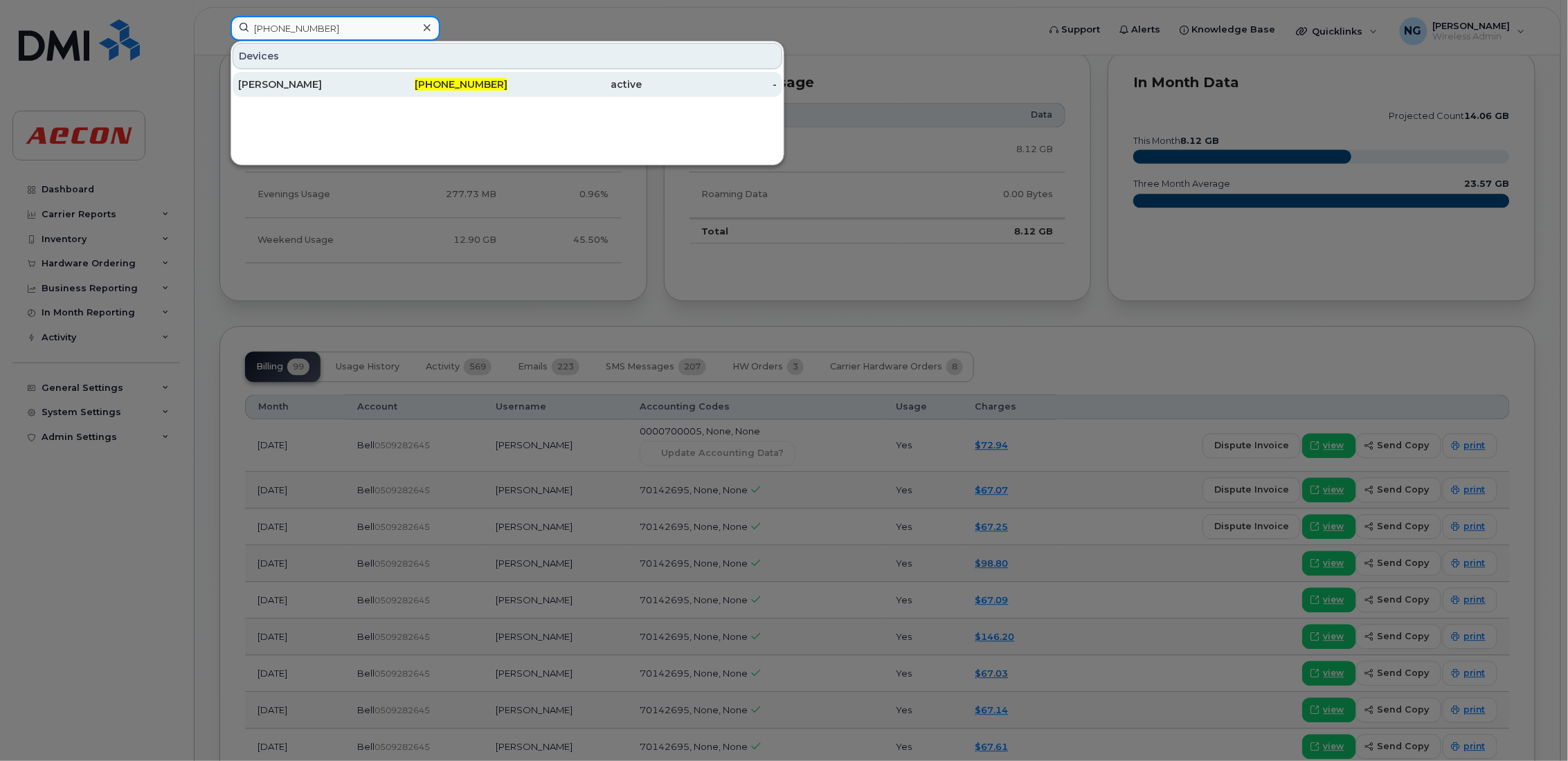
type input "[PHONE_NUMBER]"
click at [464, 82] on span "[PHONE_NUMBER]" at bounding box center [461, 84] width 93 height 12
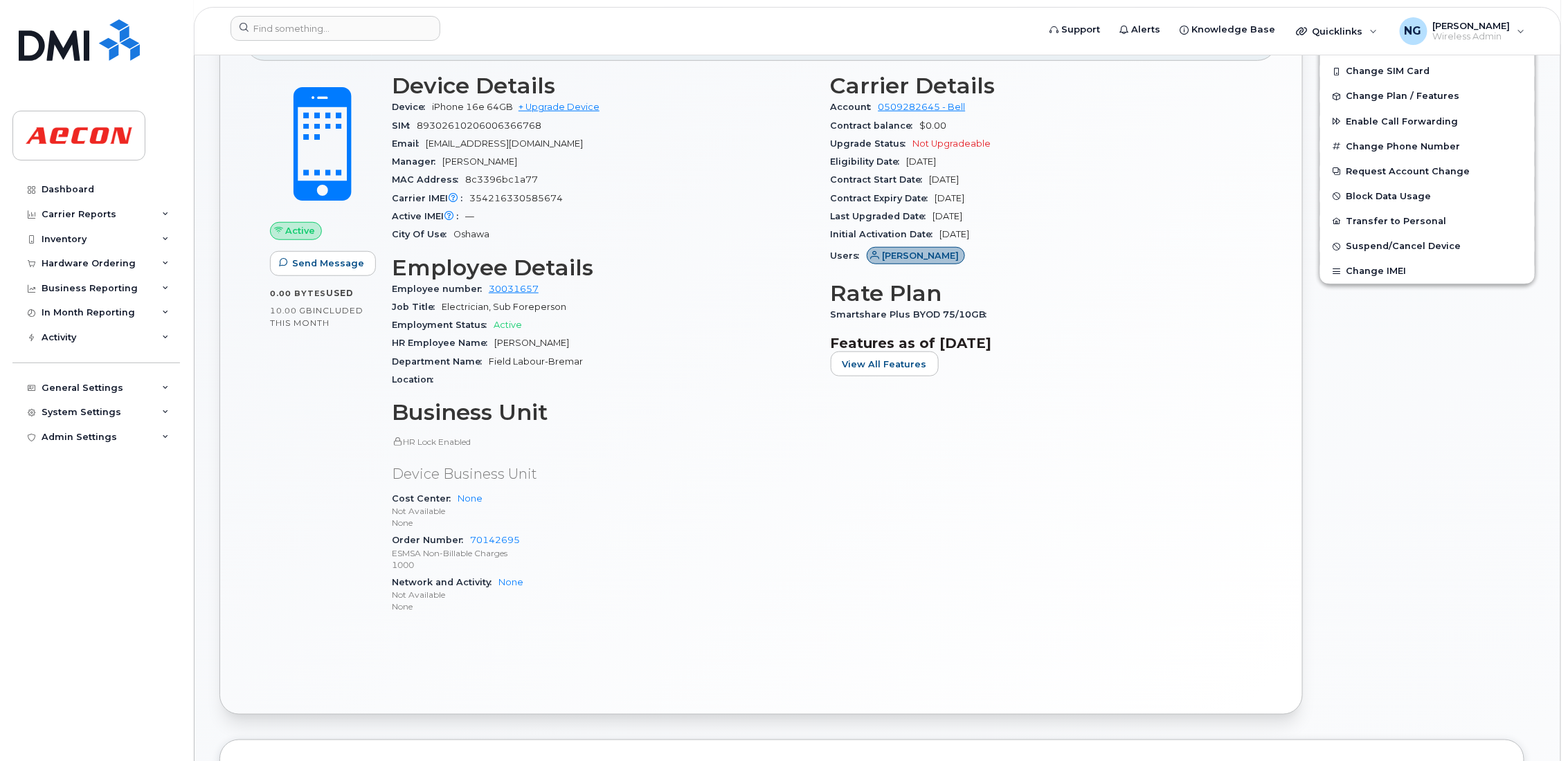
scroll to position [208, 0]
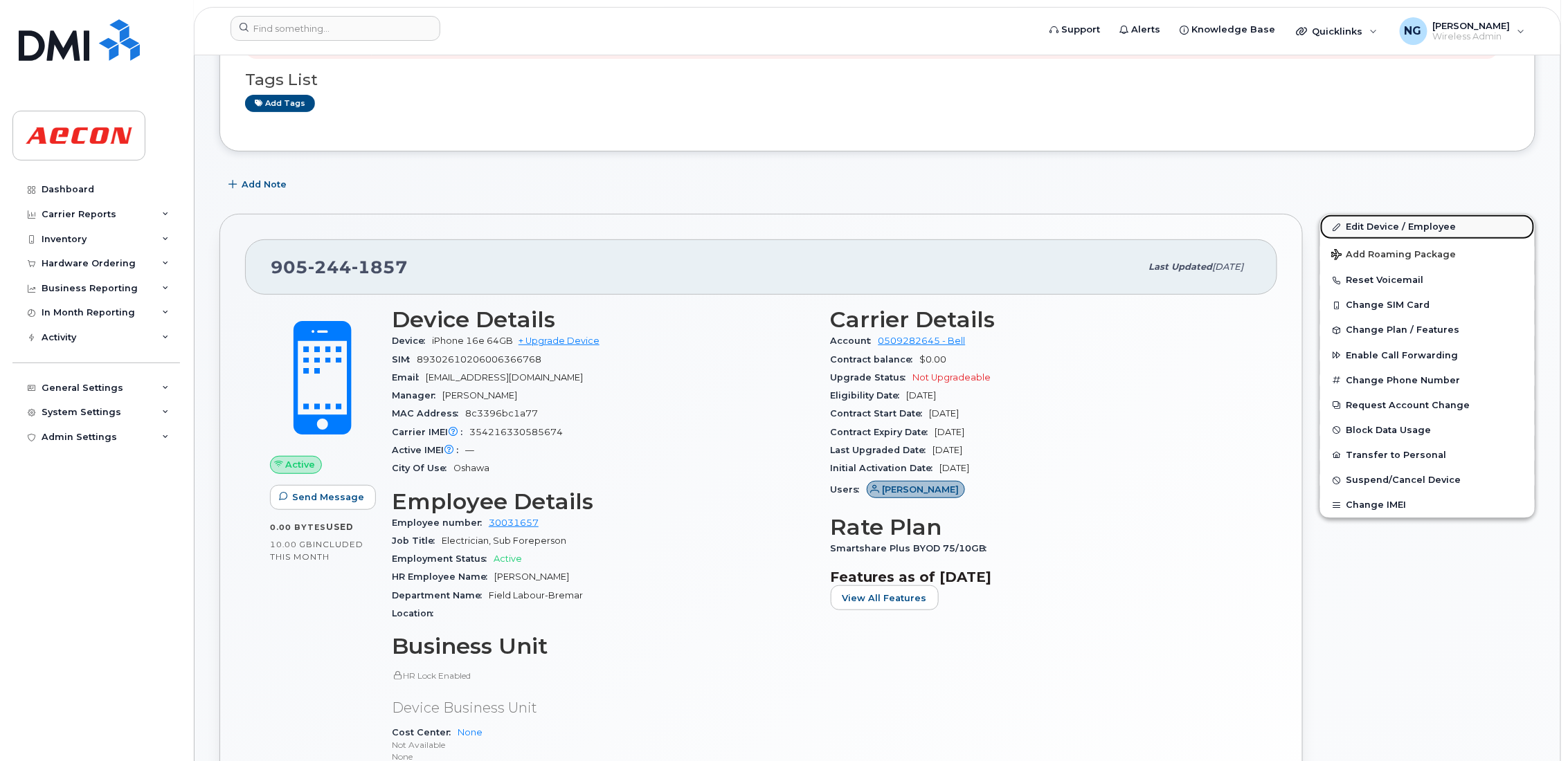
click at [1399, 227] on link "Edit Device / Employee" at bounding box center [1428, 227] width 215 height 25
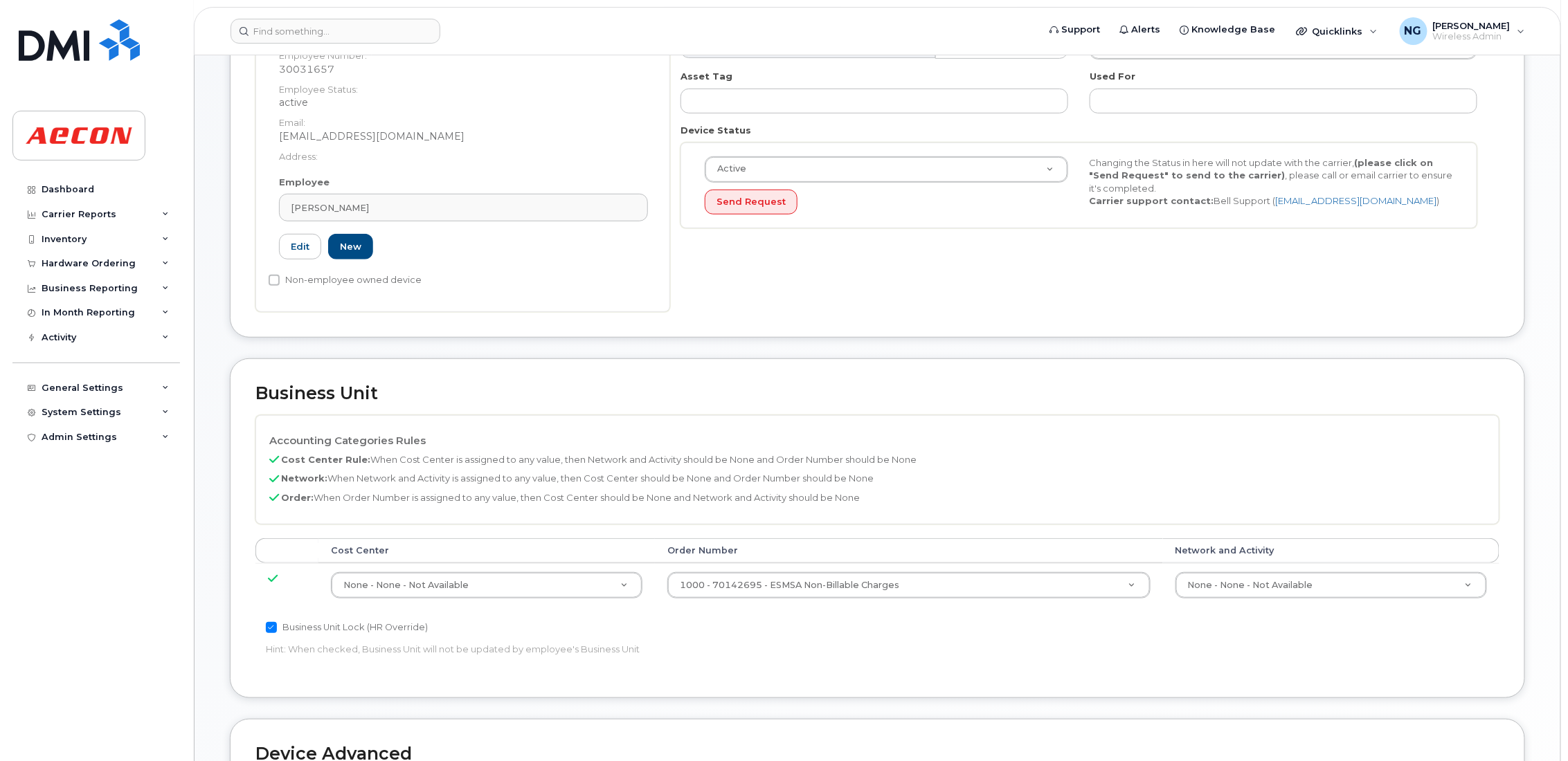
scroll to position [311, 0]
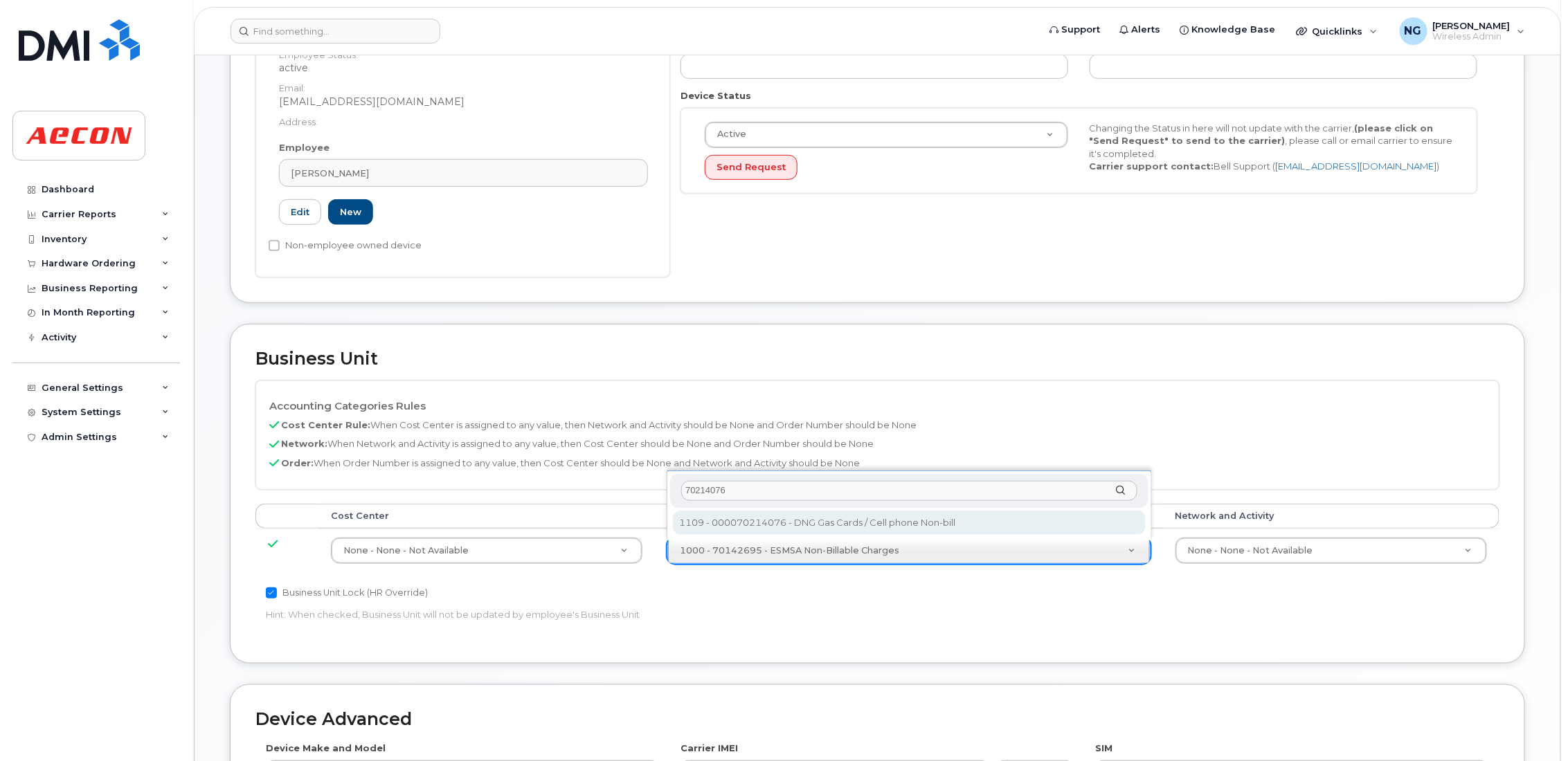
type input "70214076"
type input "537718"
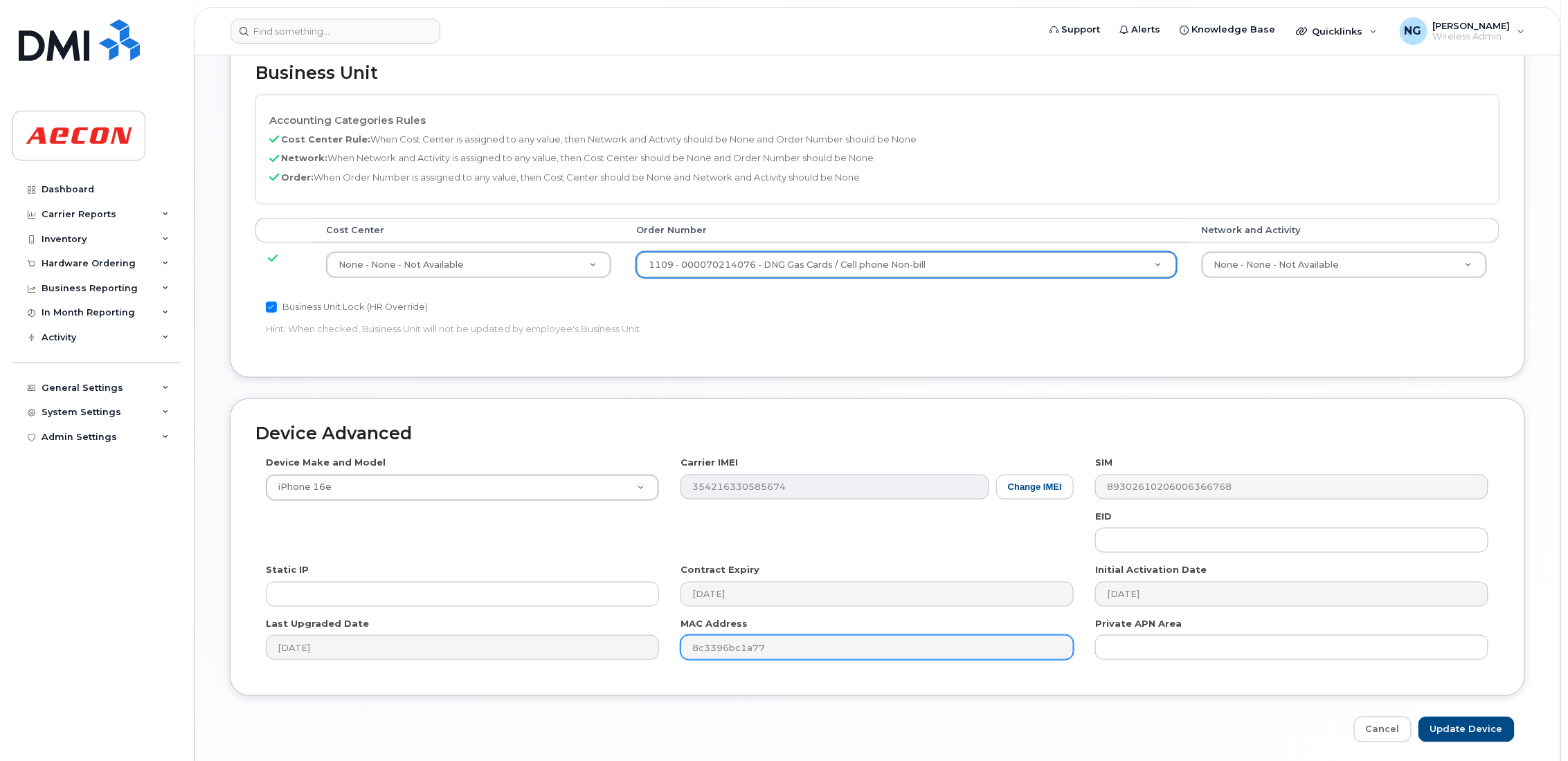
scroll to position [649, 0]
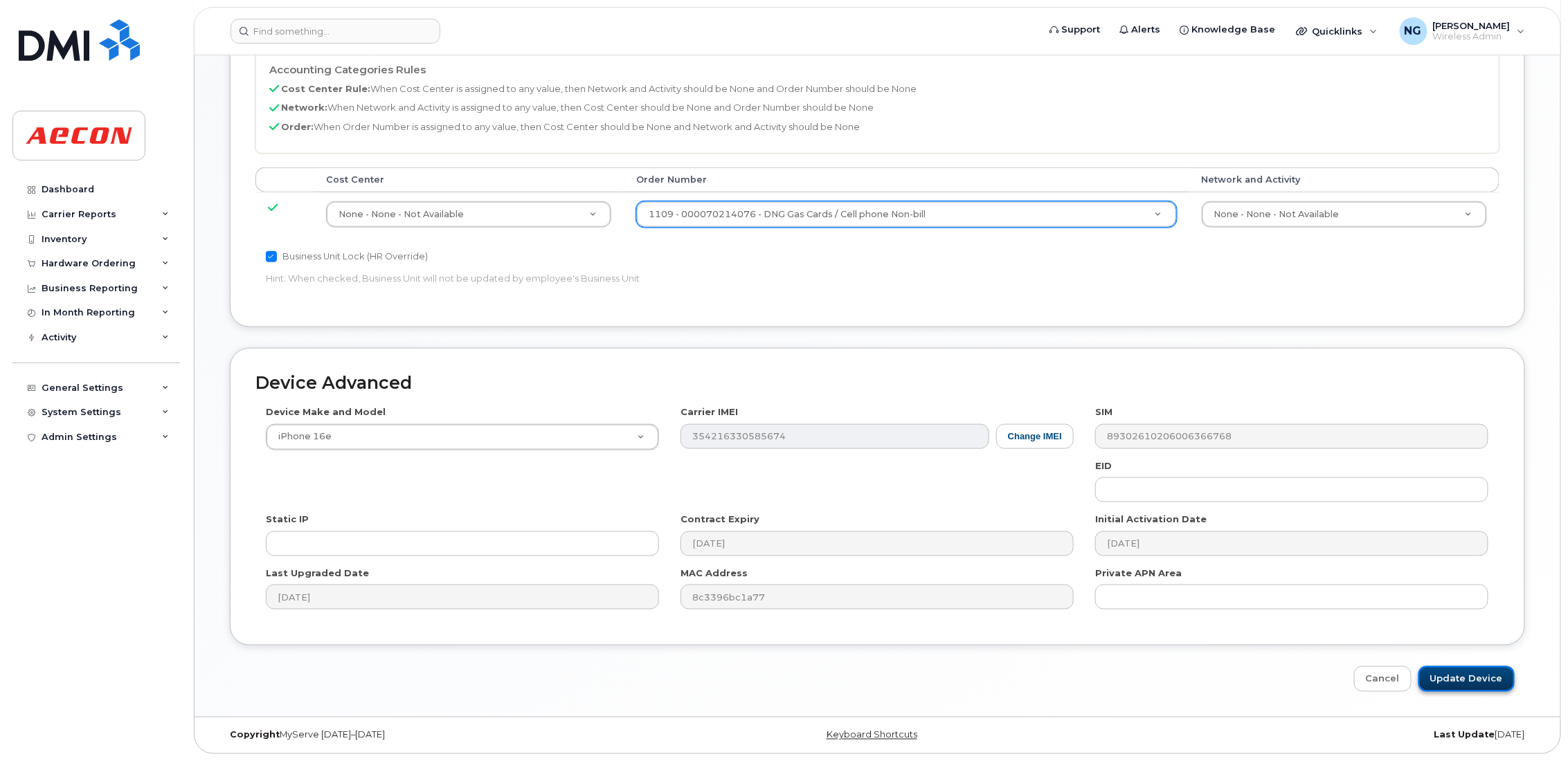
click at [1482, 678] on input "Update Device" at bounding box center [1467, 678] width 97 height 25
type input "Saving..."
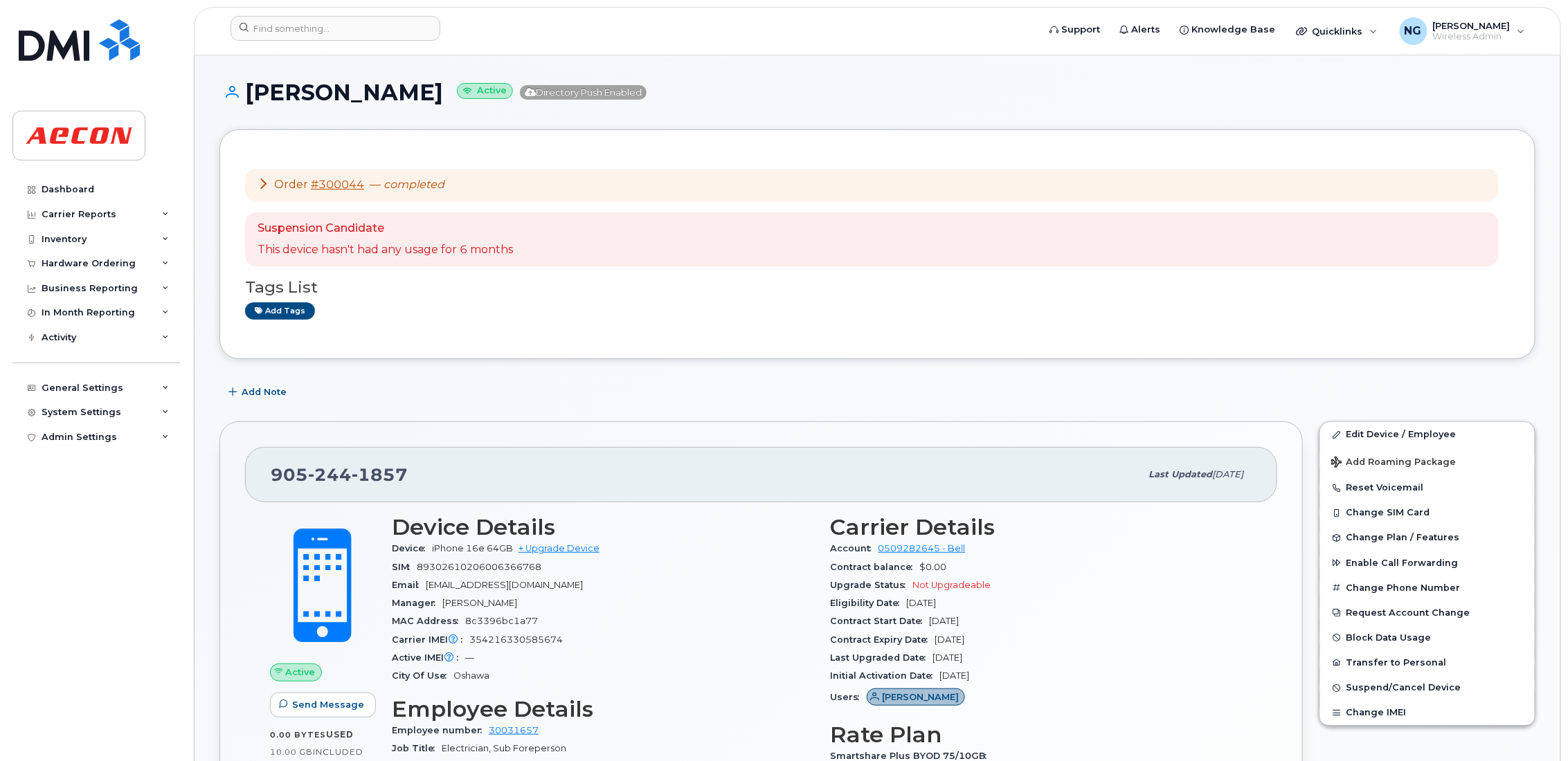
click at [305, 8] on header "Support Alerts Knowledge Base Quicklinks Suspend / Cancel Device Change SIM Car…" at bounding box center [878, 30] width 1367 height 48
click at [311, 20] on input at bounding box center [336, 28] width 210 height 25
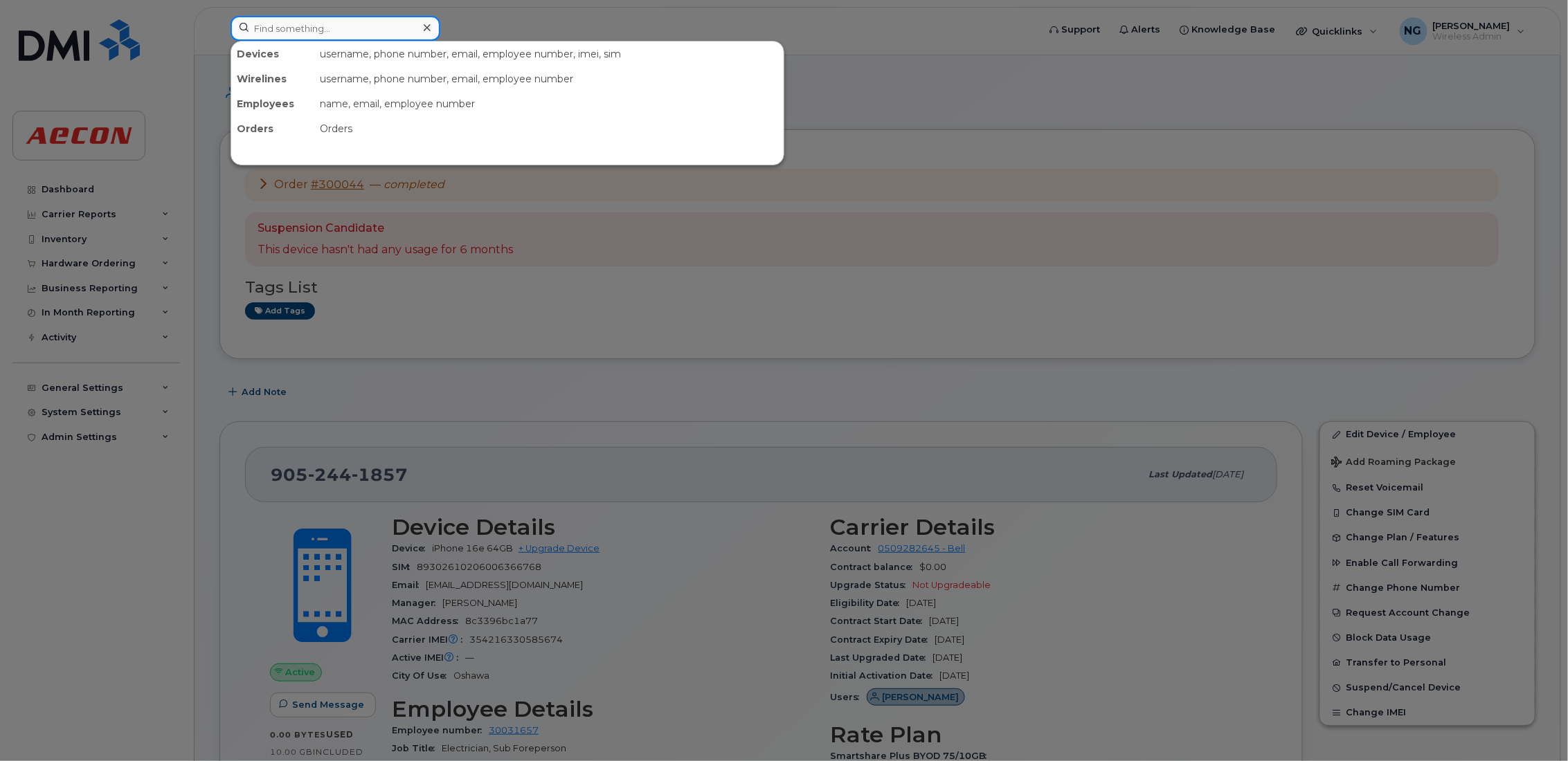
paste input "905-410-4426"
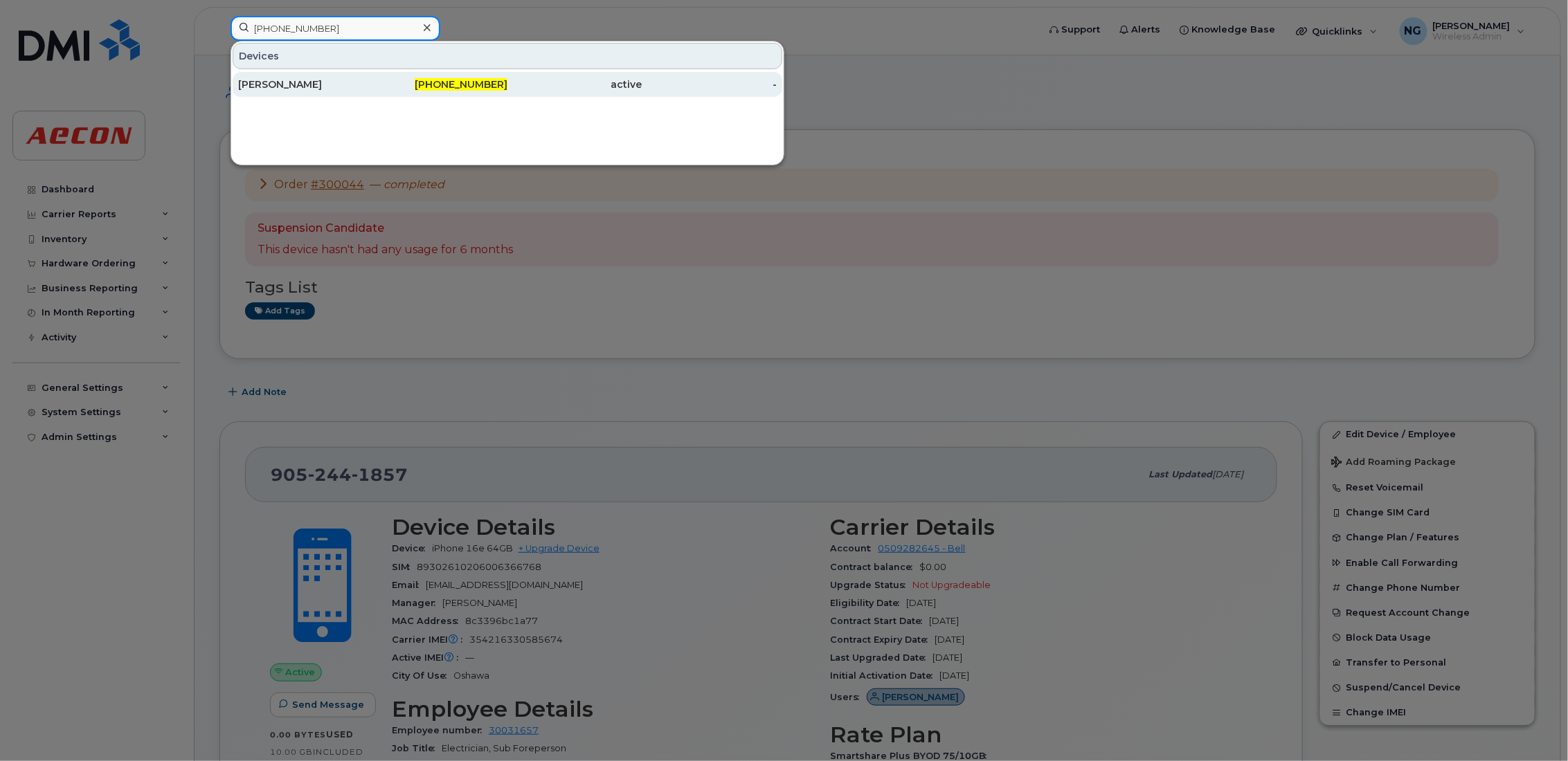
type input "905-410-4426"
click at [450, 88] on span "905-410-4426" at bounding box center [461, 84] width 93 height 12
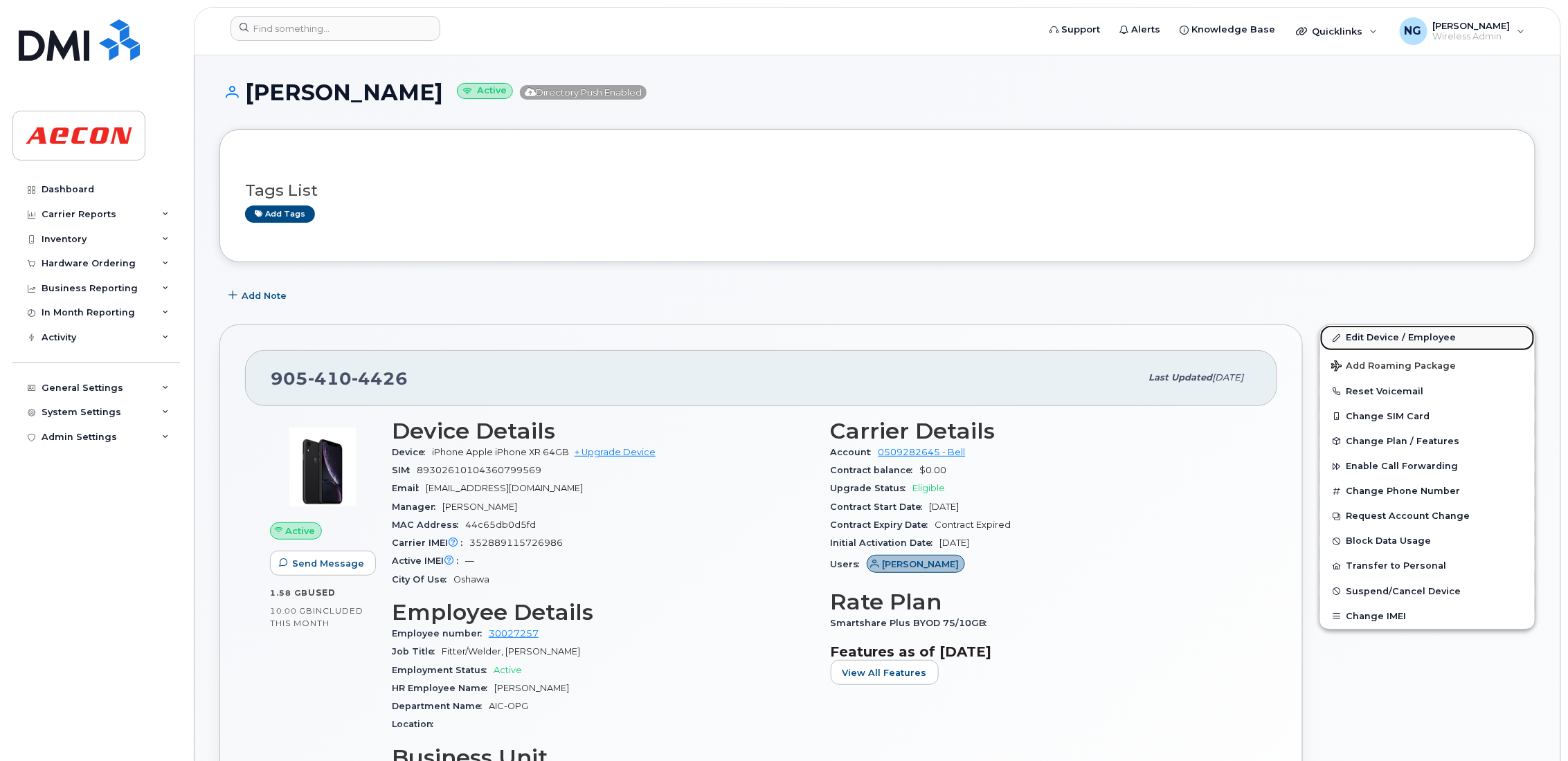
click at [1395, 332] on link "Edit Device / Employee" at bounding box center [1428, 337] width 215 height 25
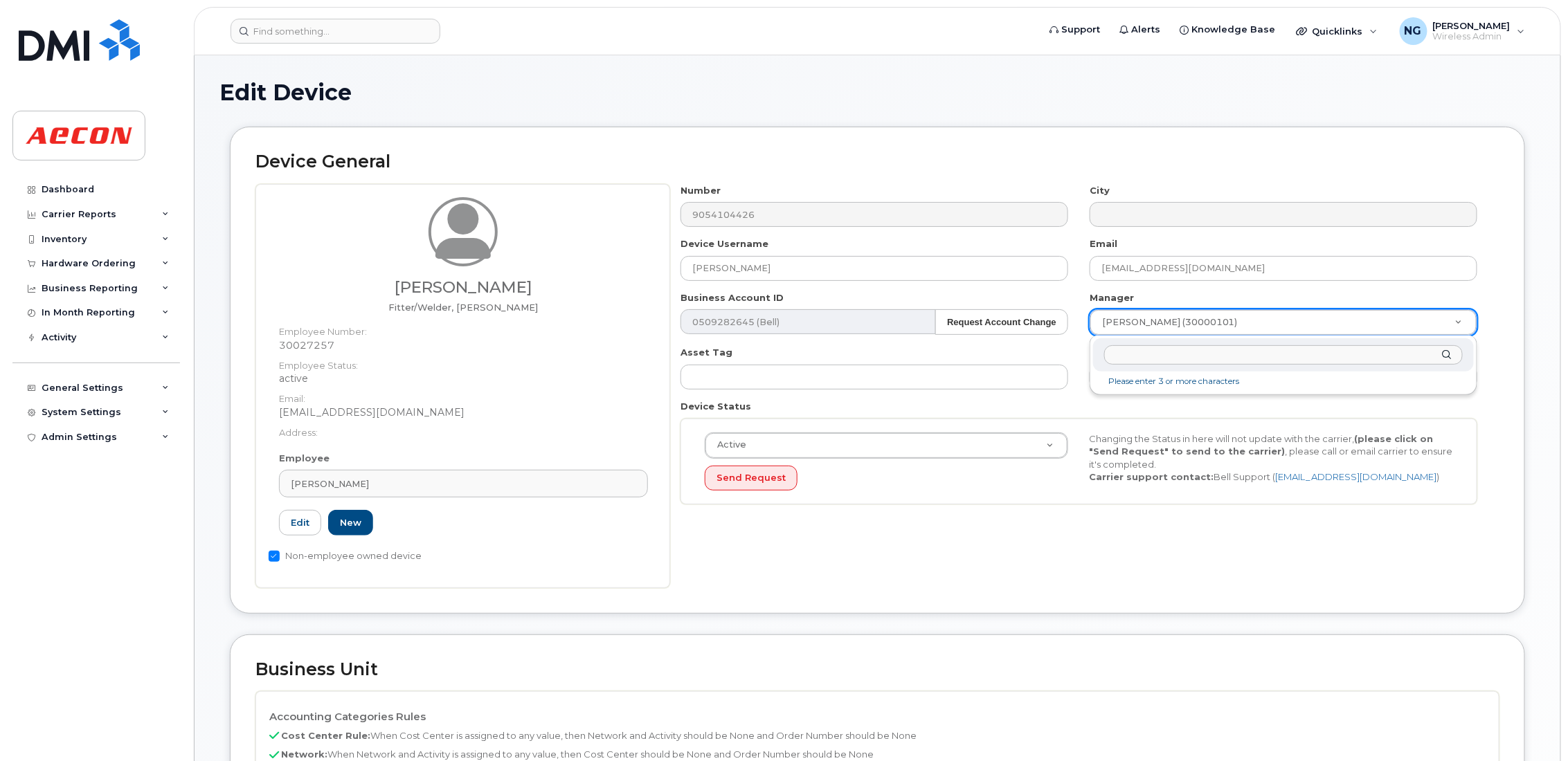
click at [1181, 364] on input "text" at bounding box center [1284, 355] width 359 height 20
type input "[PERSON_NAME]"
type input "538525"
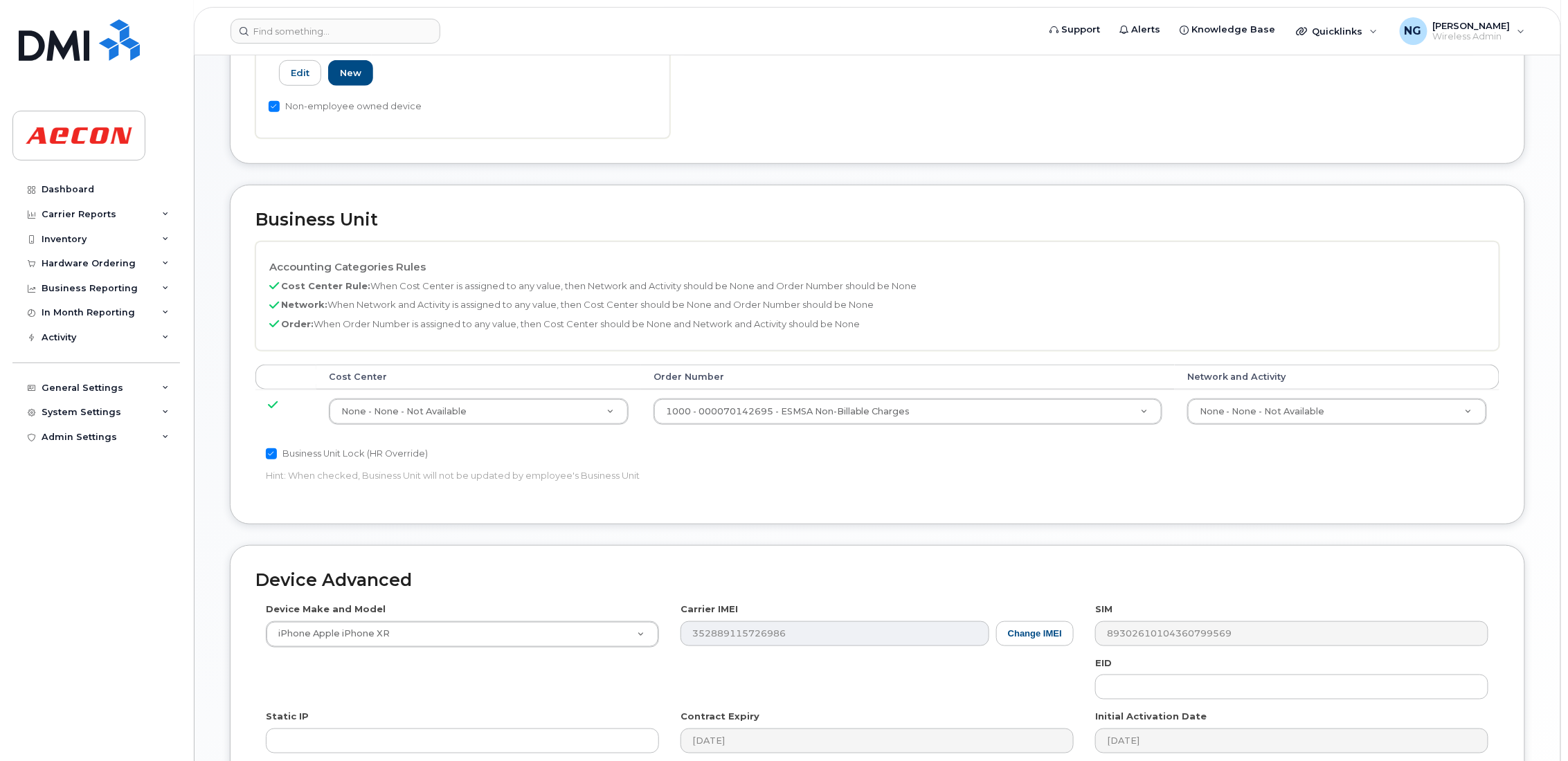
scroll to position [649, 0]
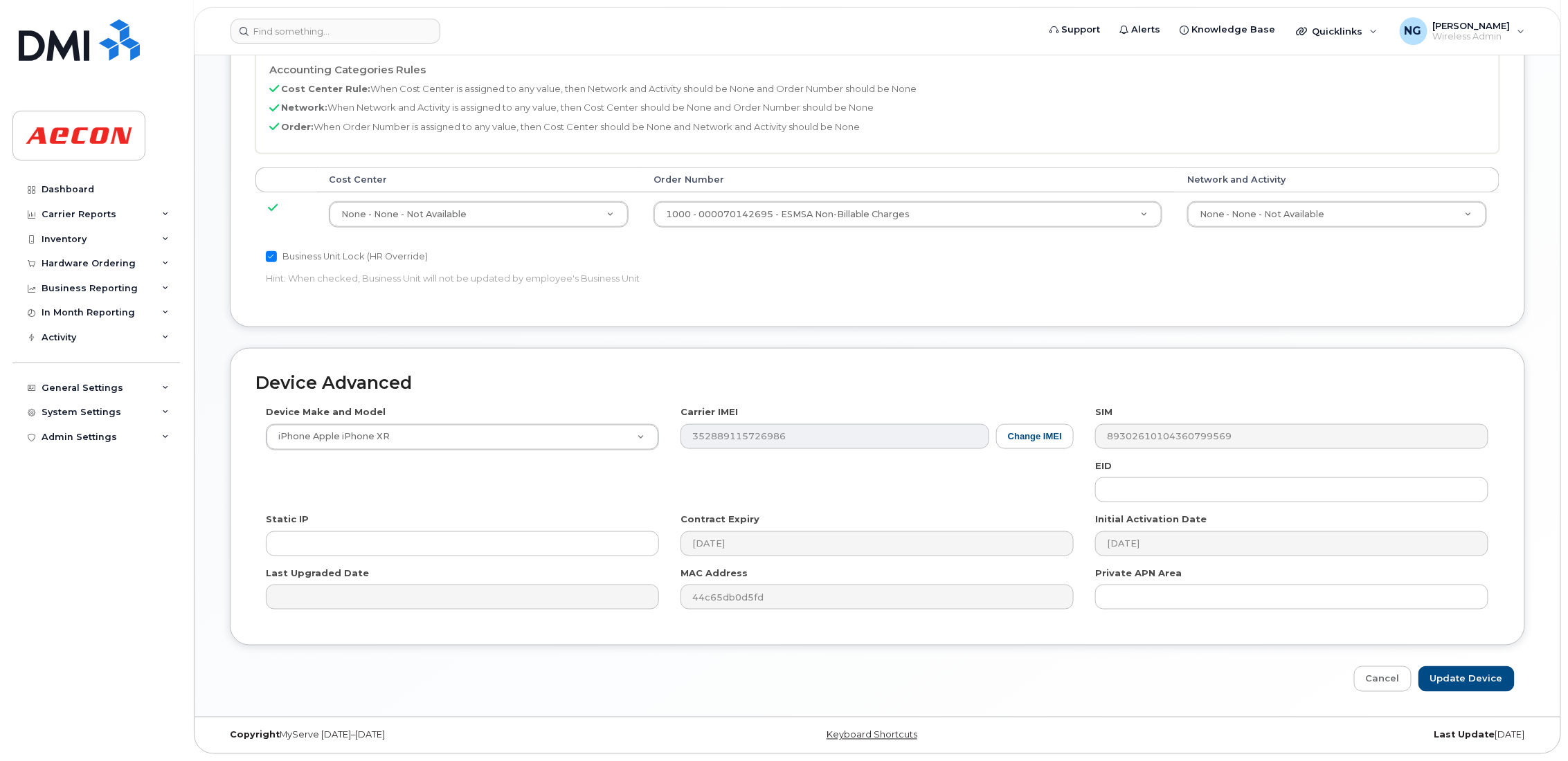
click at [1486, 666] on div "Cancel Update Device" at bounding box center [878, 678] width 1295 height 25
click at [1472, 680] on input "Update Device" at bounding box center [1467, 678] width 97 height 25
type input "Saving..."
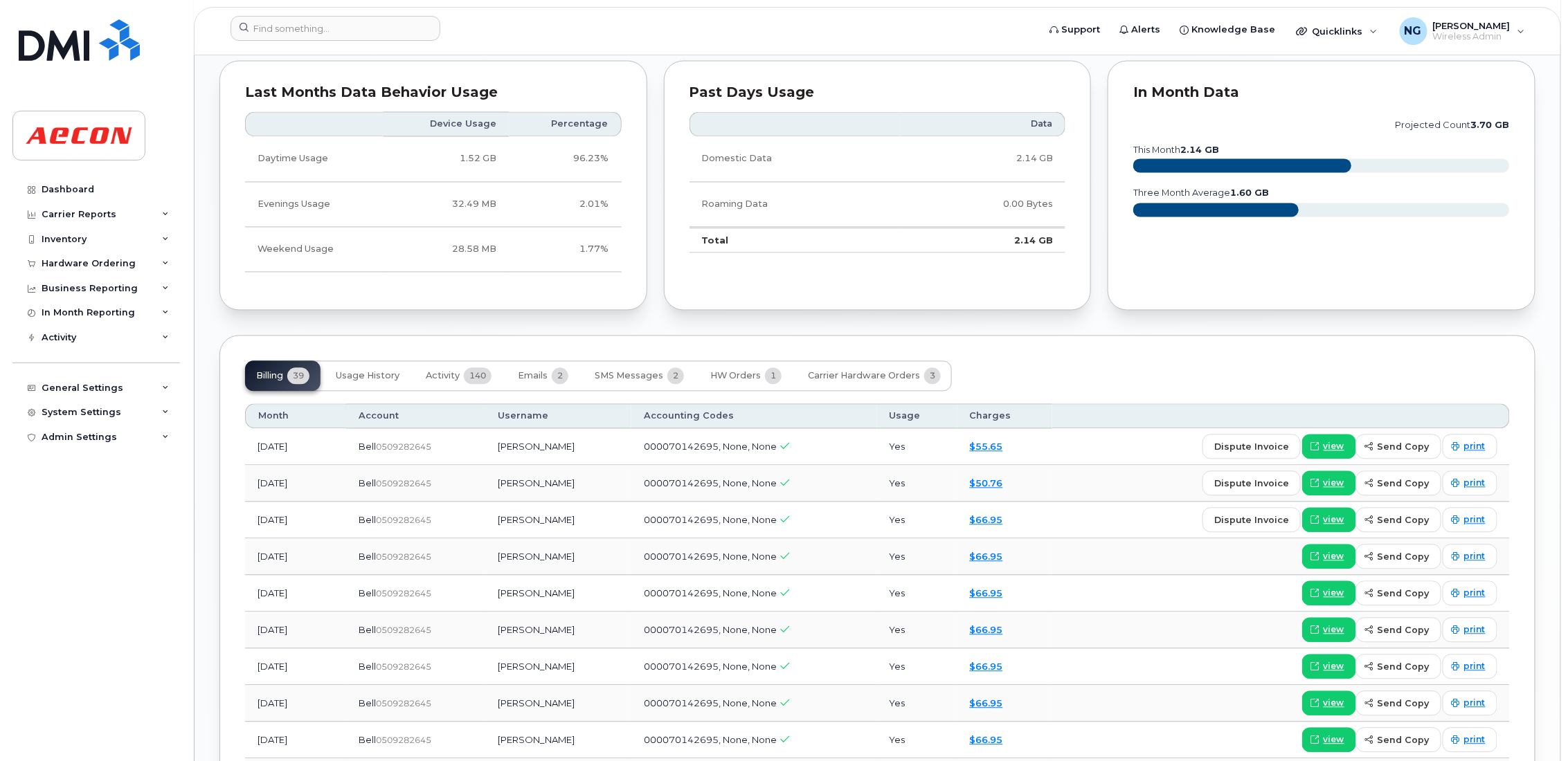
scroll to position [1453, 0]
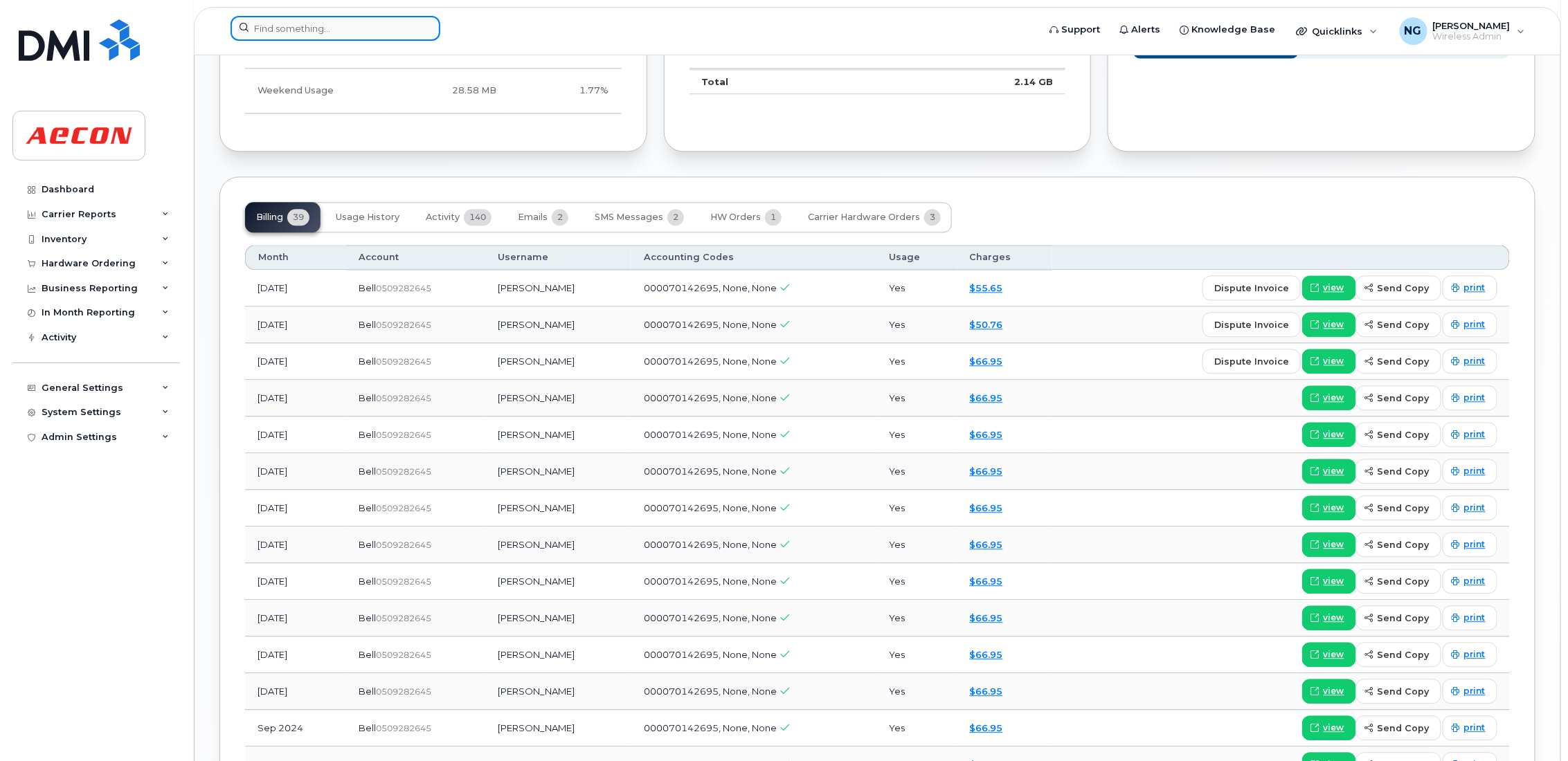
click at [409, 25] on input at bounding box center [336, 28] width 210 height 25
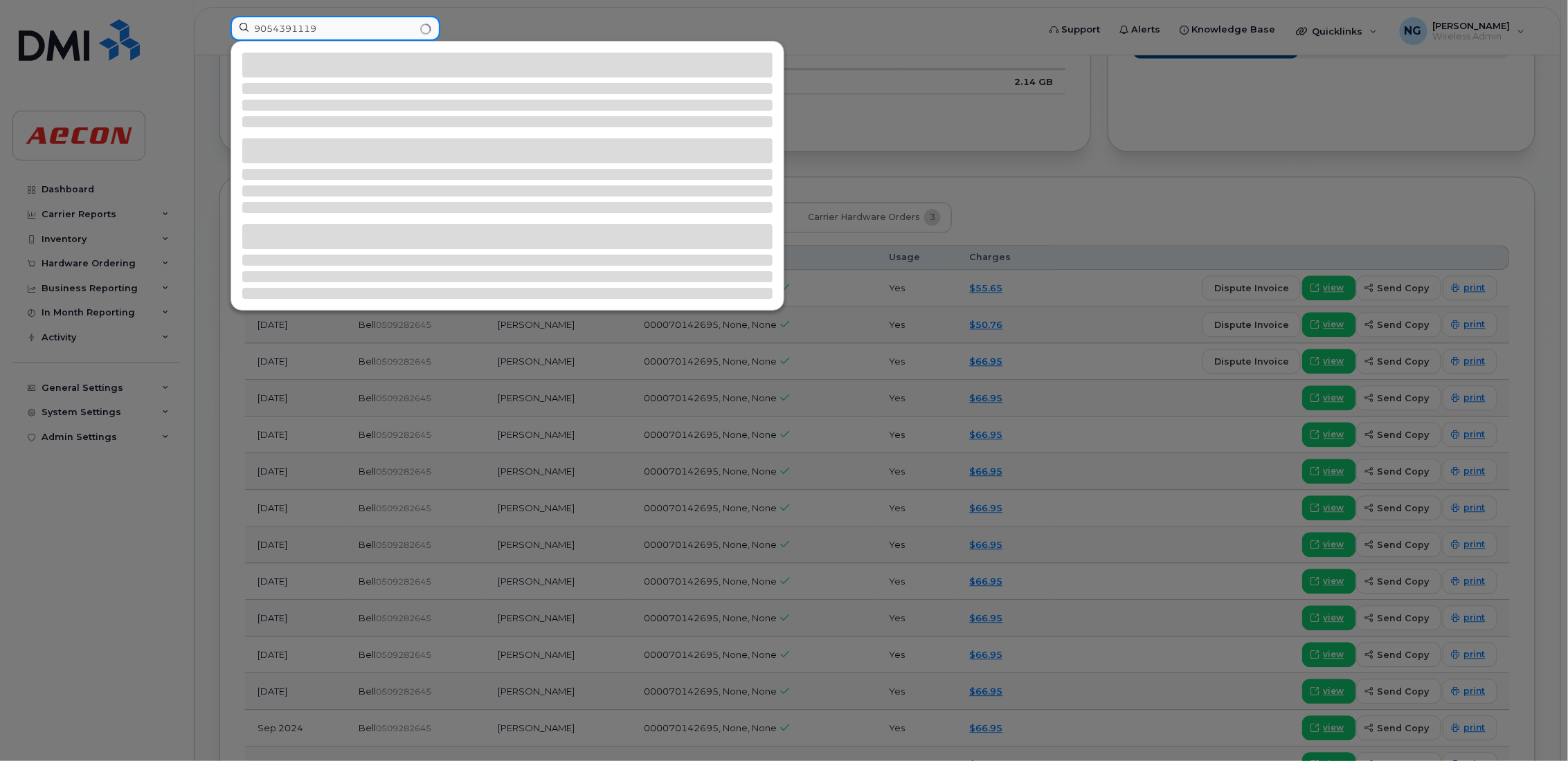
type input "9054391119"
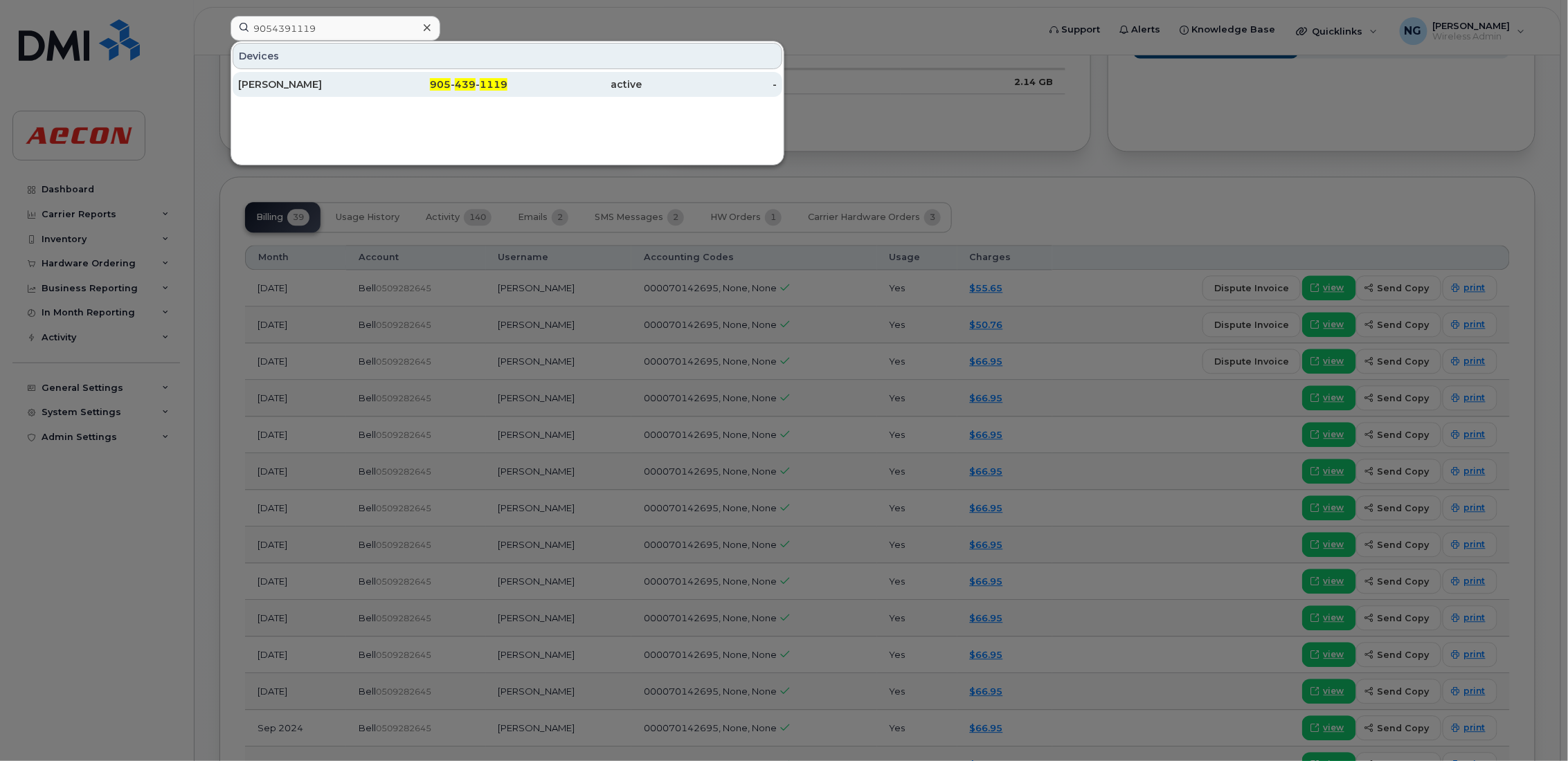
click at [468, 81] on span "439" at bounding box center [465, 84] width 20 height 12
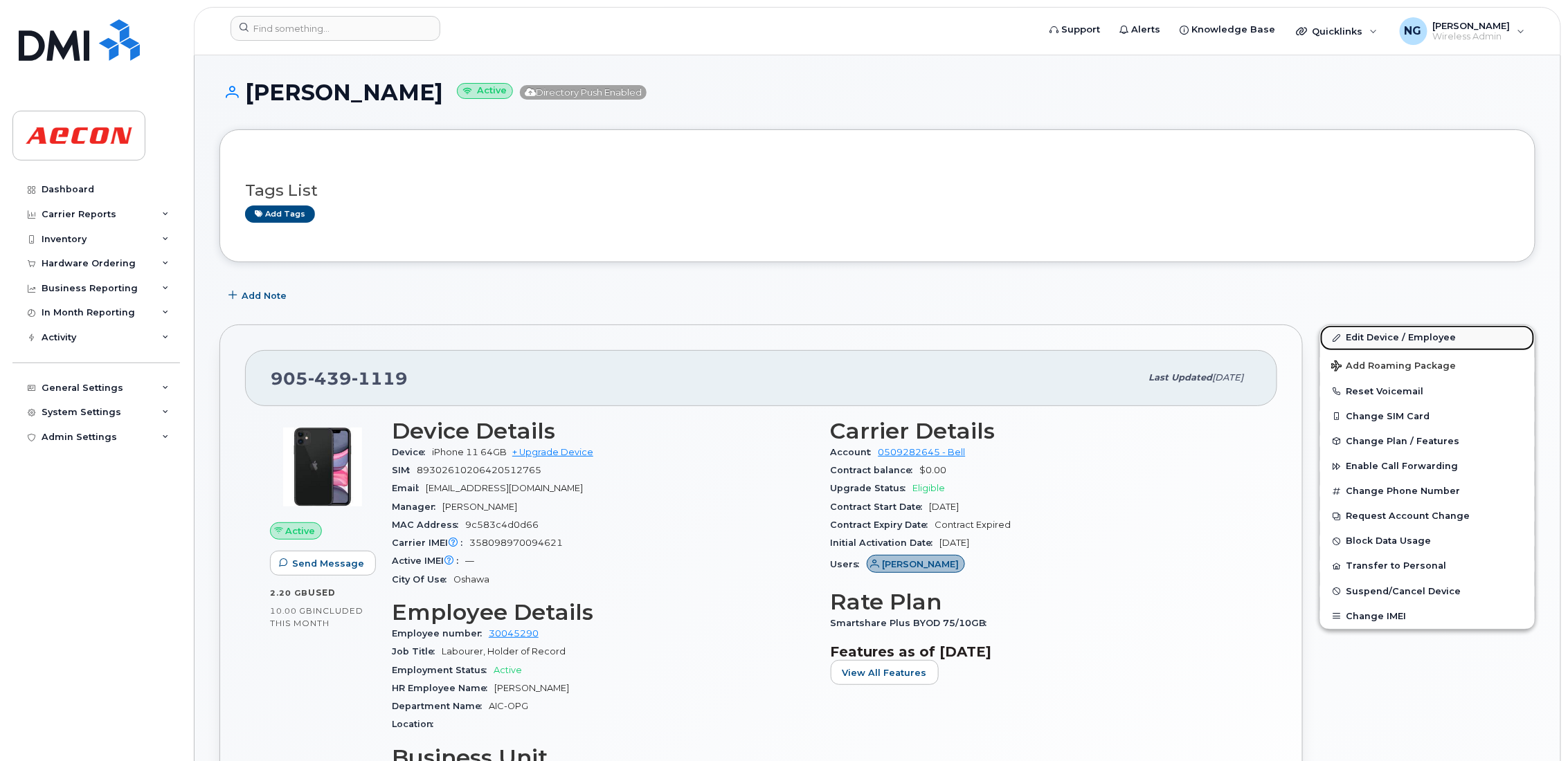
click at [1398, 343] on link "Edit Device / Employee" at bounding box center [1428, 337] width 215 height 25
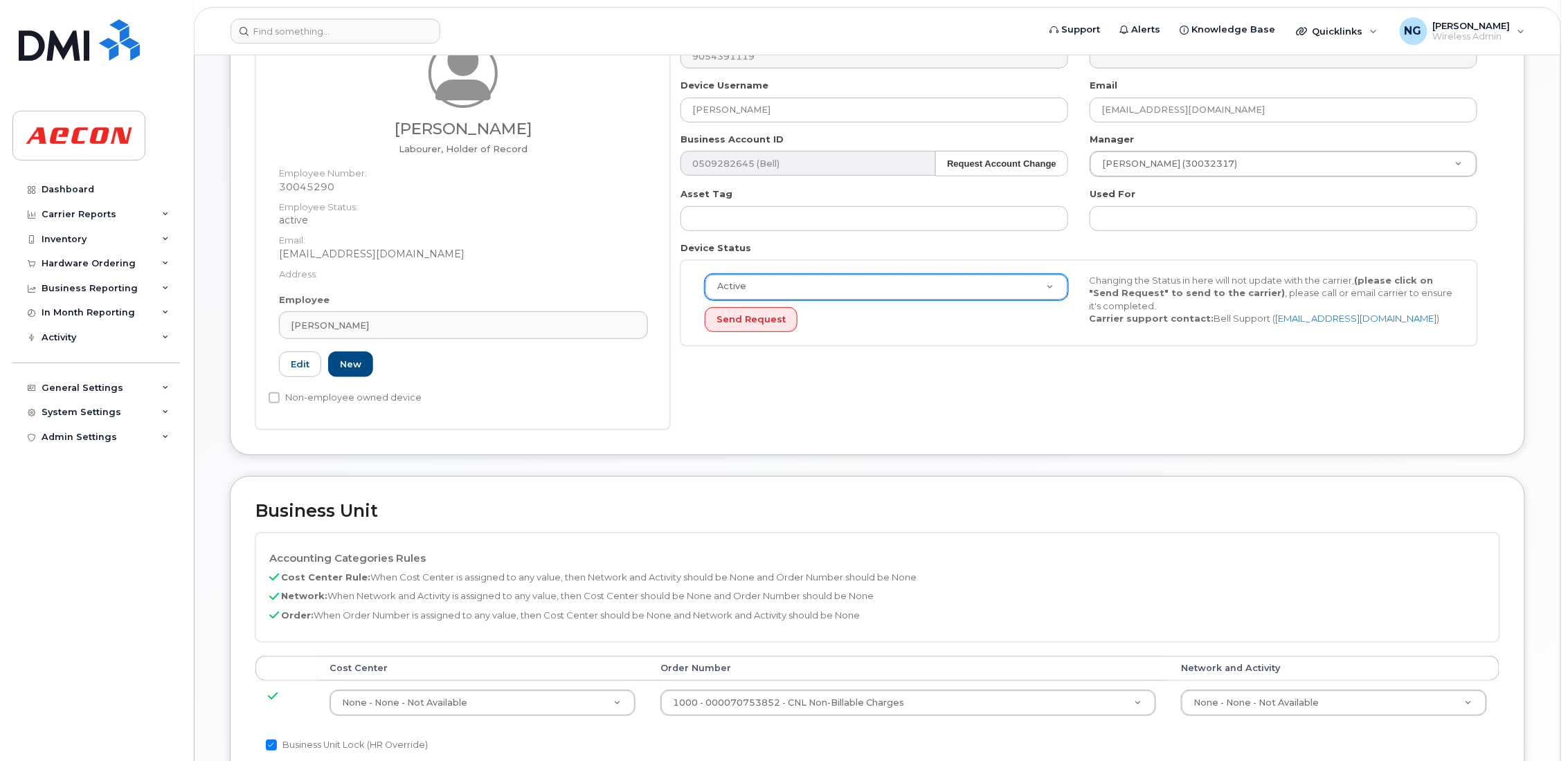
scroll to position [311, 0]
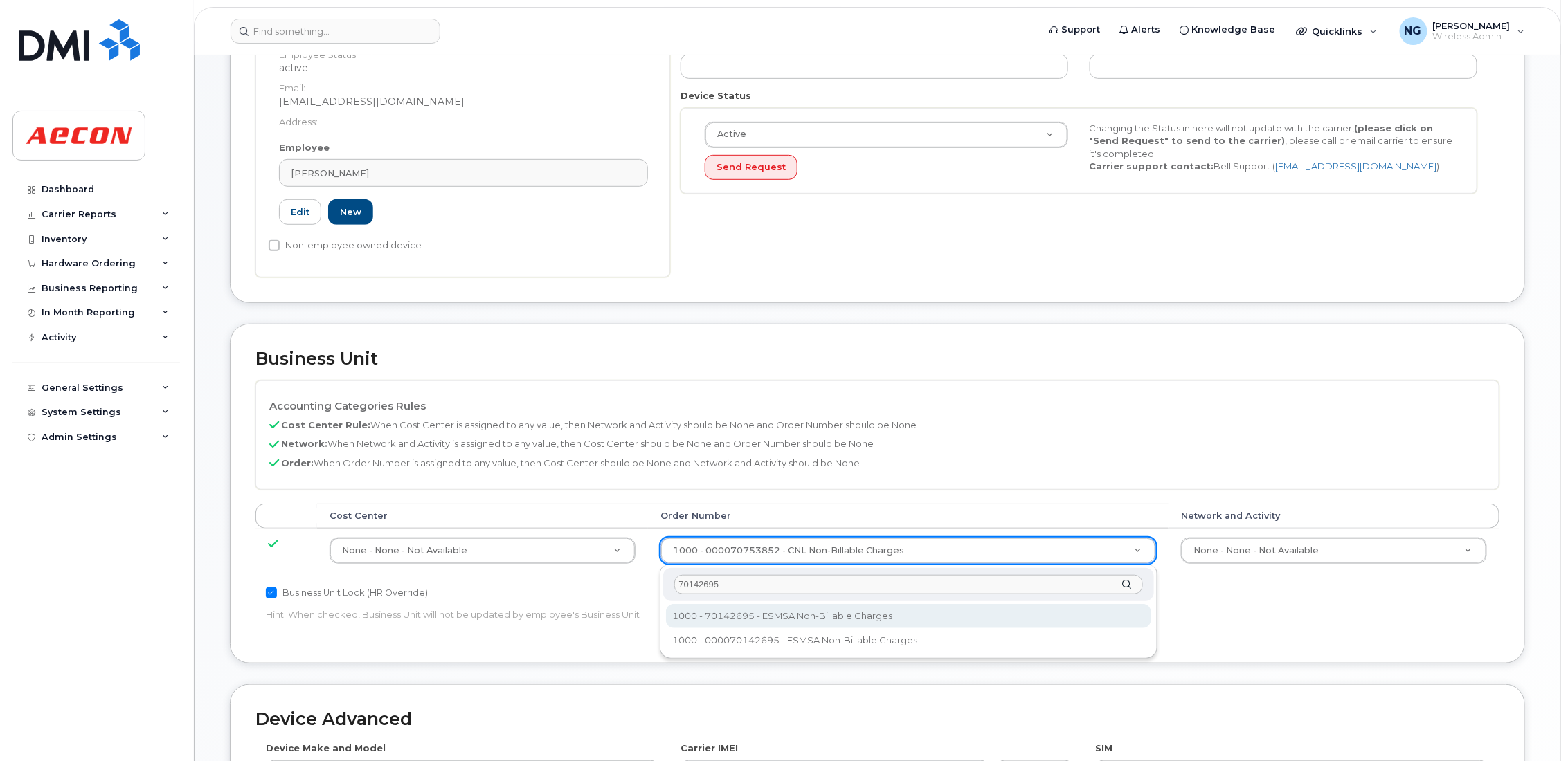
type input "70142695"
type input "283680"
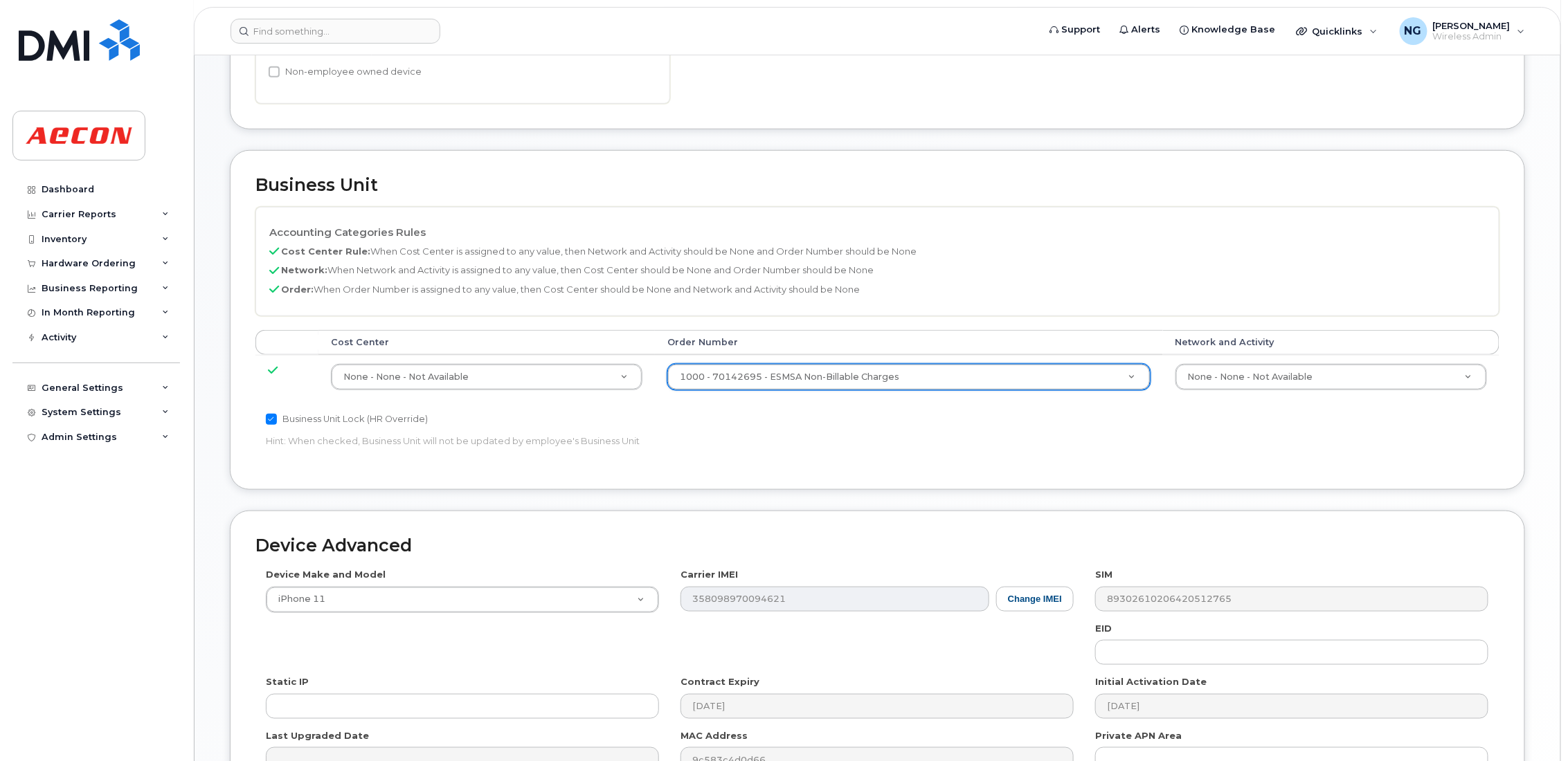
scroll to position [649, 0]
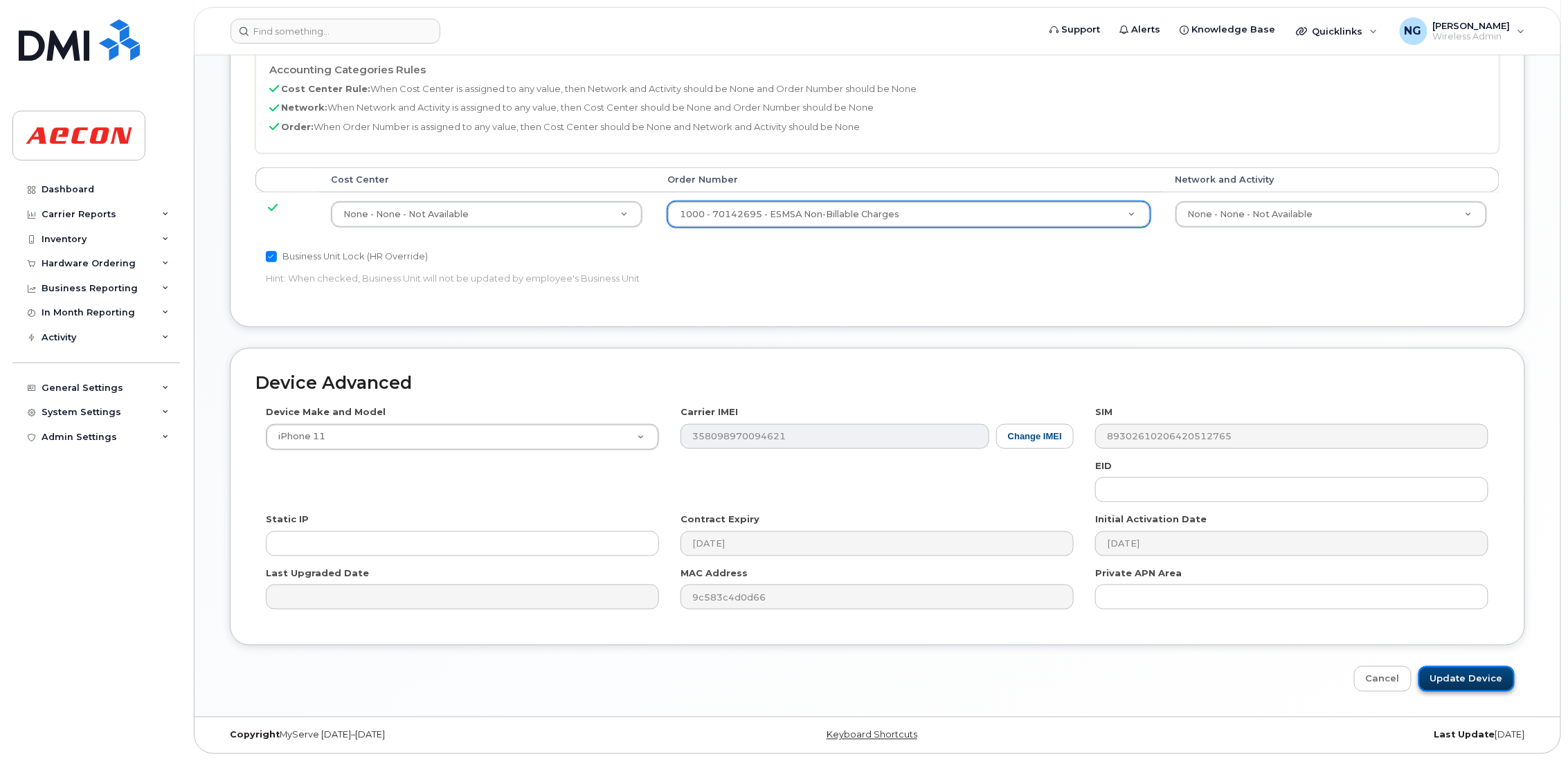
click at [1461, 676] on input "Update Device" at bounding box center [1467, 678] width 97 height 25
type input "Saving..."
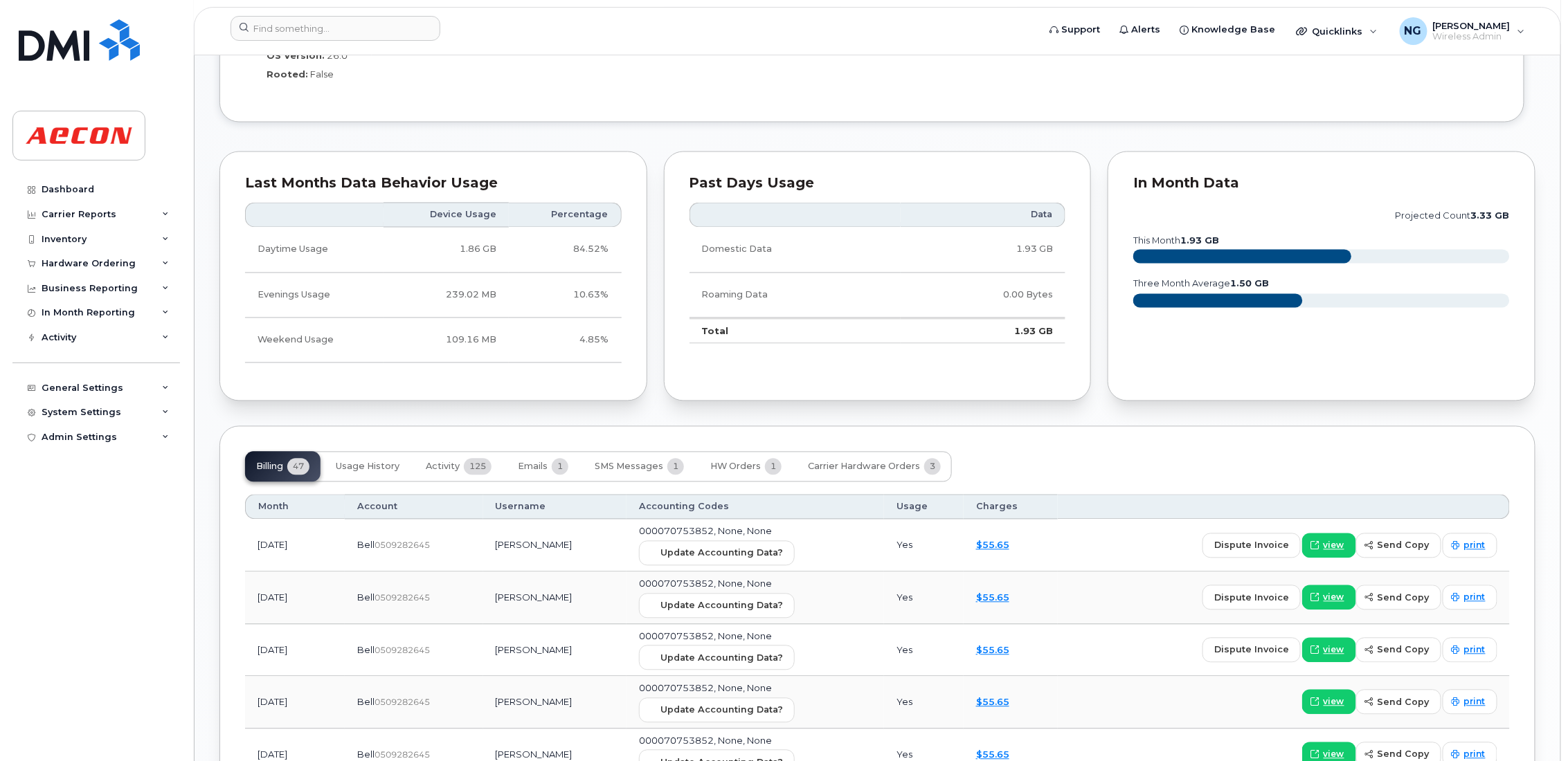
scroll to position [1453, 0]
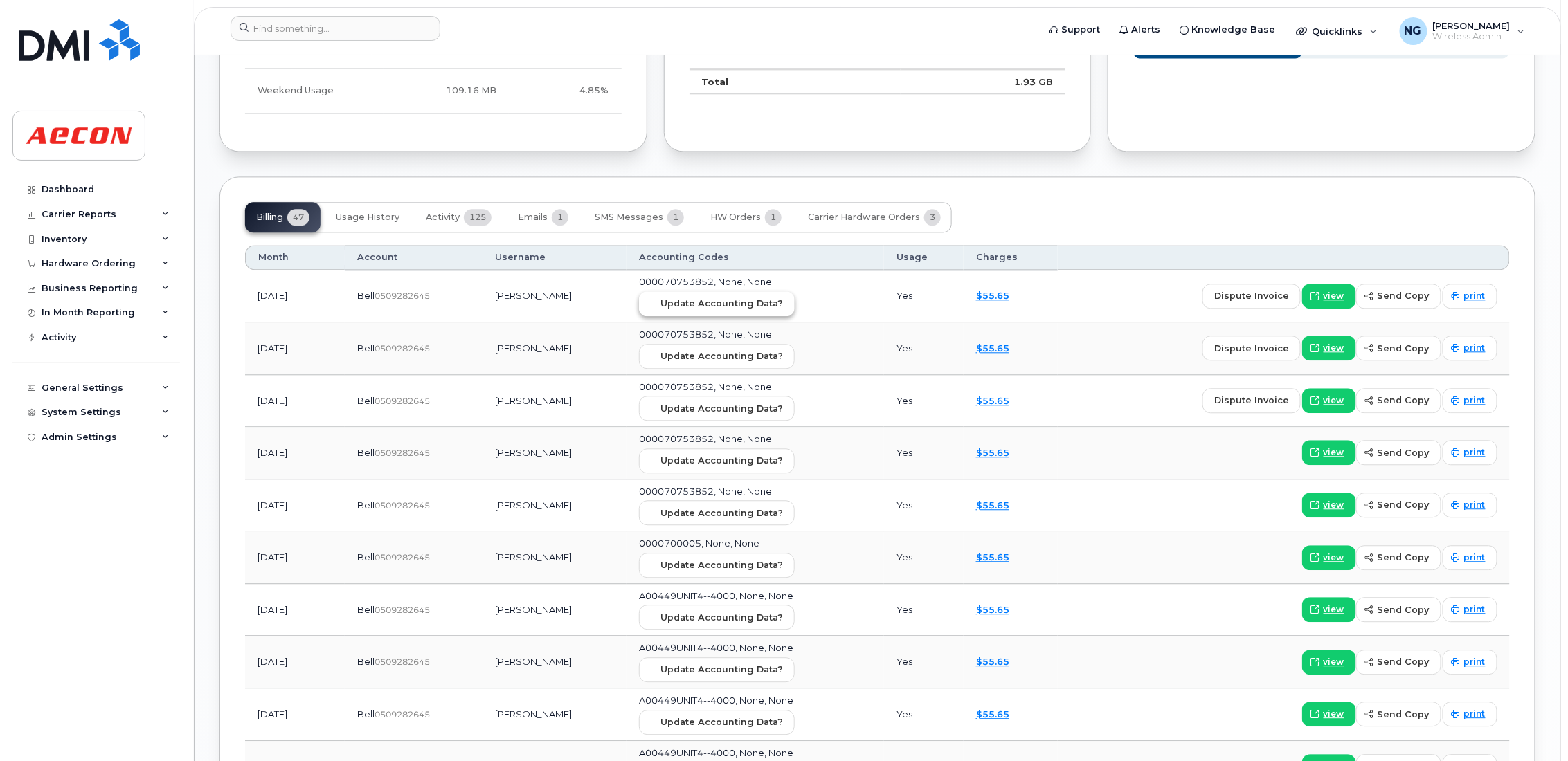
click at [783, 298] on button "Update Accounting Data?" at bounding box center [717, 304] width 156 height 25
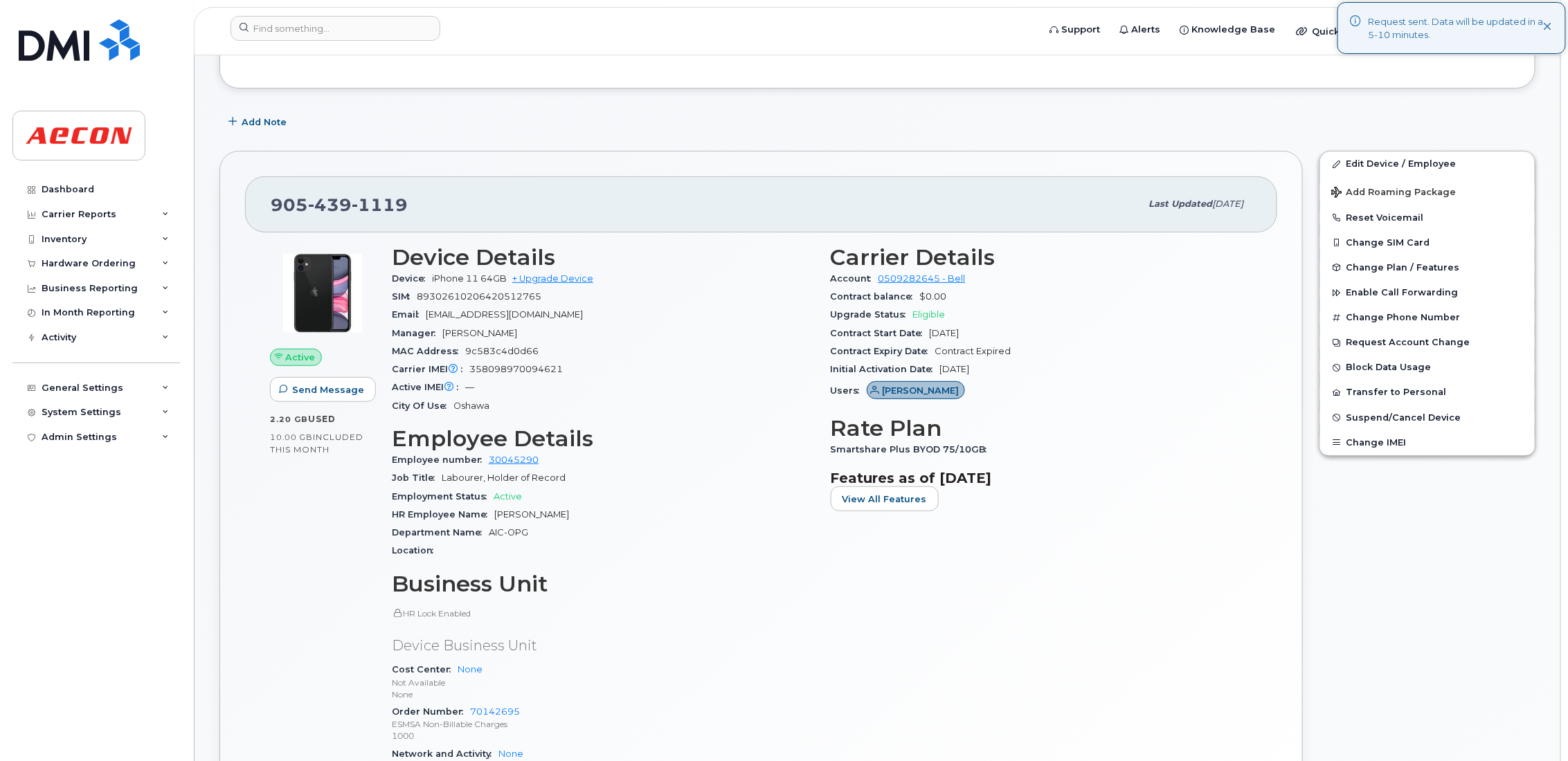
scroll to position [0, 0]
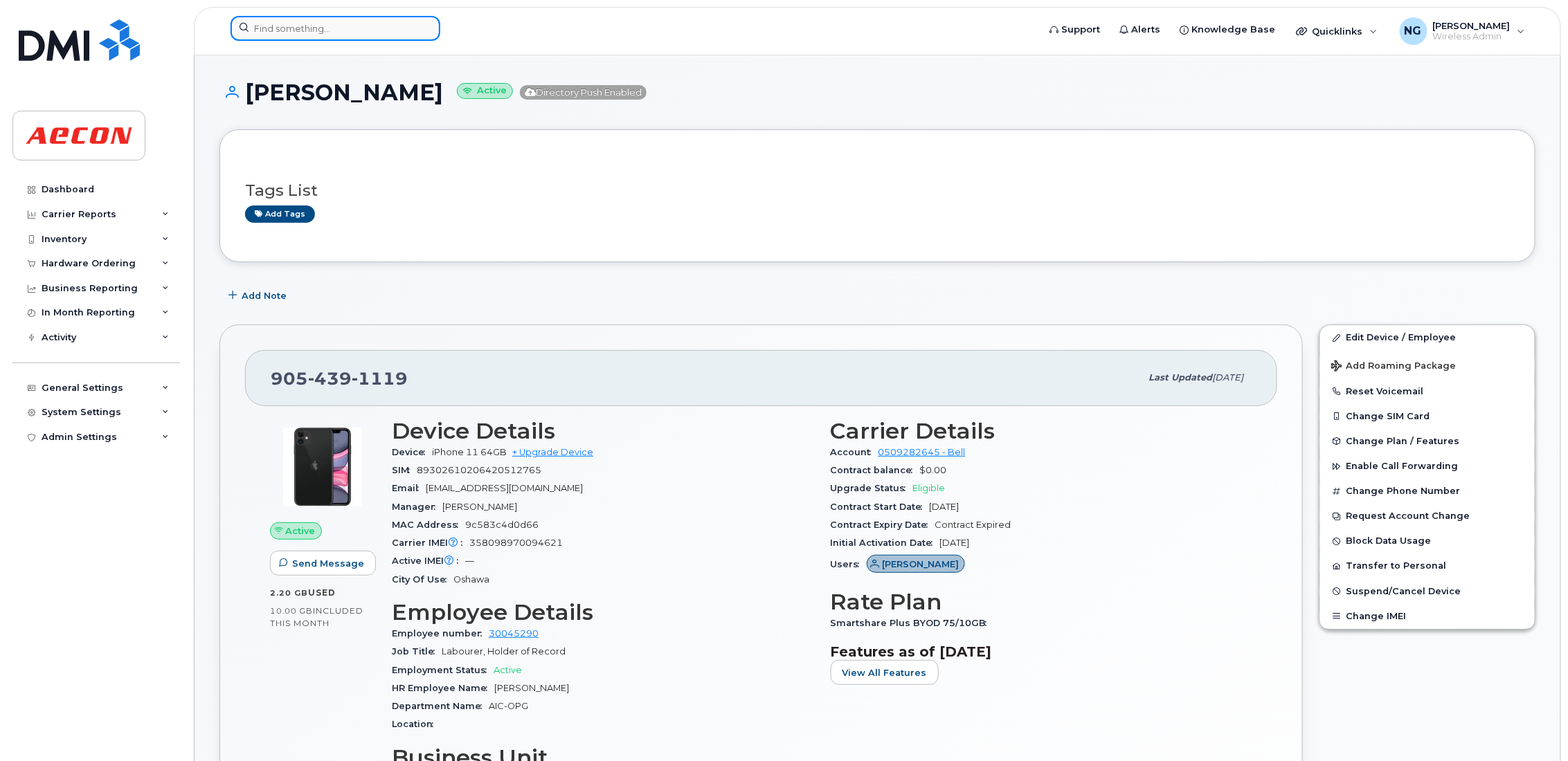
click at [317, 20] on input at bounding box center [336, 28] width 210 height 25
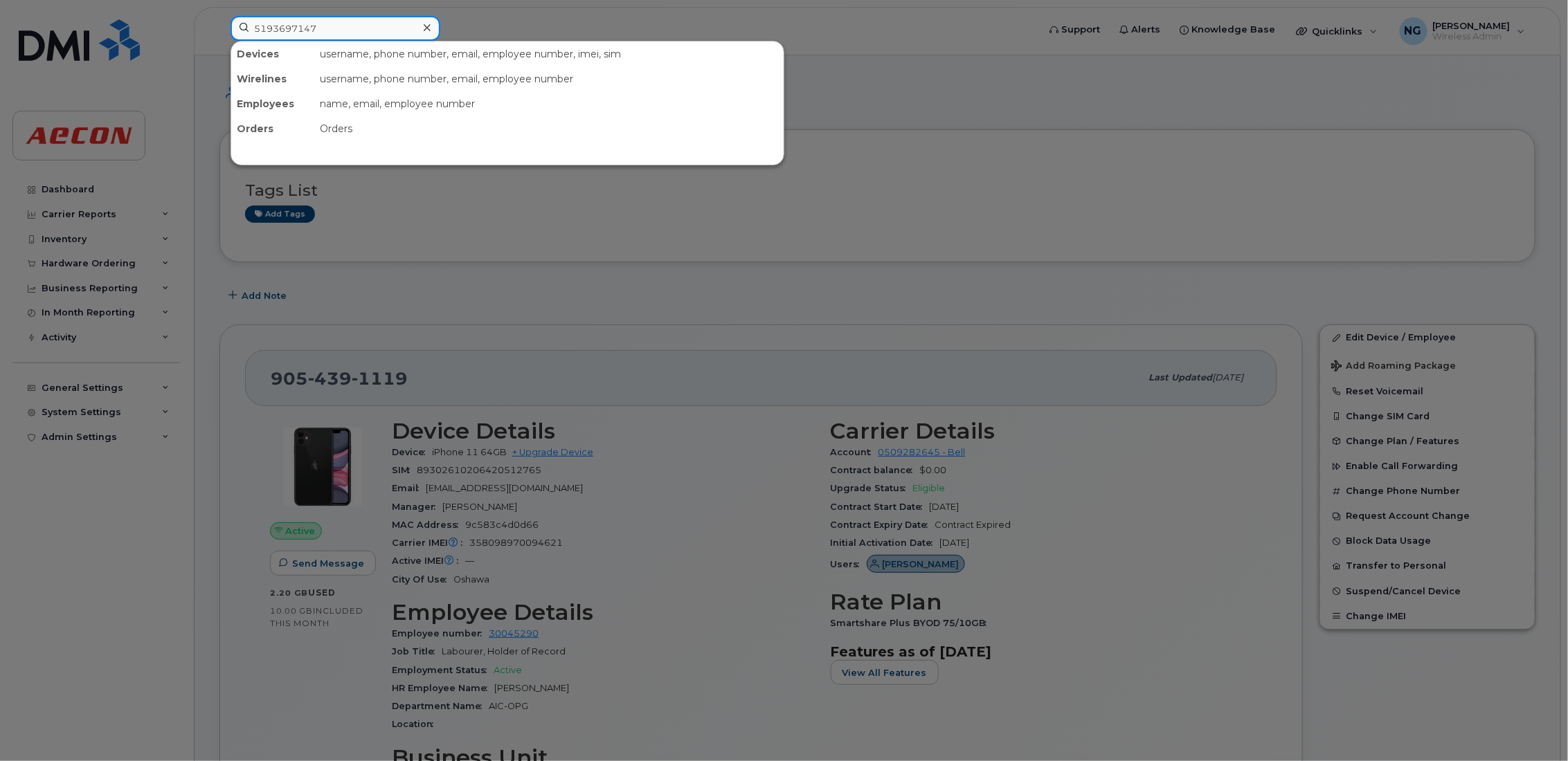
type input "5193697147"
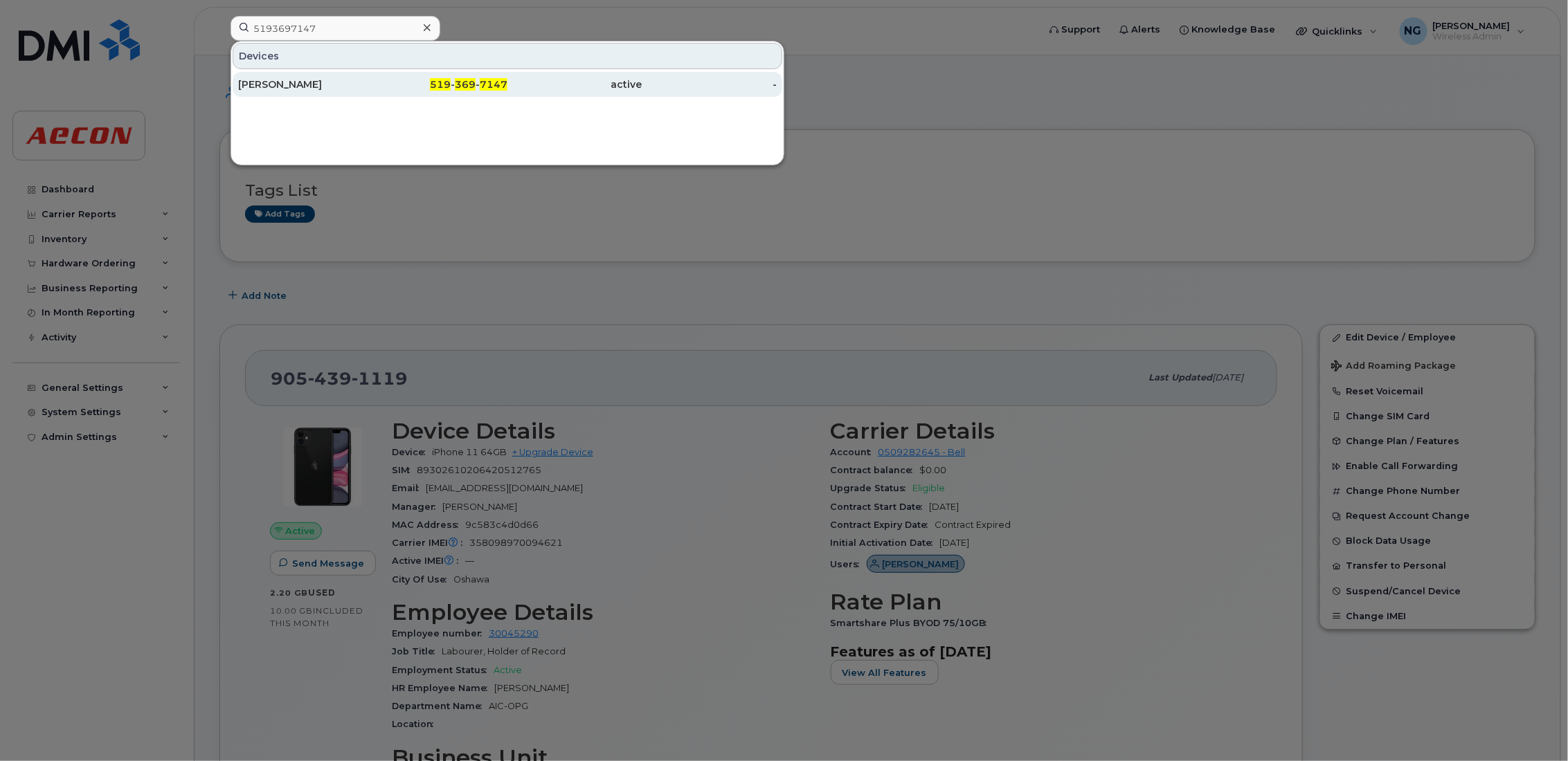
click at [463, 74] on div "519 - 369 - 7147" at bounding box center [441, 84] width 135 height 25
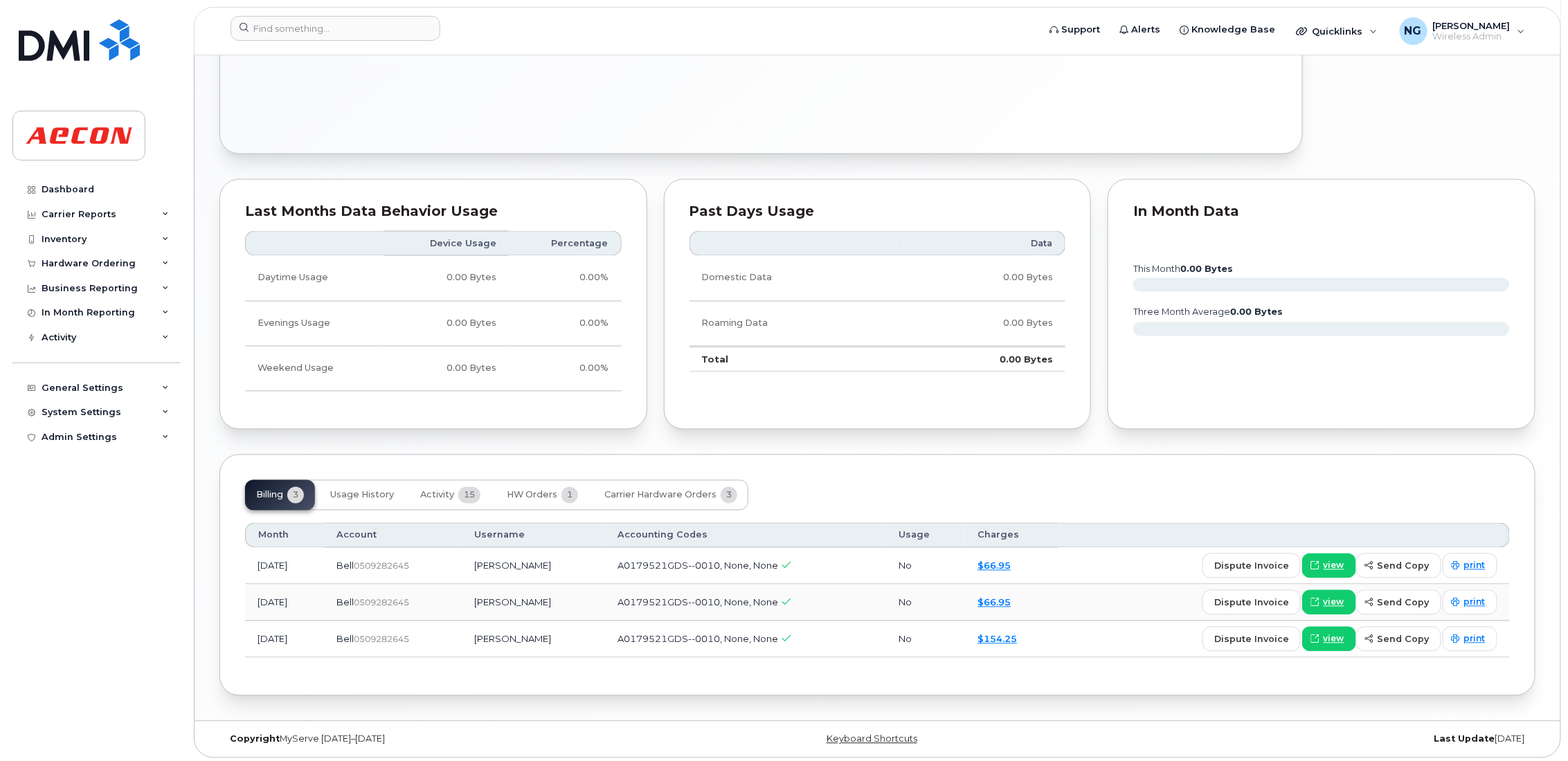
scroll to position [1065, 0]
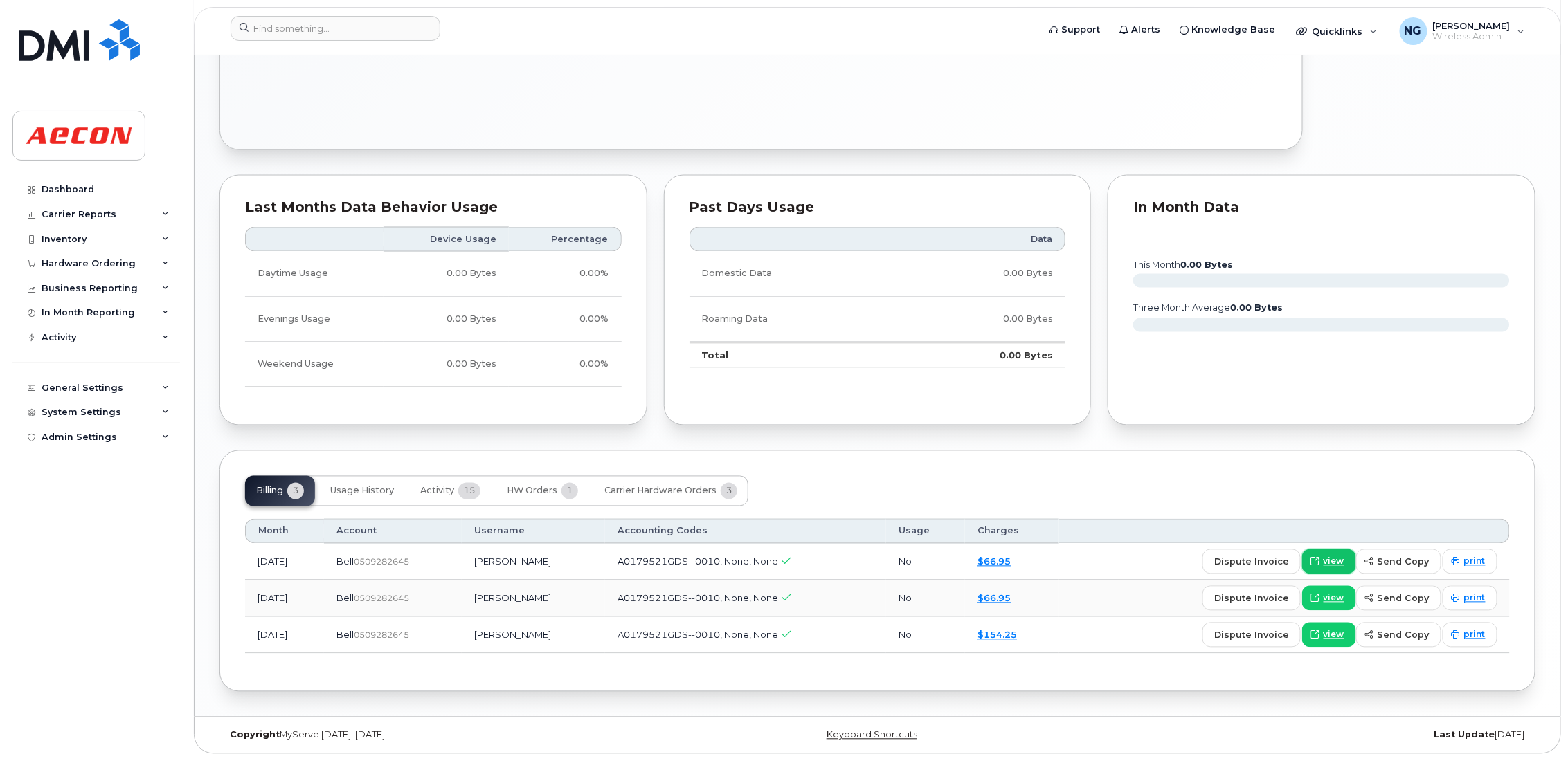
click at [1335, 558] on span "view" at bounding box center [1334, 561] width 20 height 12
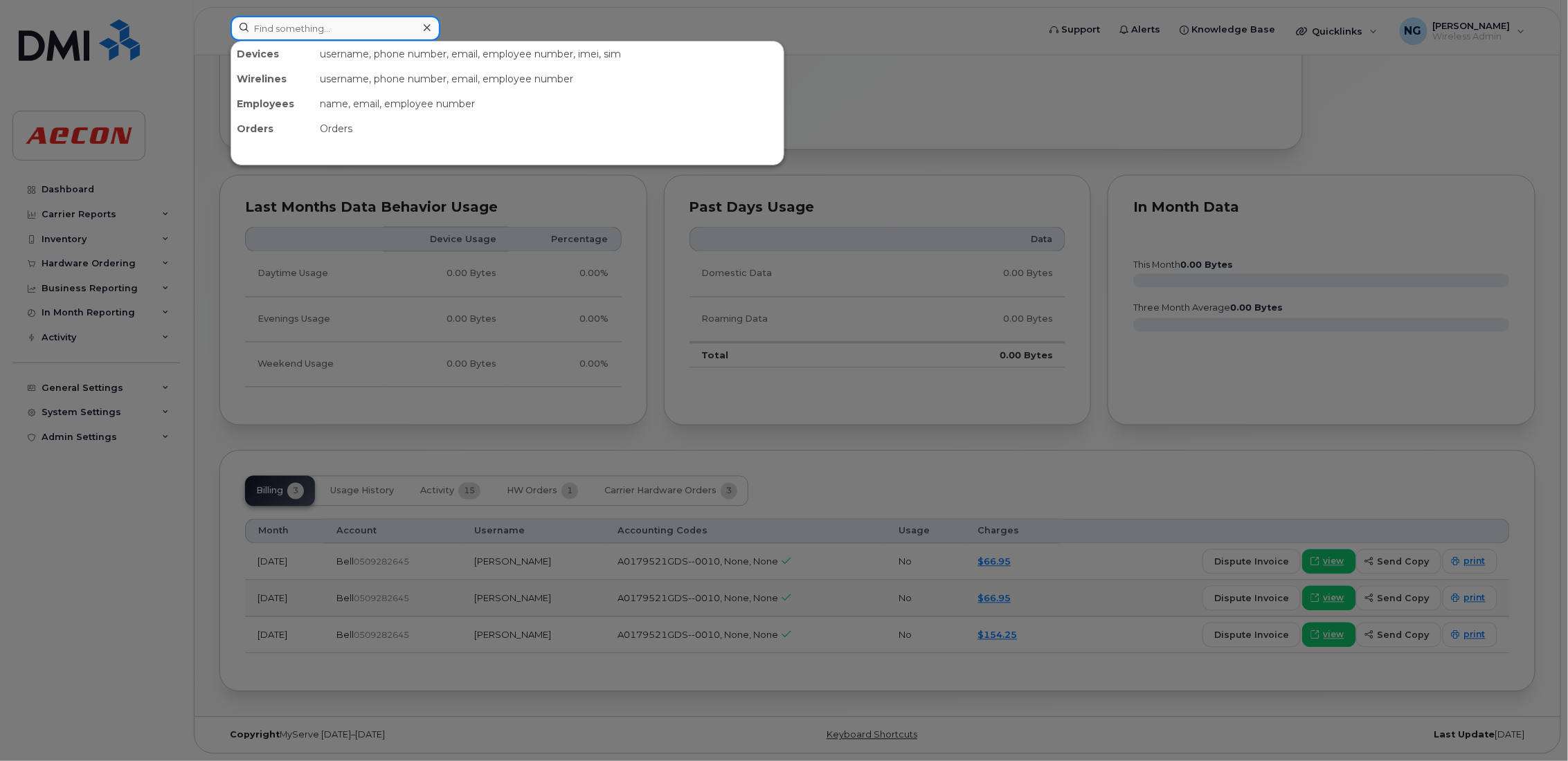
click at [306, 30] on input at bounding box center [336, 28] width 210 height 25
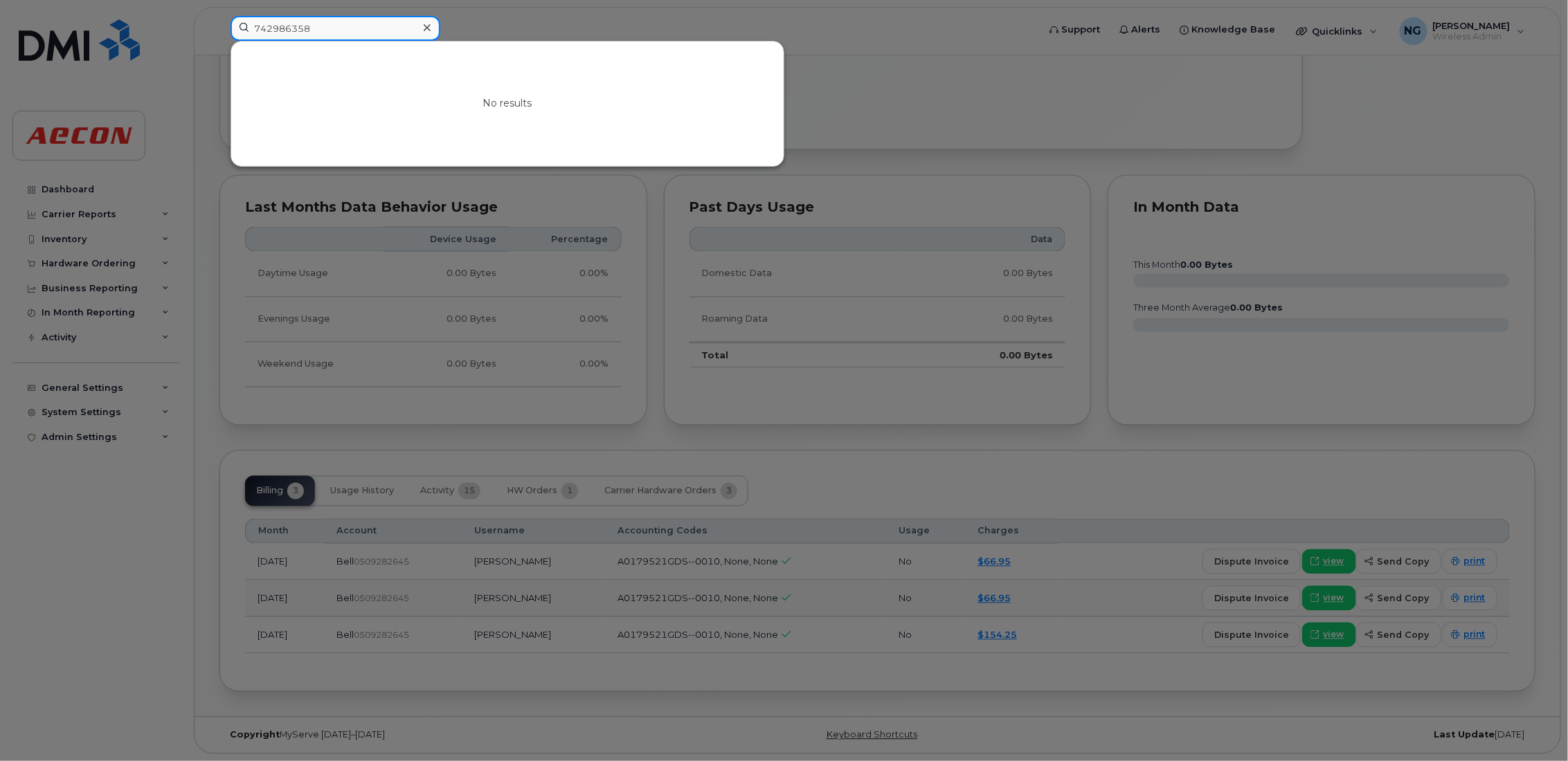
drag, startPoint x: 350, startPoint y: 34, endPoint x: -230, endPoint y: -54, distance: 586.6
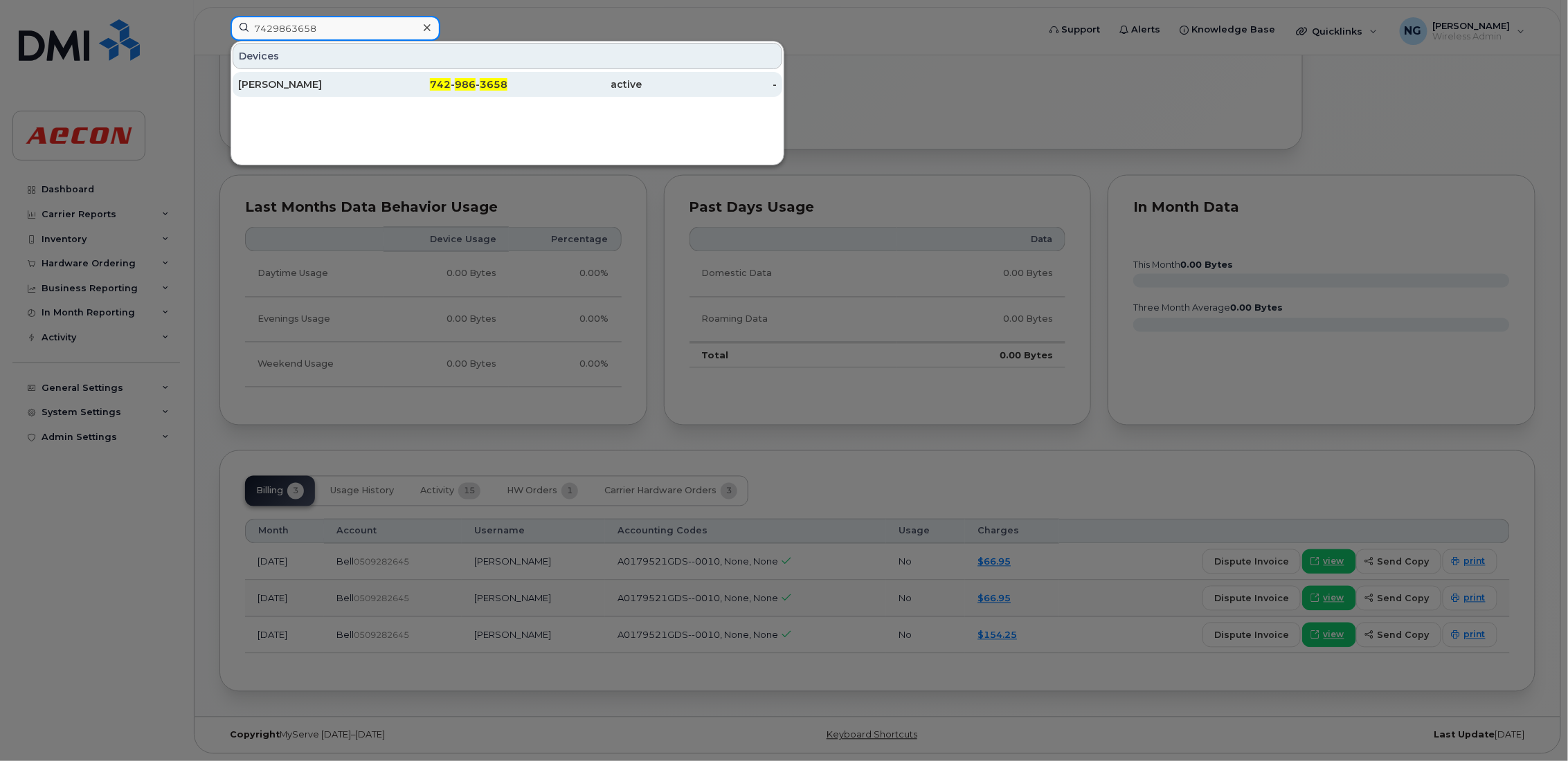
type input "7429863658"
click at [483, 84] on span "3658" at bounding box center [494, 84] width 28 height 12
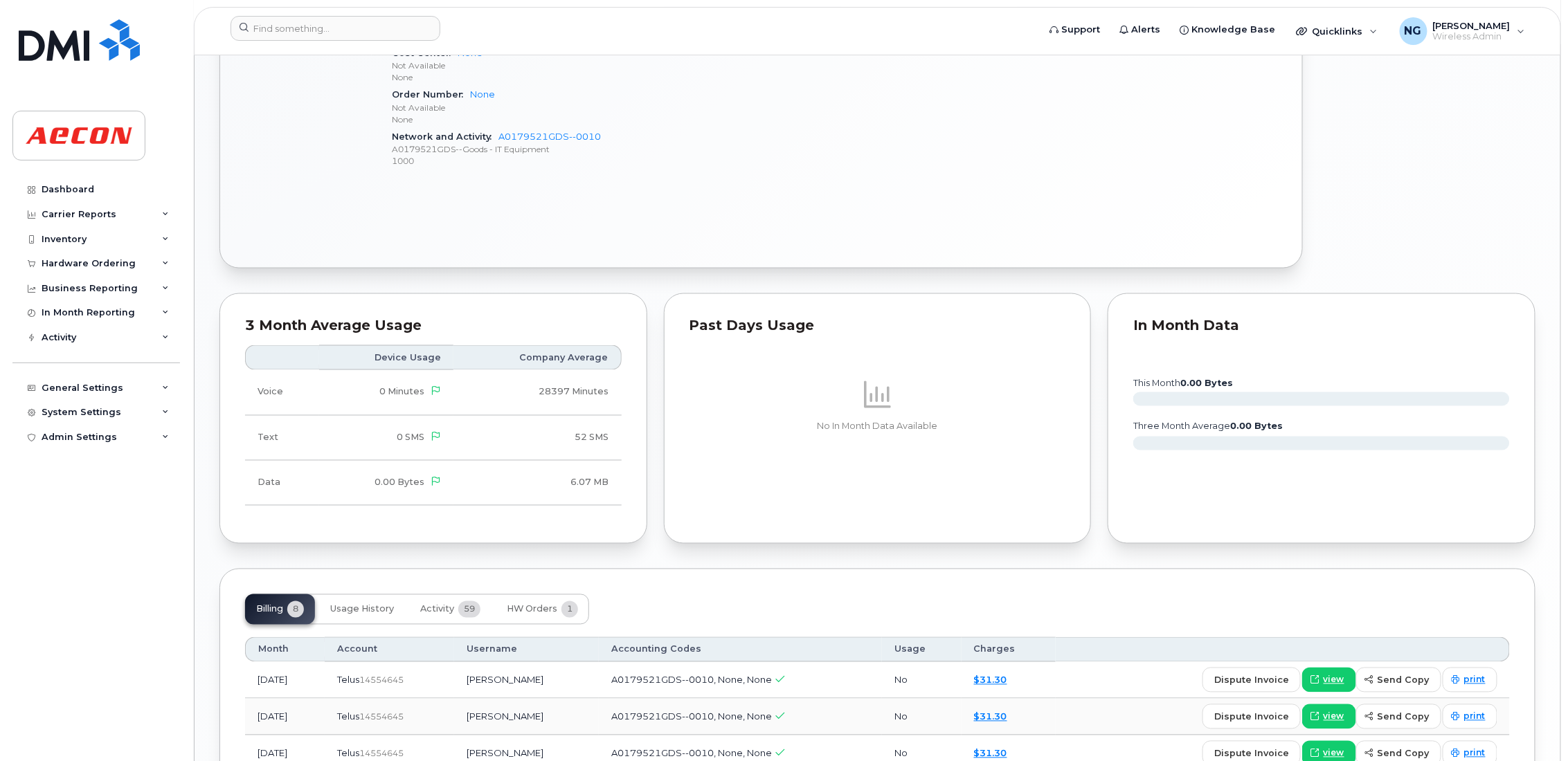
scroll to position [1141, 0]
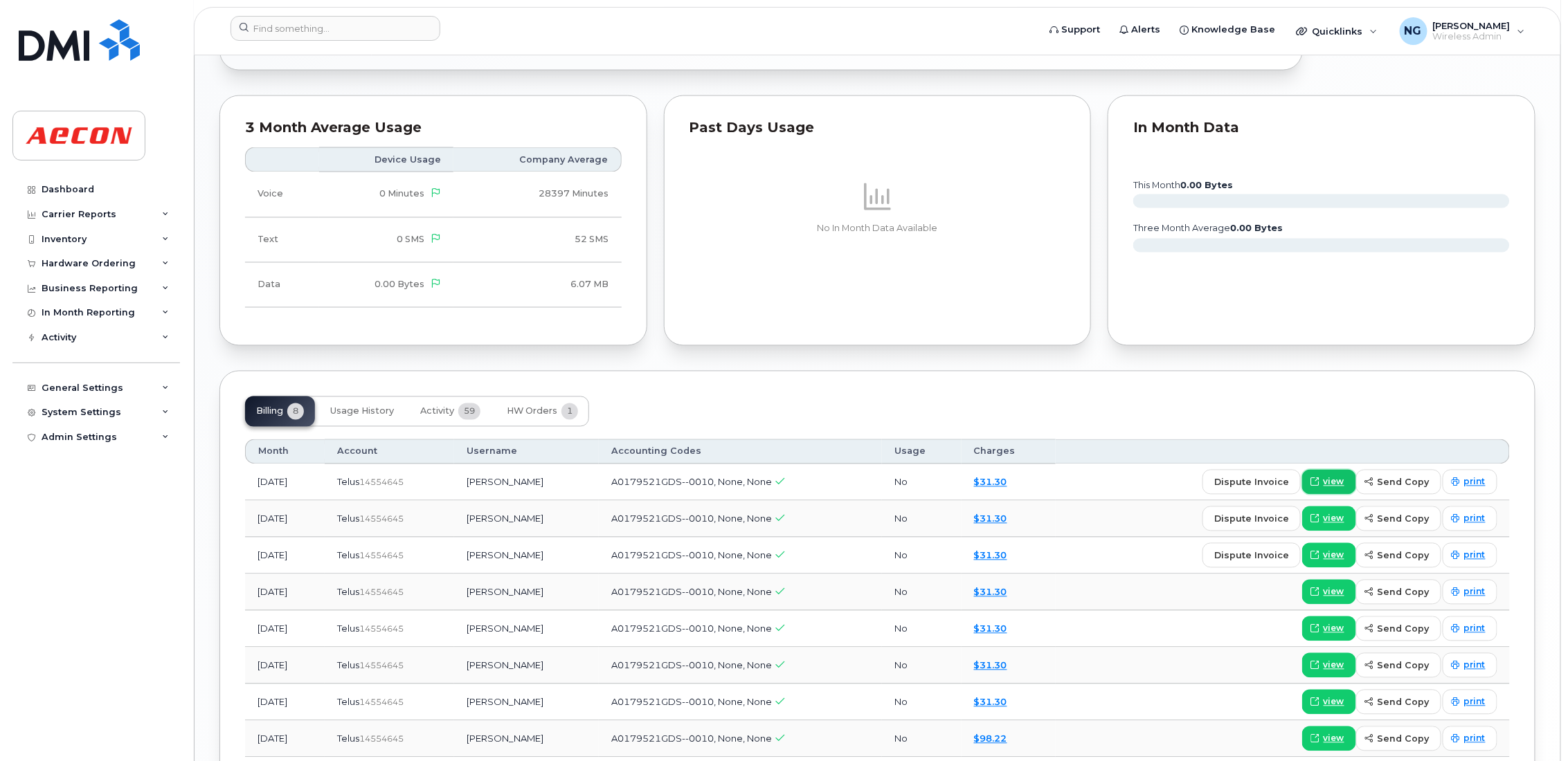
click at [1318, 479] on link "view" at bounding box center [1330, 482] width 54 height 25
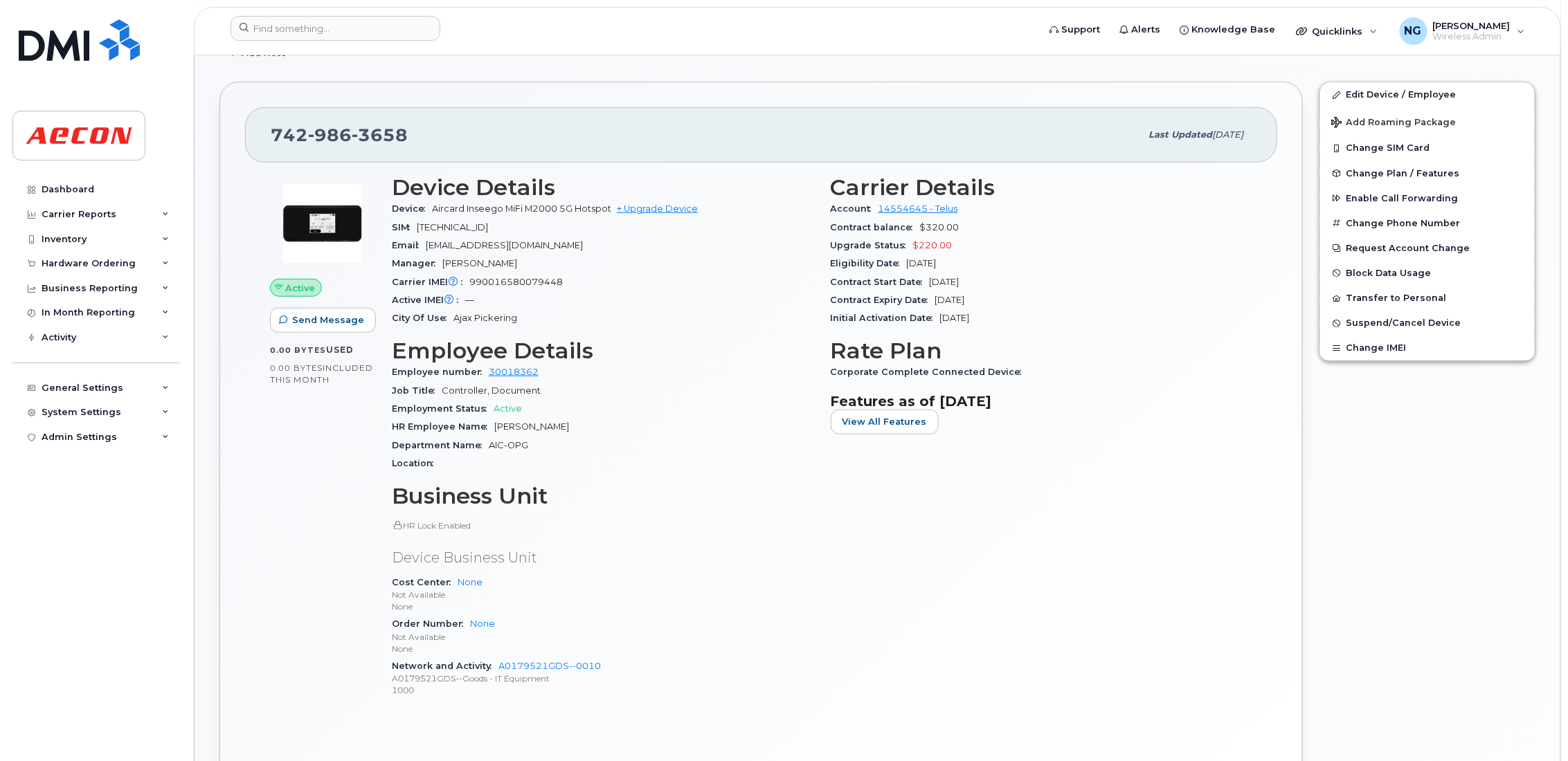
scroll to position [104, 0]
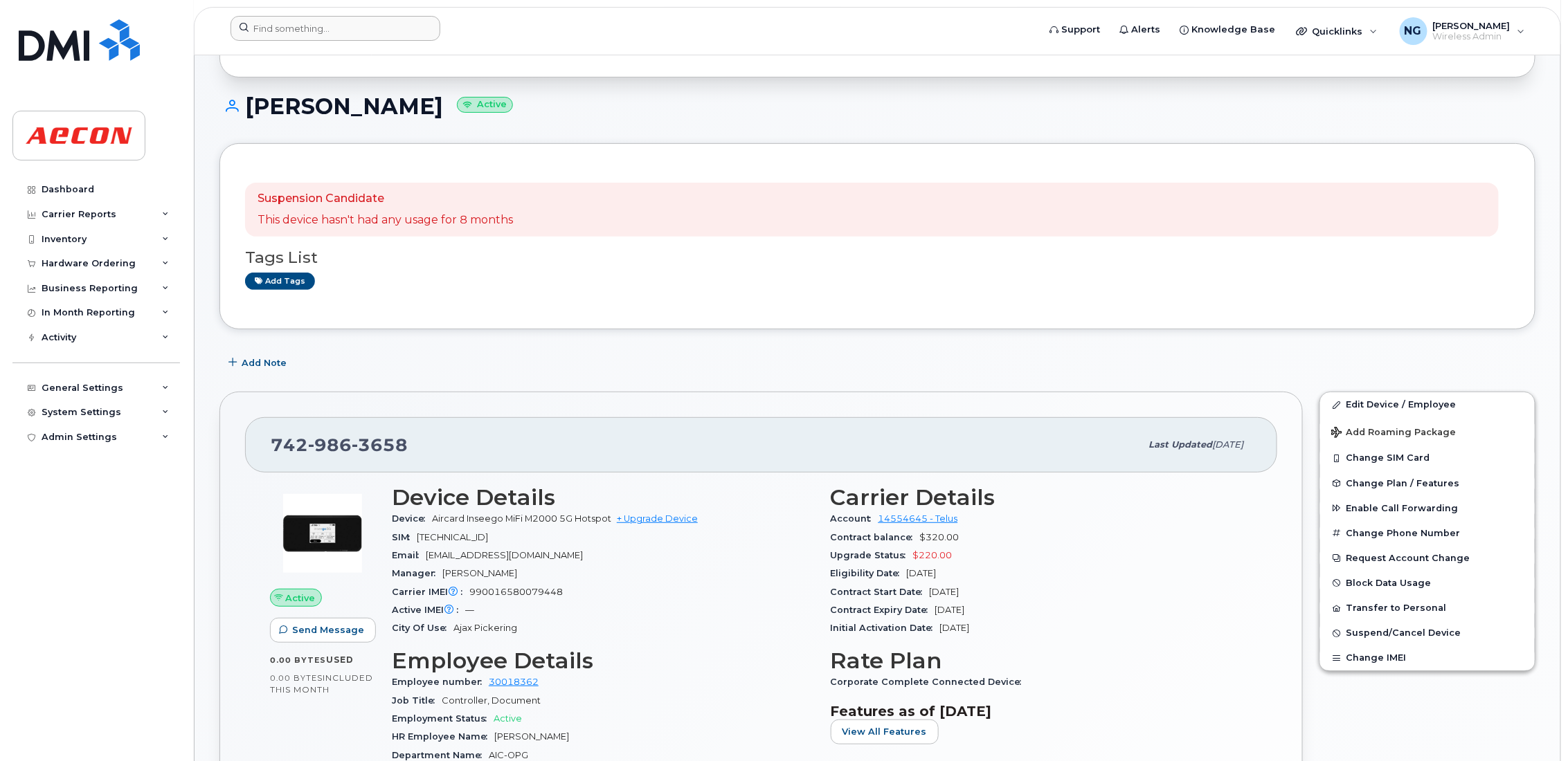
drag, startPoint x: 352, startPoint y: 52, endPoint x: 361, endPoint y: 34, distance: 20.1
click at [352, 52] on header "Support Alerts Knowledge Base Quicklinks Suspend / Cancel Device Change SIM Car…" at bounding box center [878, 30] width 1367 height 48
drag, startPoint x: 361, startPoint y: 33, endPoint x: 379, endPoint y: 35, distance: 18.1
click at [364, 32] on input at bounding box center [336, 28] width 210 height 25
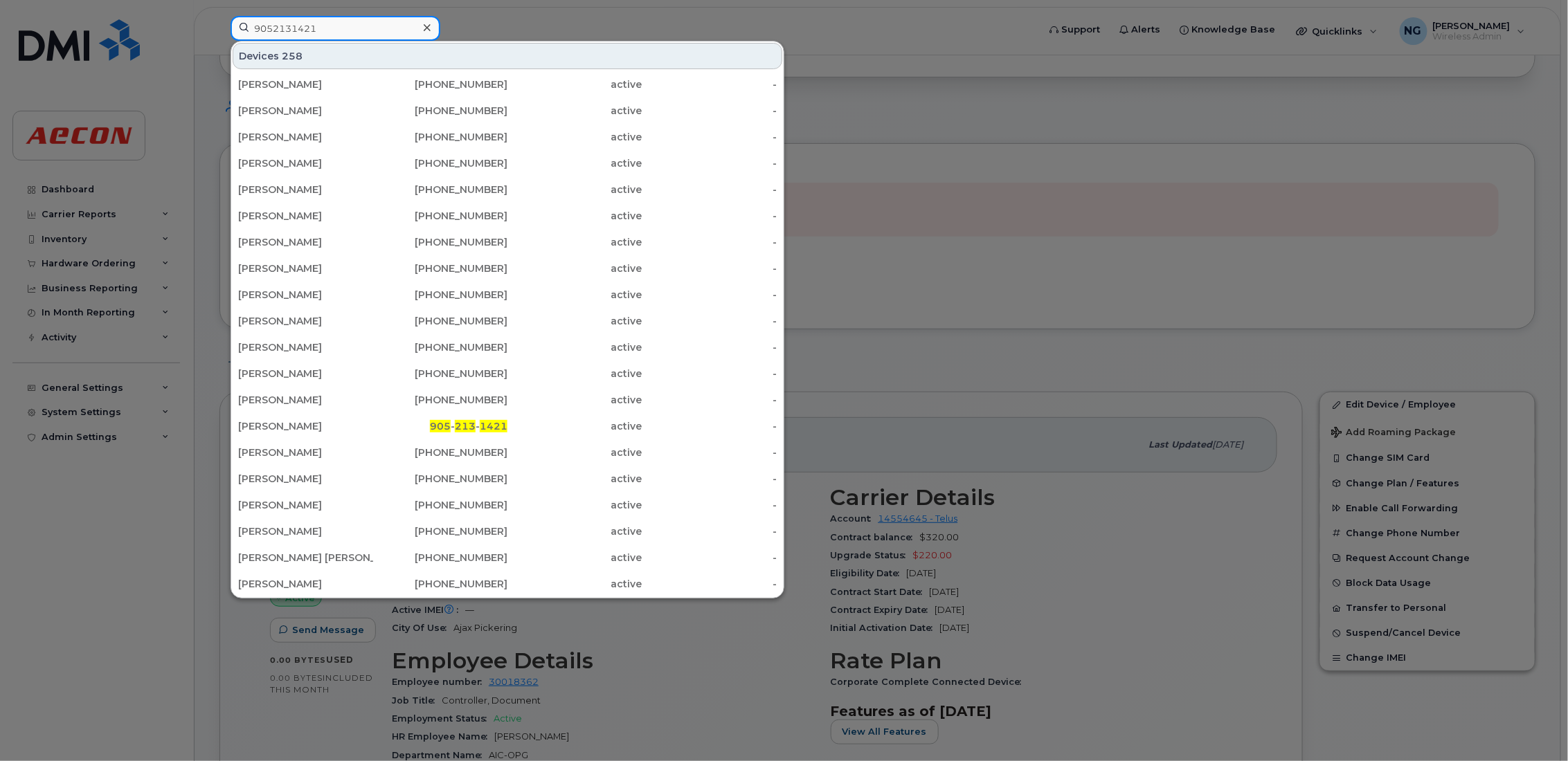
type input "9052131421"
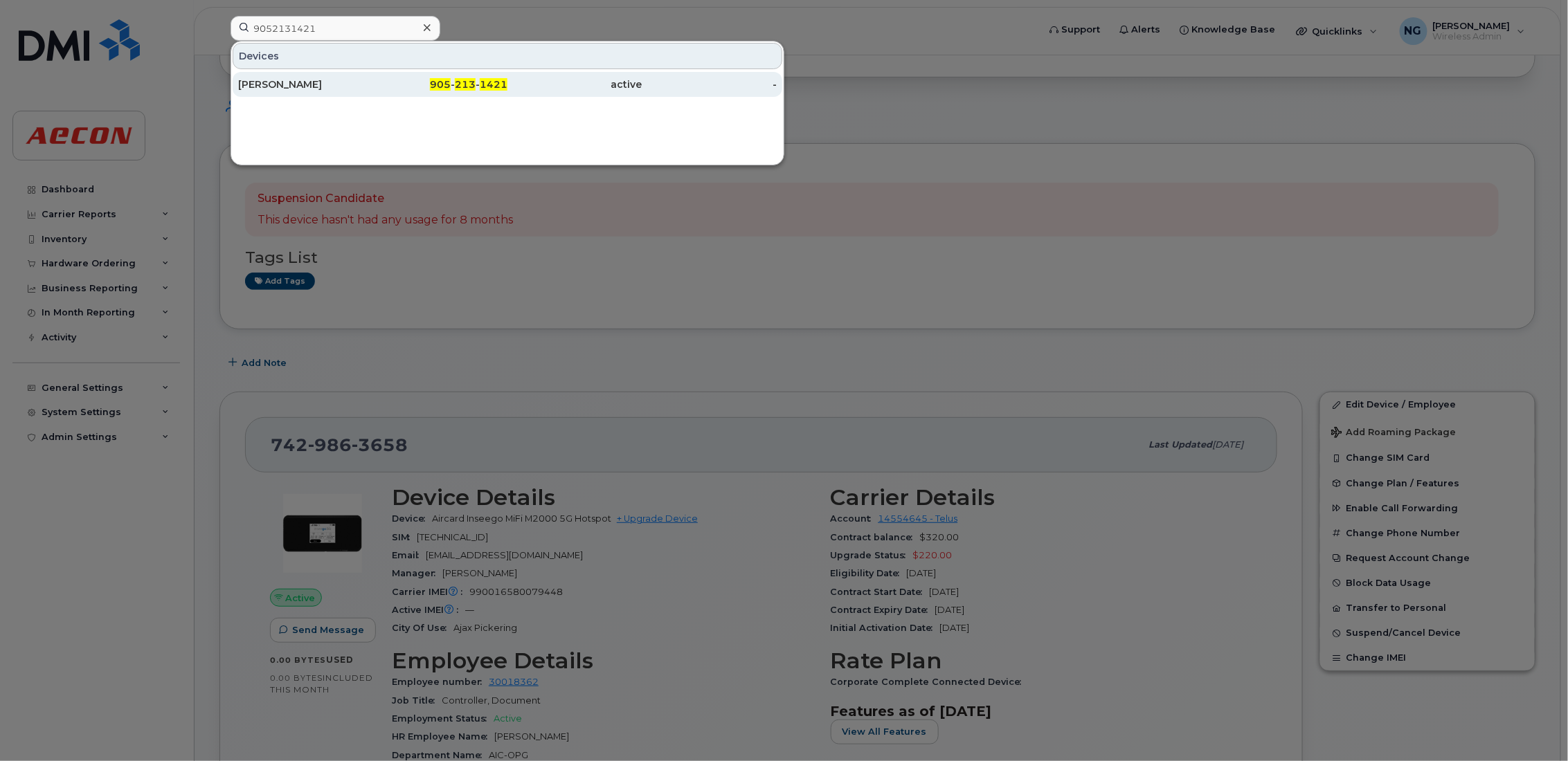
click at [491, 86] on span "1421" at bounding box center [494, 84] width 28 height 12
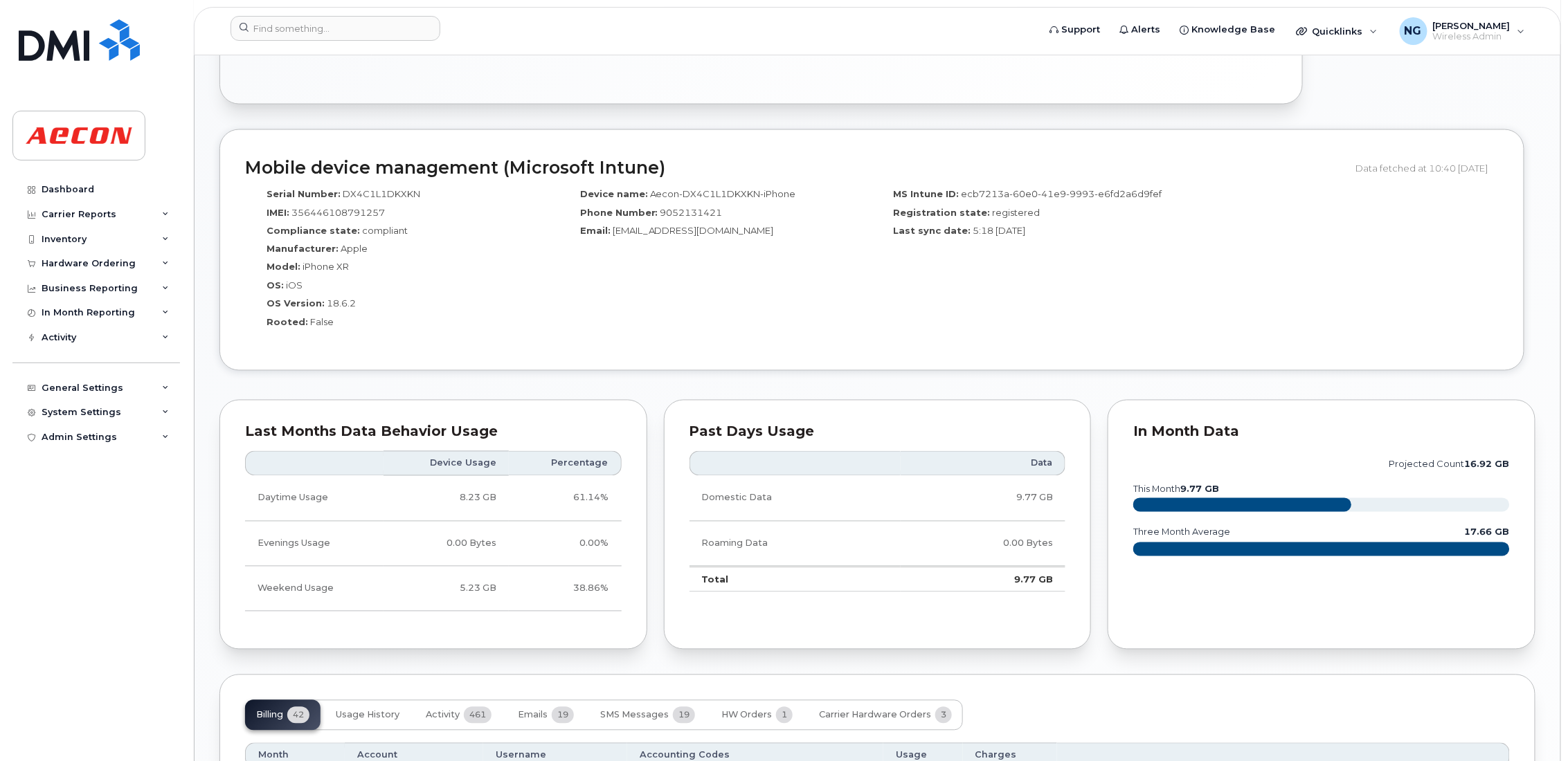
scroll to position [1245, 0]
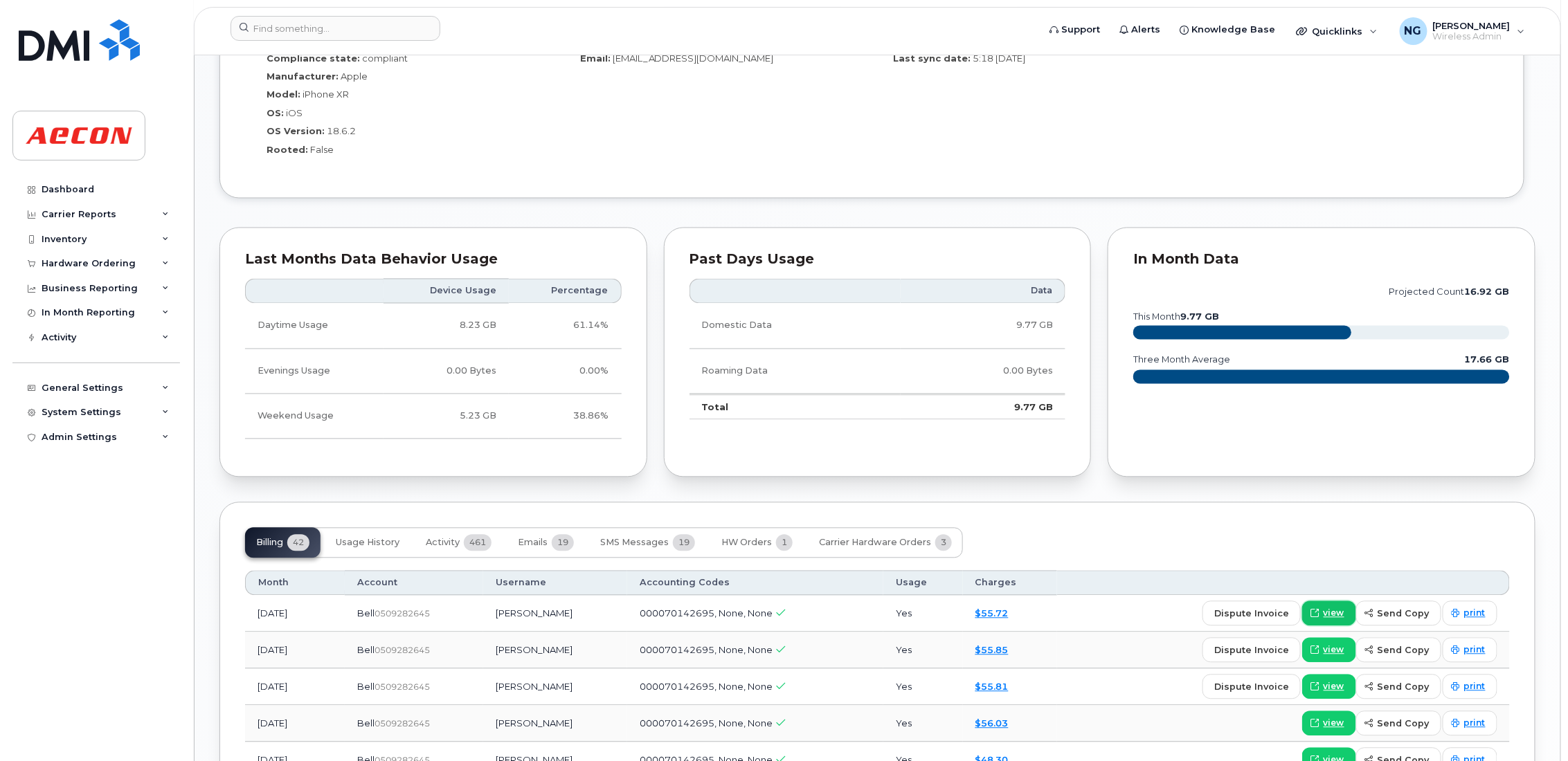
click at [1340, 619] on span "view" at bounding box center [1334, 613] width 20 height 12
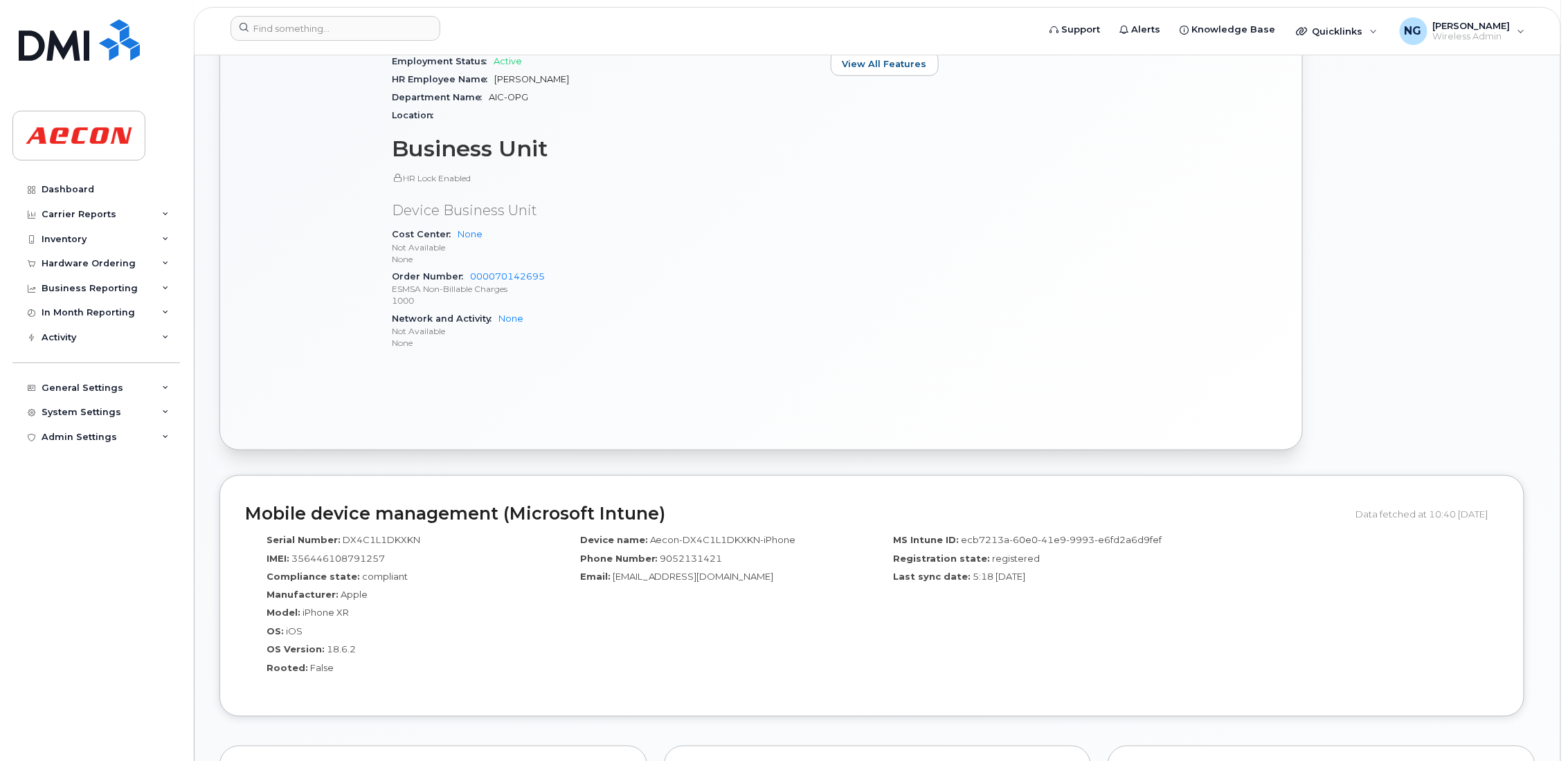
scroll to position [104, 0]
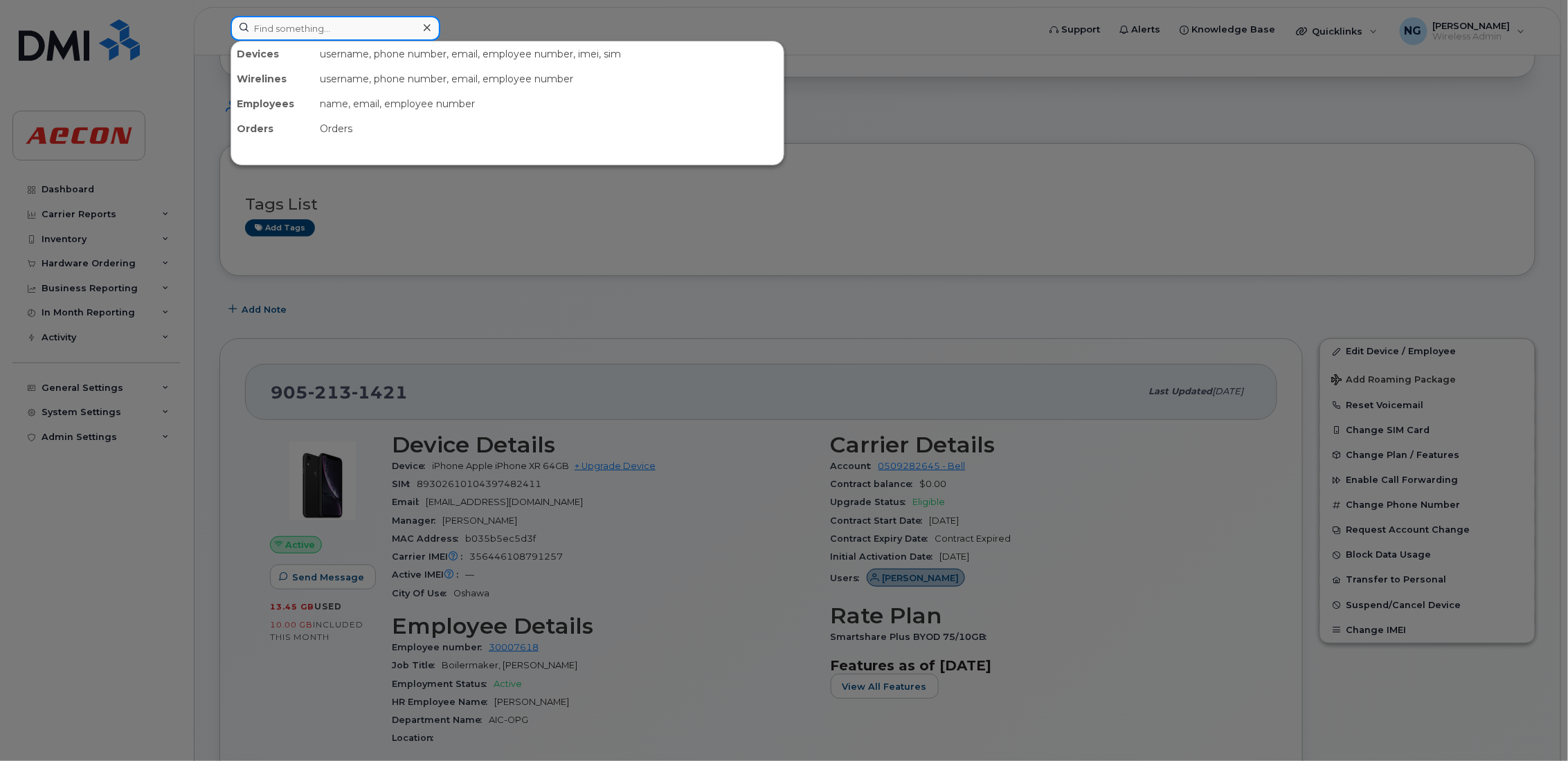
click at [334, 29] on input at bounding box center [336, 28] width 210 height 25
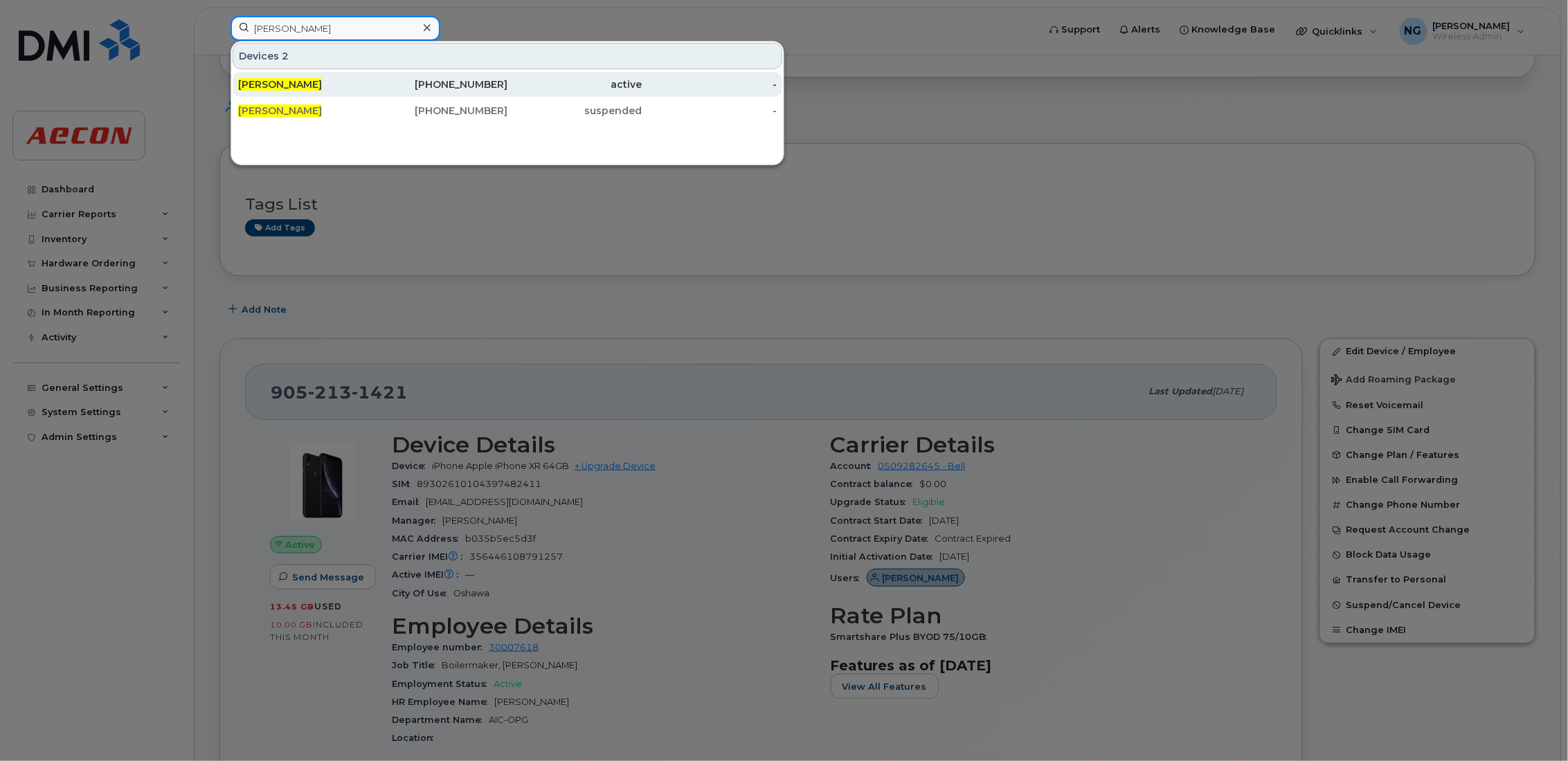
type input "chris daniels"
click at [494, 82] on div "647-616-9128" at bounding box center [441, 84] width 135 height 14
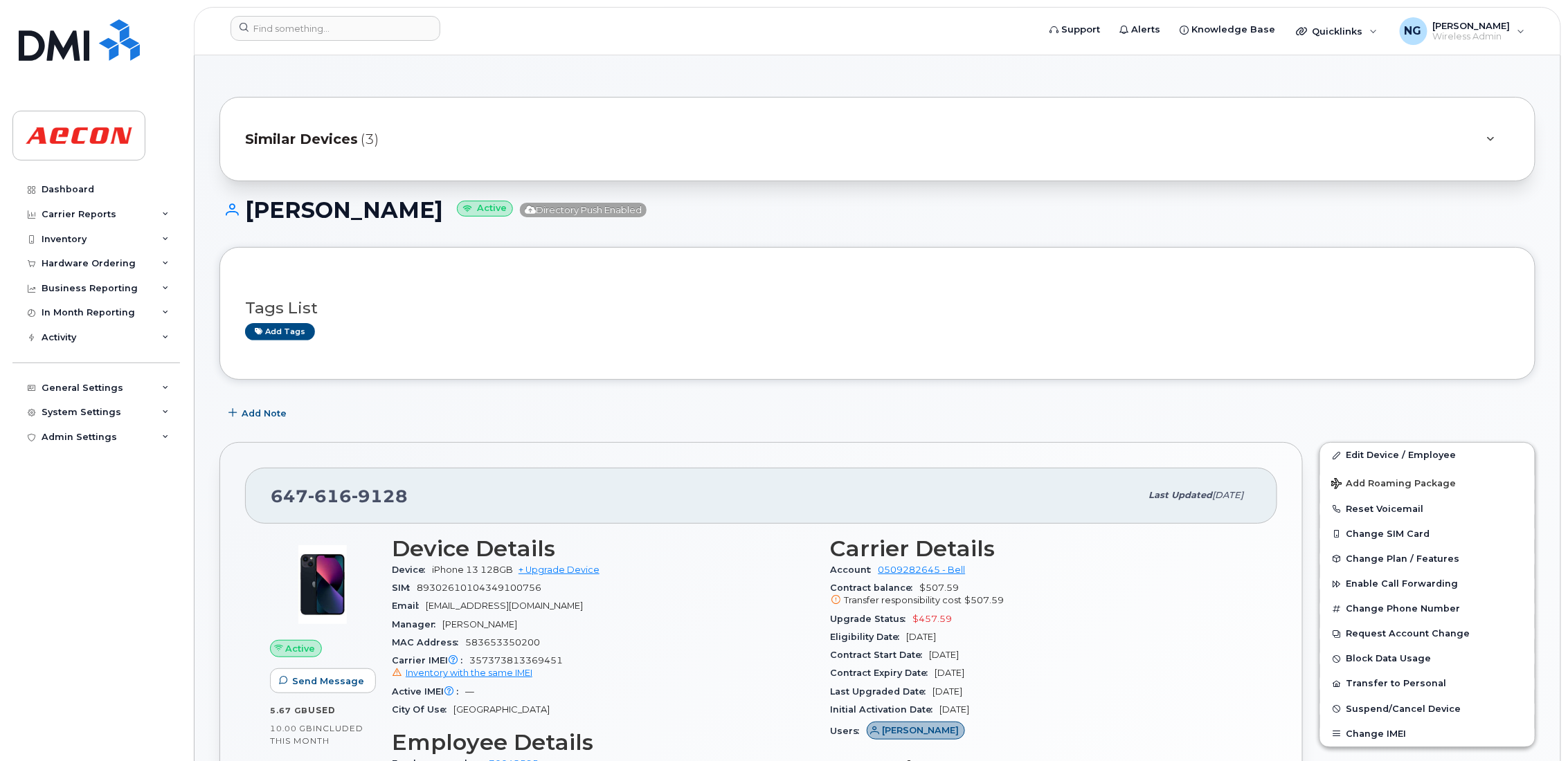
click at [297, 133] on span "Similar Devices" at bounding box center [301, 139] width 113 height 20
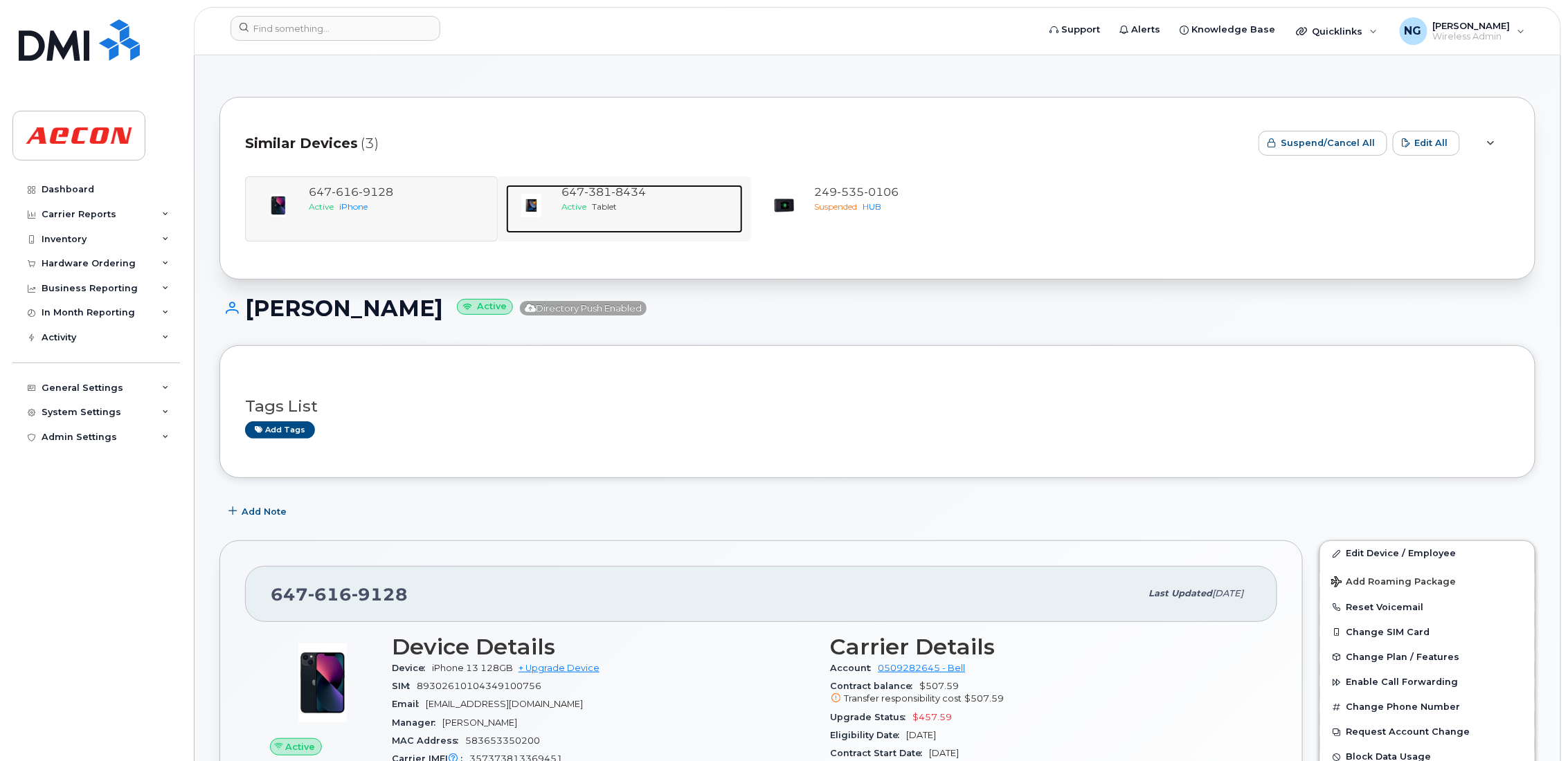
click at [594, 211] on span "Tablet" at bounding box center [604, 206] width 25 height 11
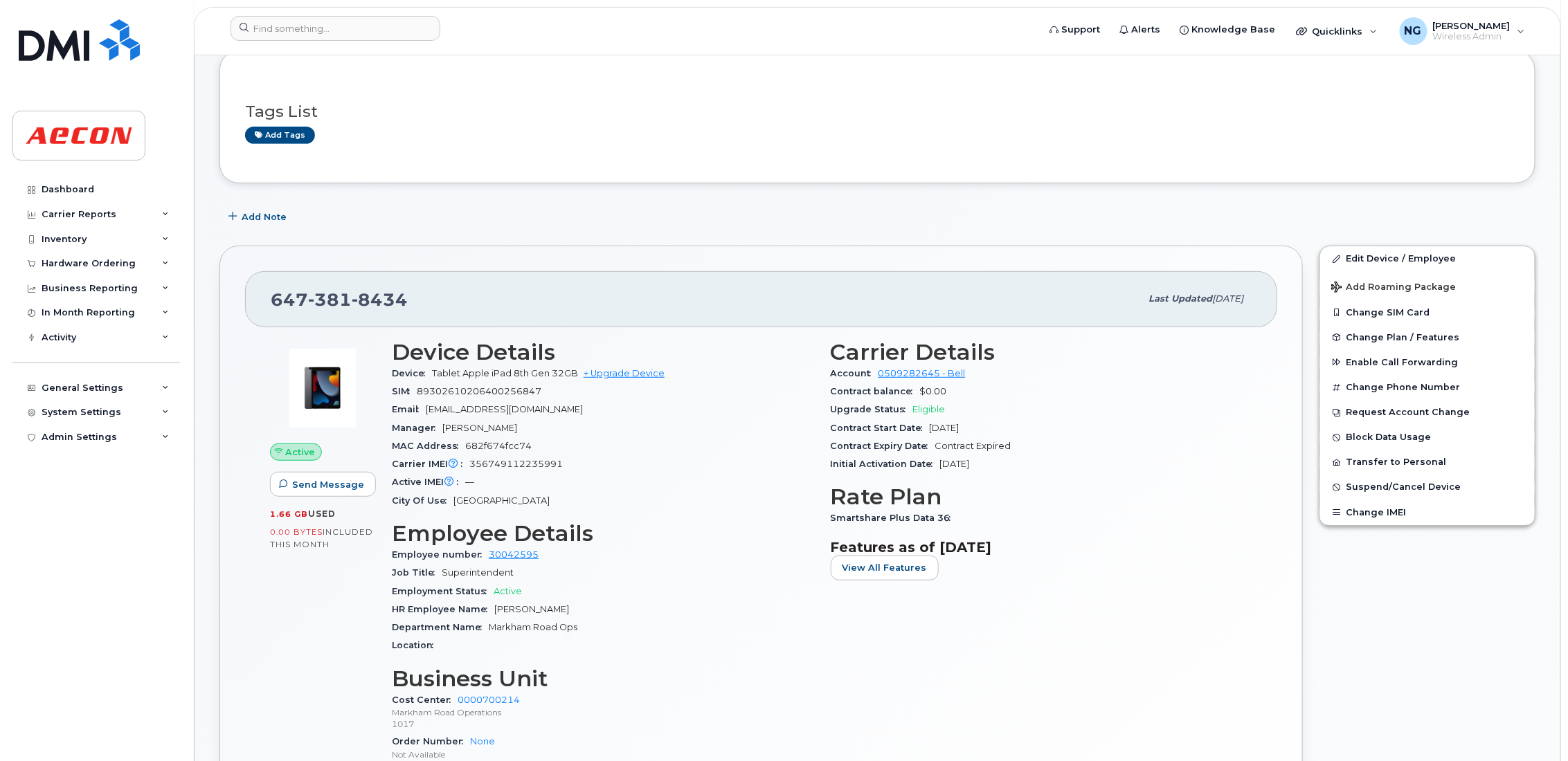
scroll to position [104, 0]
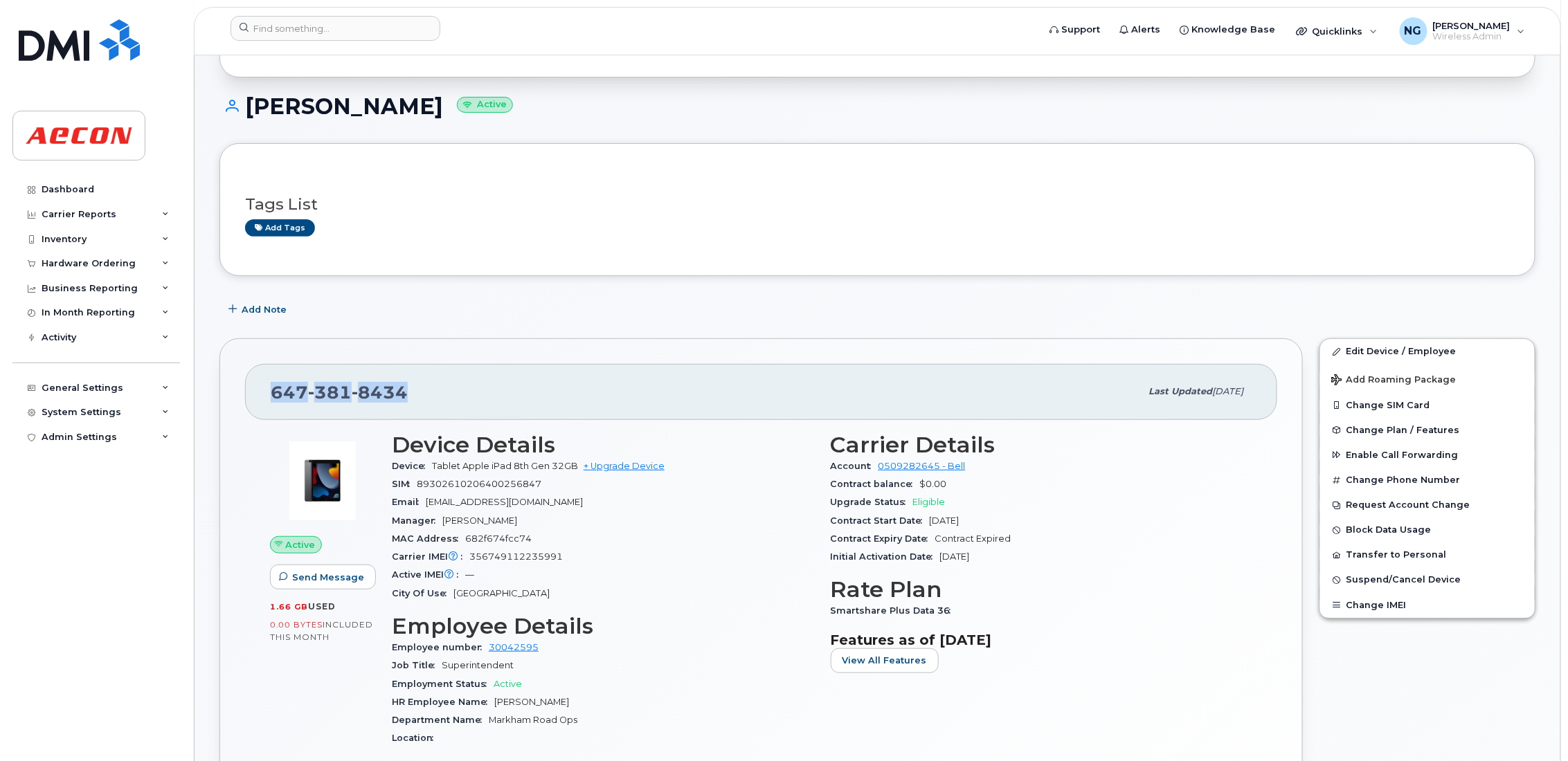
drag, startPoint x: 406, startPoint y: 397, endPoint x: 227, endPoint y: 397, distance: 179.0
click at [227, 397] on div "647 381 8434 Last updated Sep 19, 2025 Active Send Message 1.66 GB  used 0.00 B…" at bounding box center [761, 673] width 1083 height 670
drag, startPoint x: 227, startPoint y: 397, endPoint x: 383, endPoint y: 385, distance: 156.5
copy span "647 381 8434"
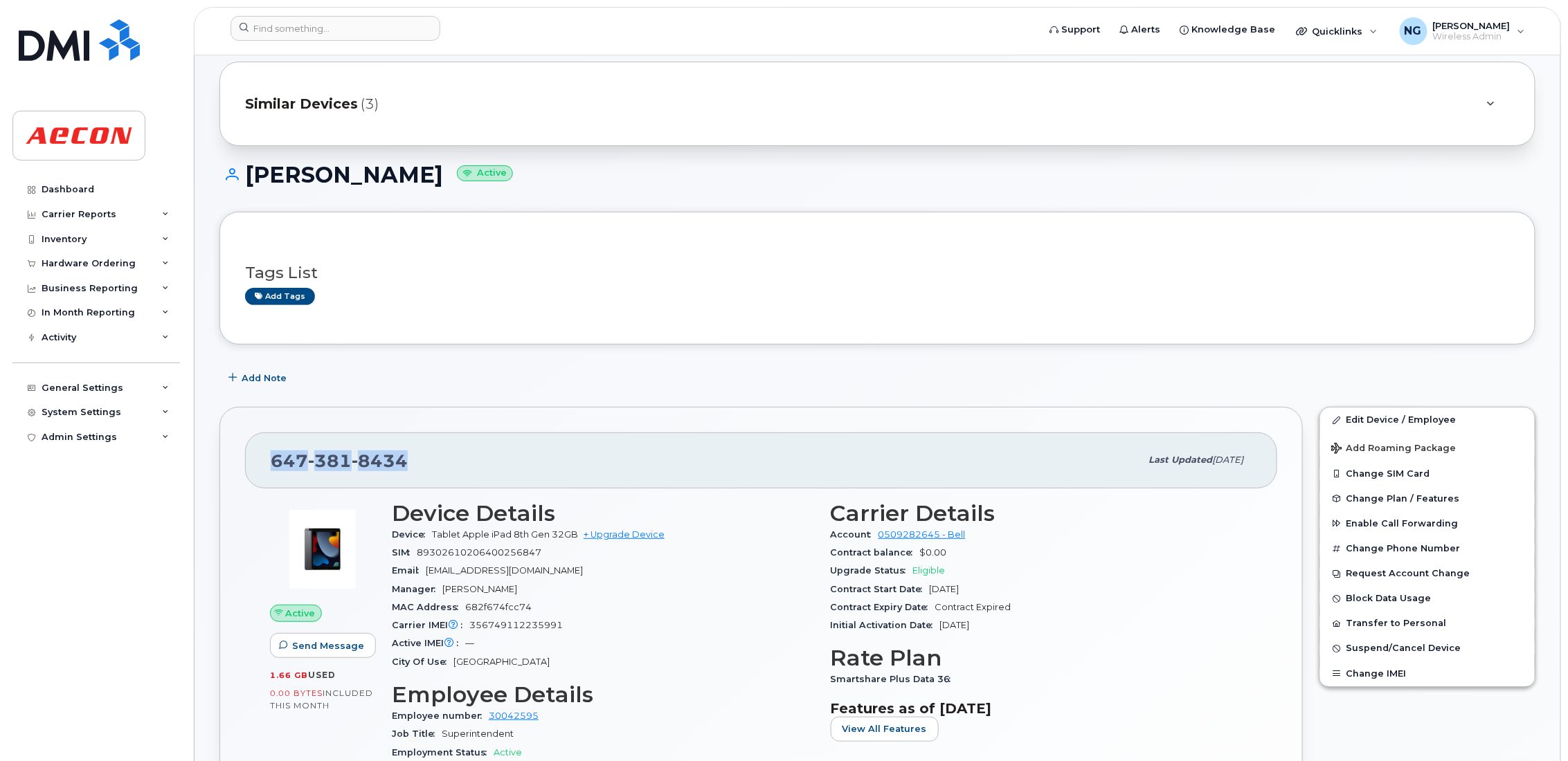
scroll to position [0, 0]
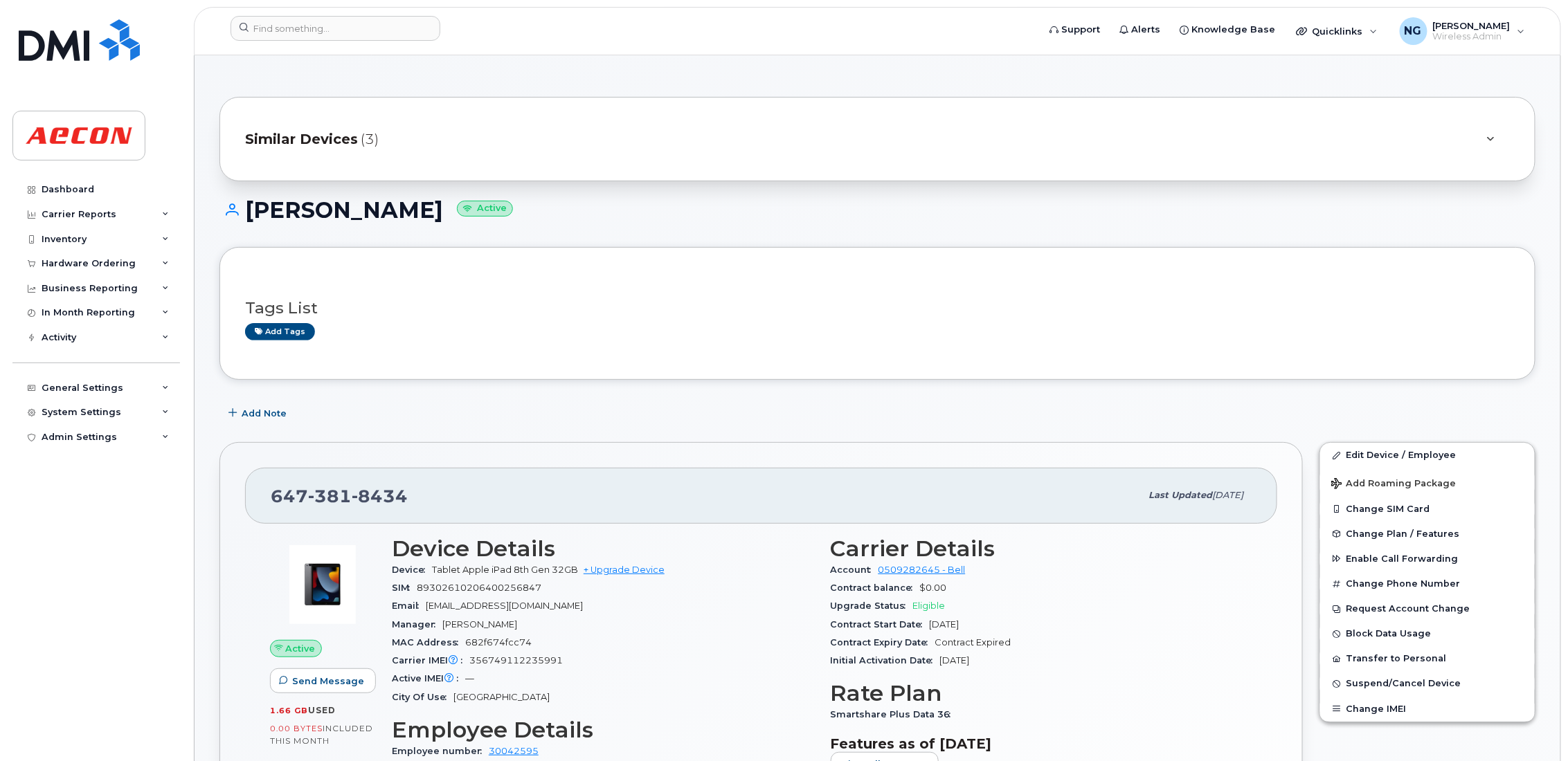
click at [294, 145] on span "Similar Devices" at bounding box center [301, 139] width 113 height 20
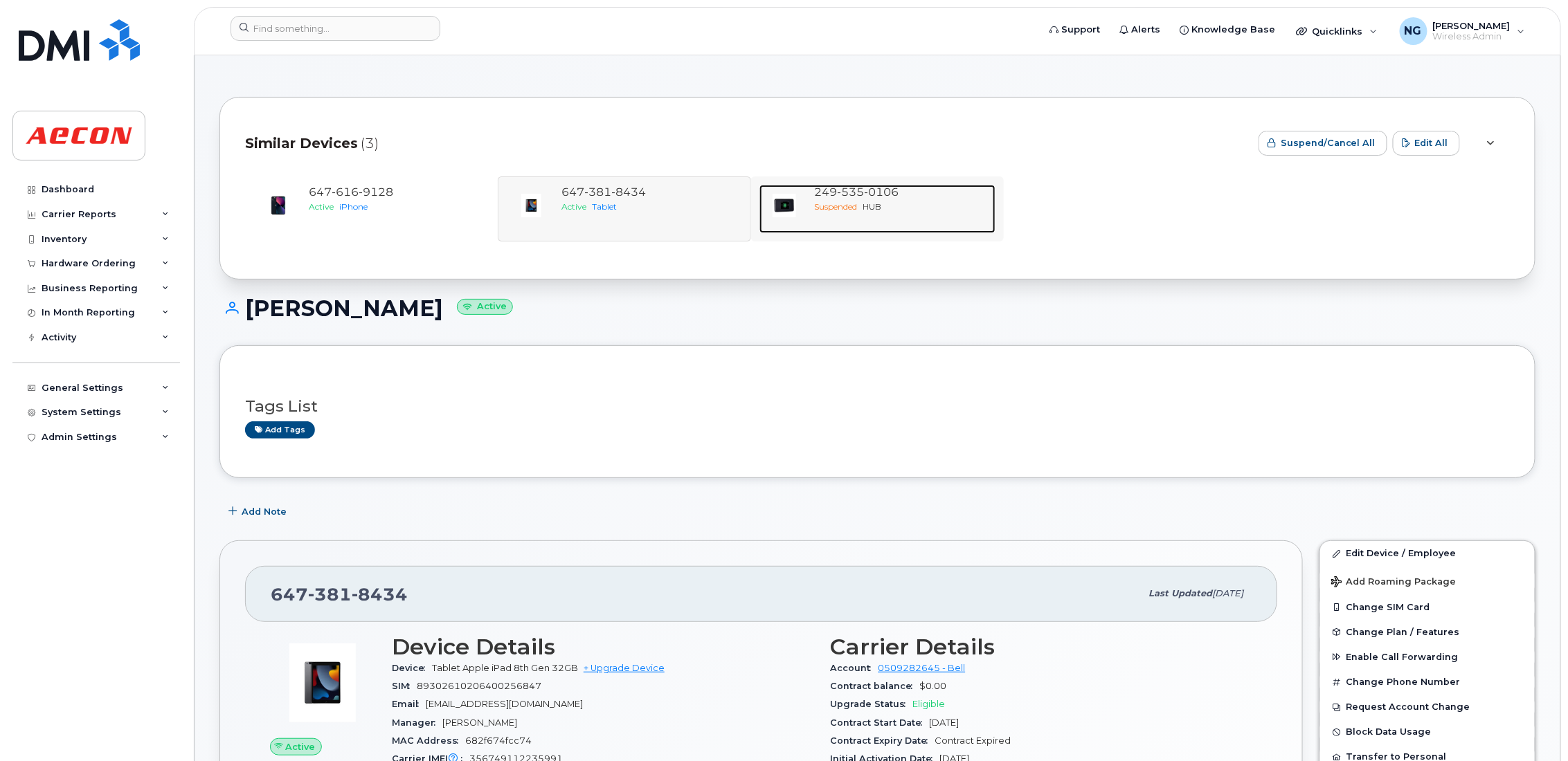
click at [887, 200] on div "Suspended HUB" at bounding box center [902, 206] width 175 height 11
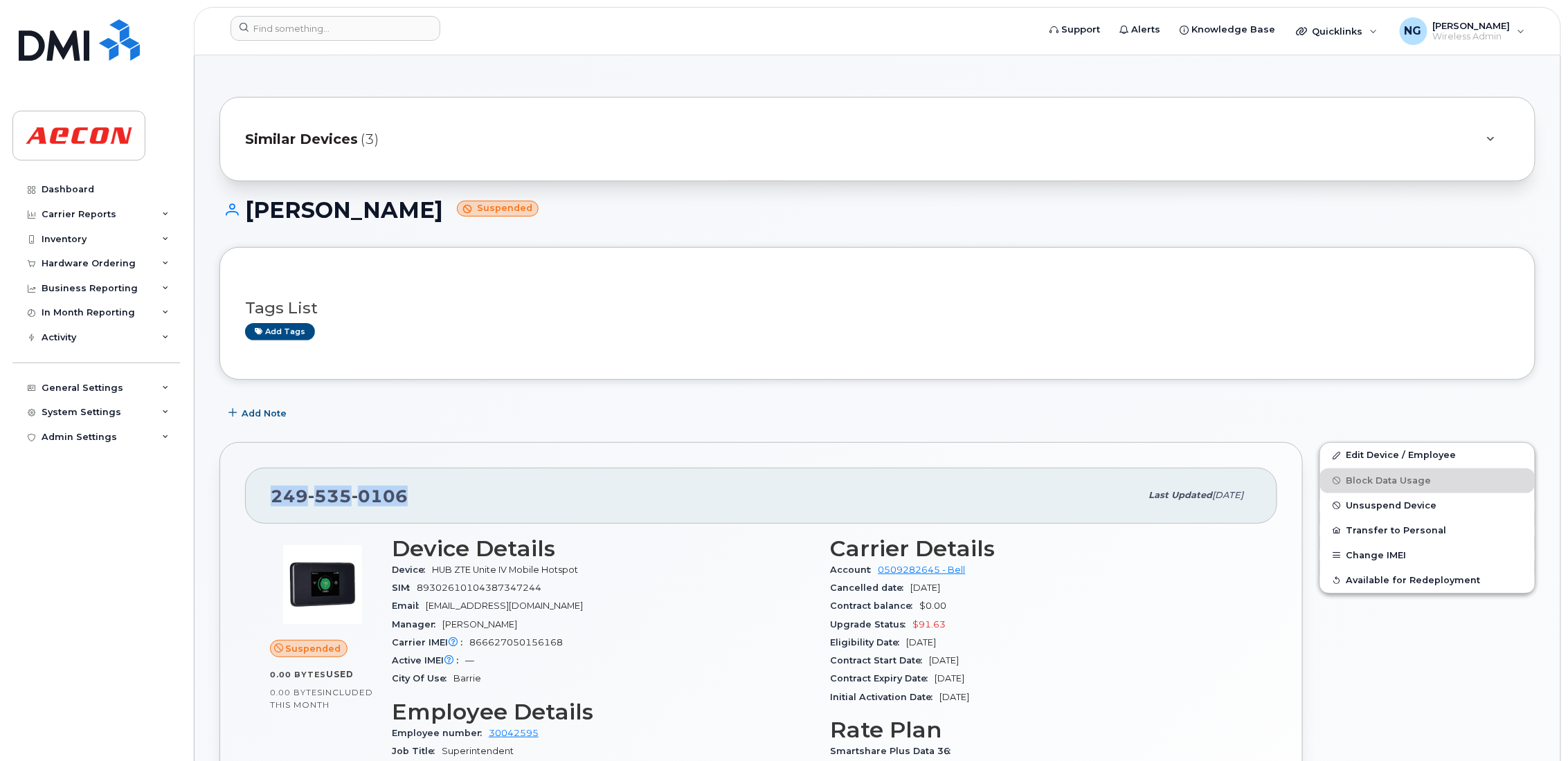
drag, startPoint x: 408, startPoint y: 496, endPoint x: 246, endPoint y: 504, distance: 162.2
click at [246, 504] on div "[PHONE_NUMBER] Last updated [DATE]" at bounding box center [761, 496] width 1033 height 56
drag, startPoint x: 246, startPoint y: 504, endPoint x: 350, endPoint y: 475, distance: 108.0
copy span "[PHONE_NUMBER]"
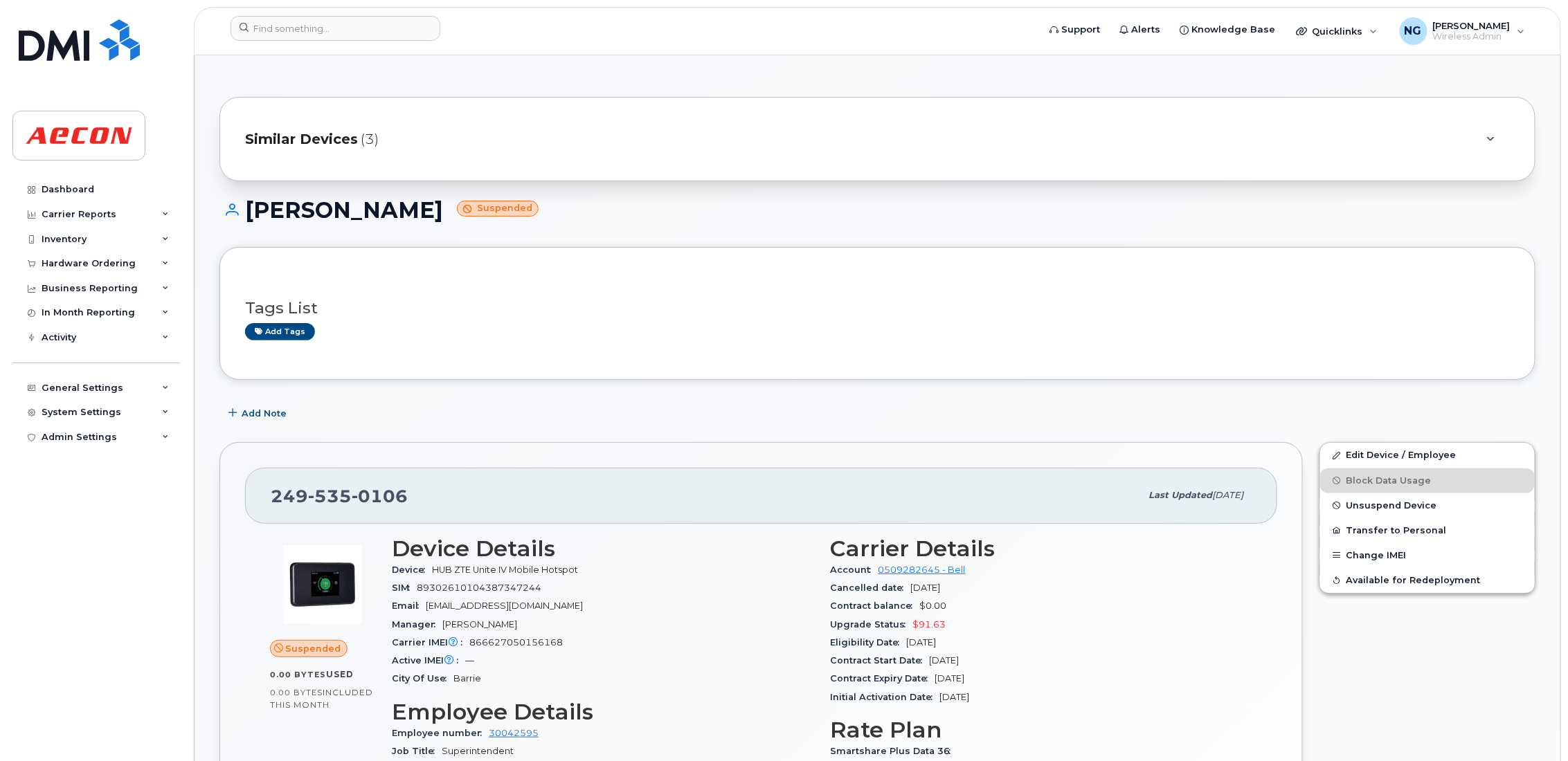
click at [338, 8] on header "Support Alerts Knowledge Base Quicklinks Suspend / Cancel Device Change SIM Car…" at bounding box center [878, 30] width 1367 height 48
click at [341, 22] on input at bounding box center [336, 28] width 210 height 25
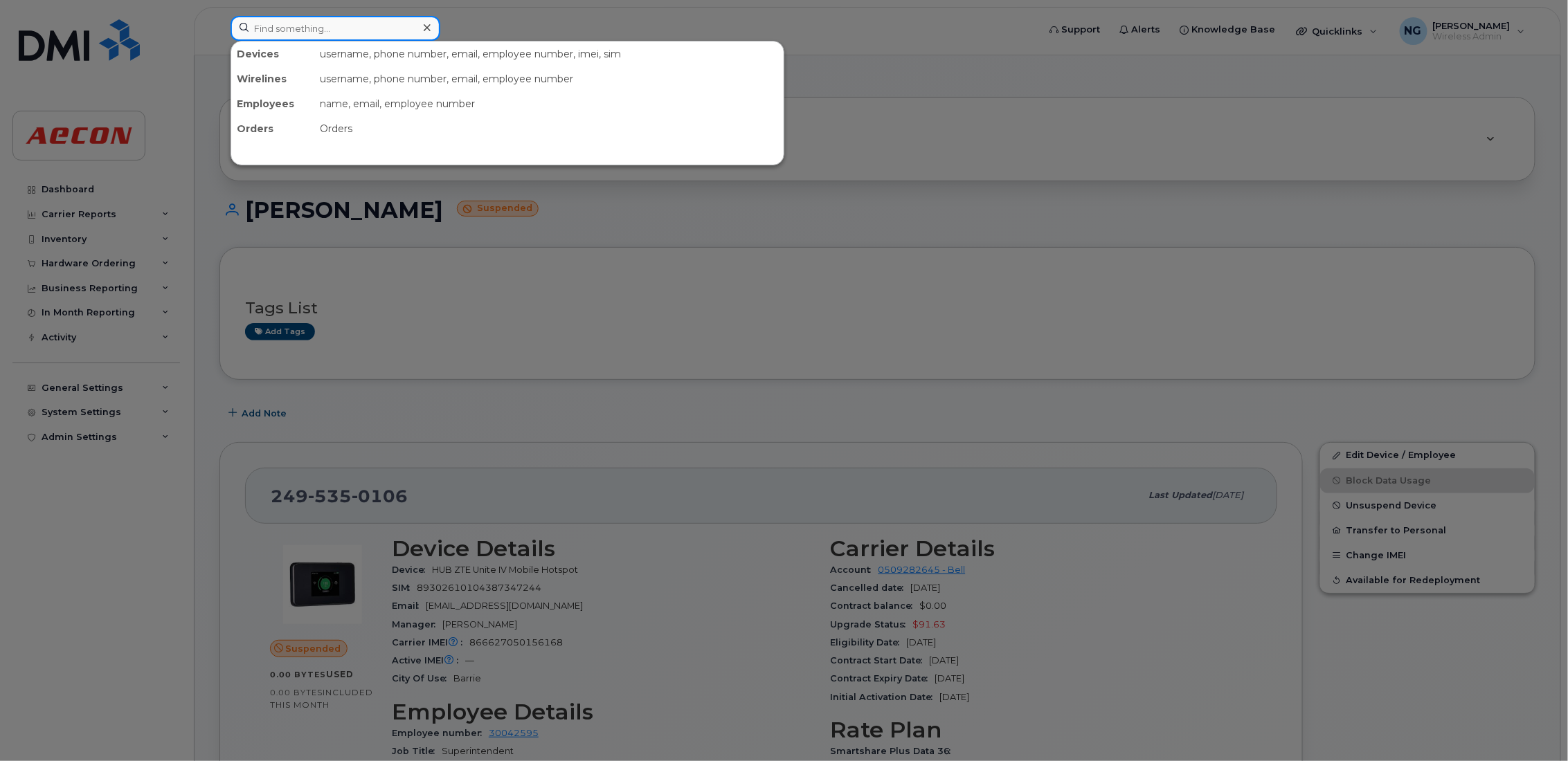
click at [369, 29] on input at bounding box center [336, 28] width 210 height 25
type input "6046124357"
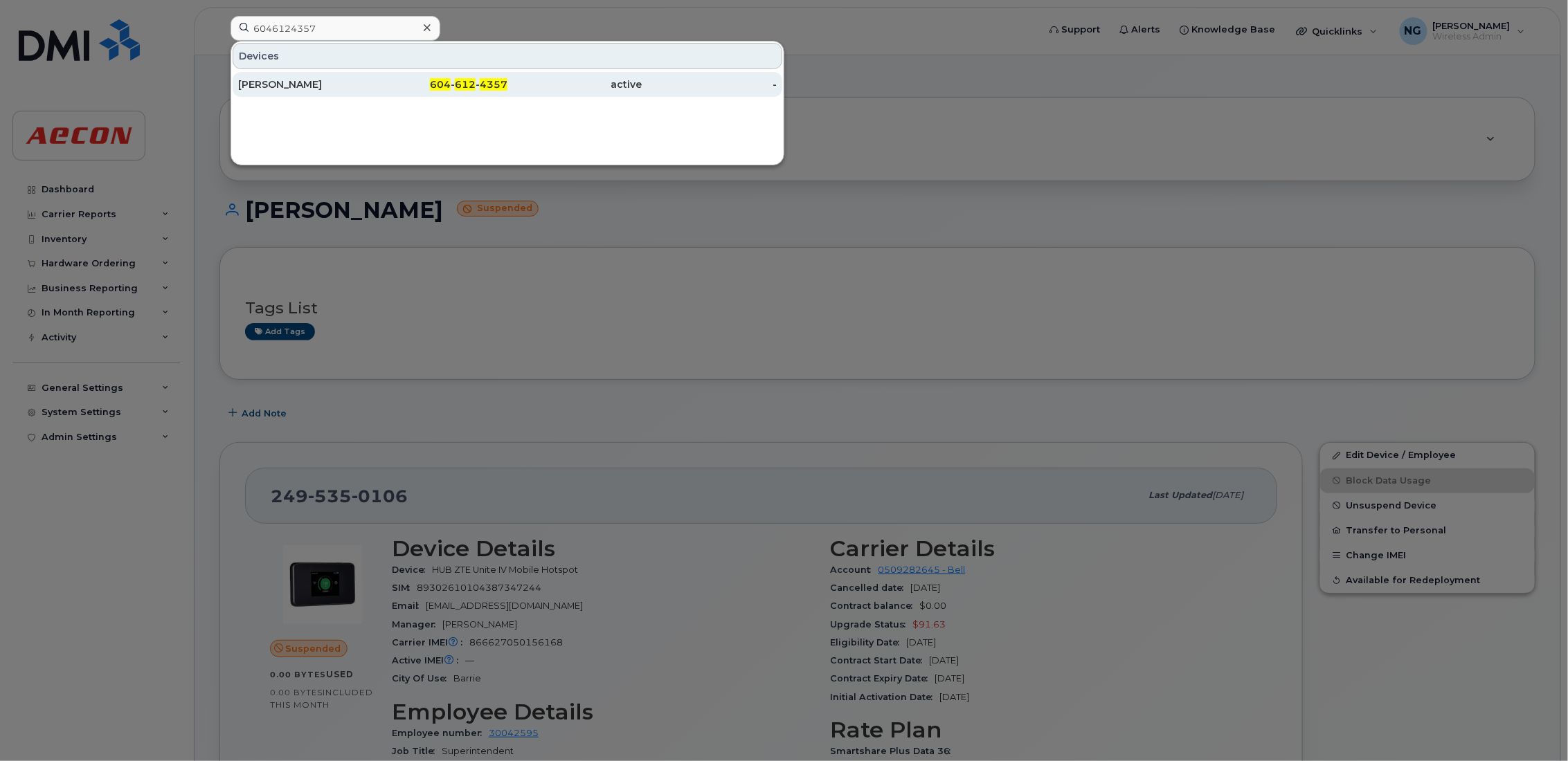
click at [496, 80] on span "4357" at bounding box center [494, 84] width 28 height 12
